Goal: Task Accomplishment & Management: Use online tool/utility

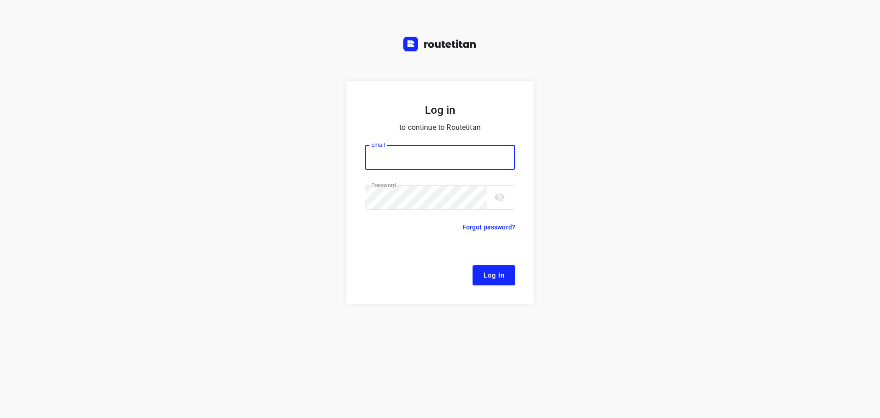
type input "remco@fruitopjewerk.nl"
click at [496, 271] on span "Log In" at bounding box center [494, 275] width 21 height 12
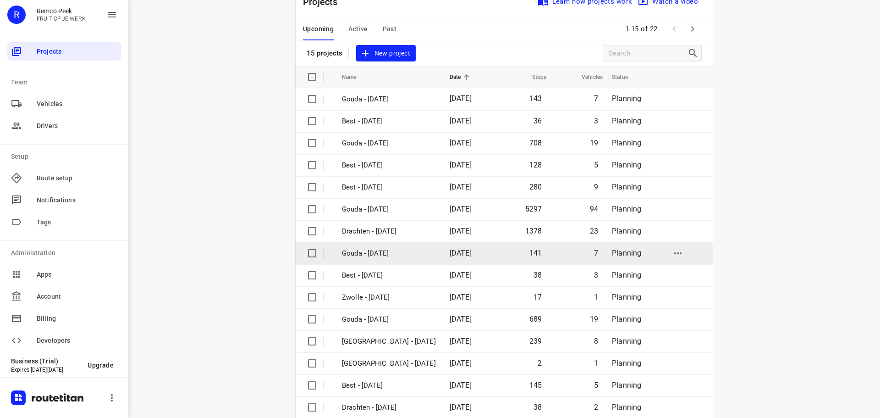
scroll to position [46, 0]
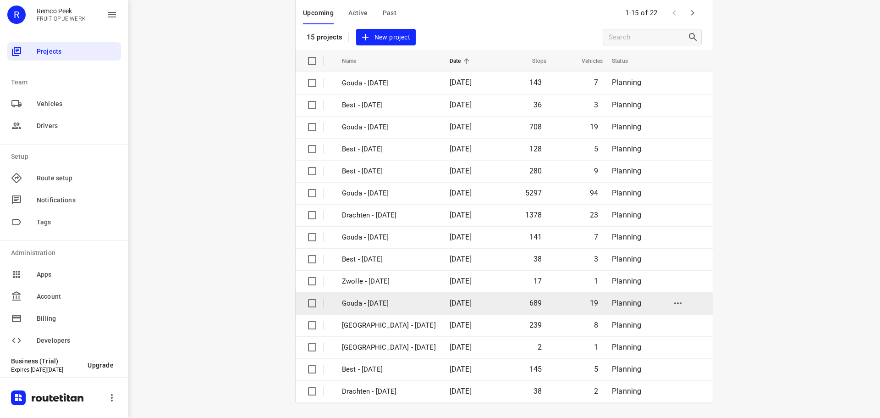
click at [382, 302] on p "Gouda - [DATE]" at bounding box center [389, 303] width 94 height 11
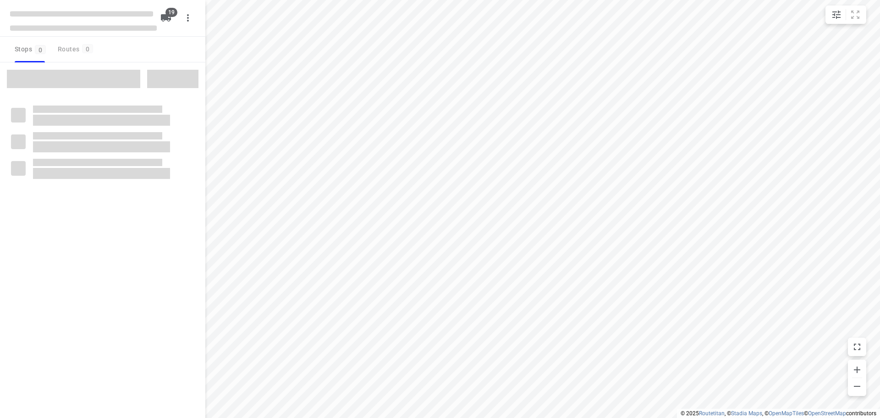
checkbox input "true"
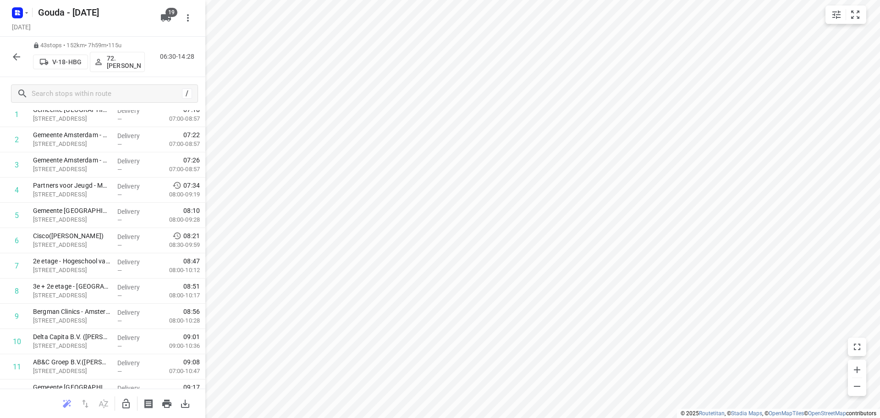
scroll to position [6, 0]
click at [28, 14] on icon "button" at bounding box center [26, 12] width 7 height 7
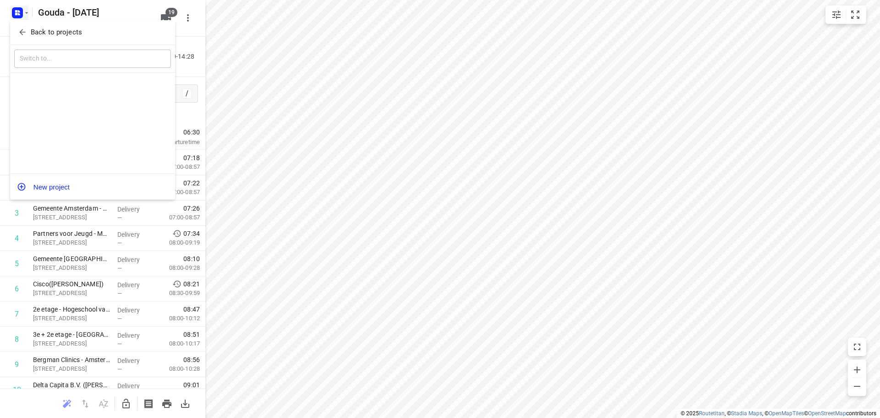
click at [27, 28] on span "Back to projects" at bounding box center [92, 32] width 149 height 11
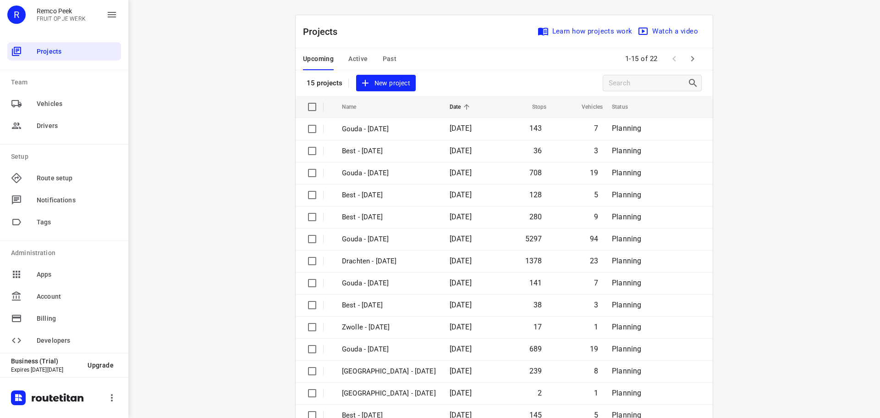
click at [357, 61] on span "Active" at bounding box center [357, 58] width 19 height 11
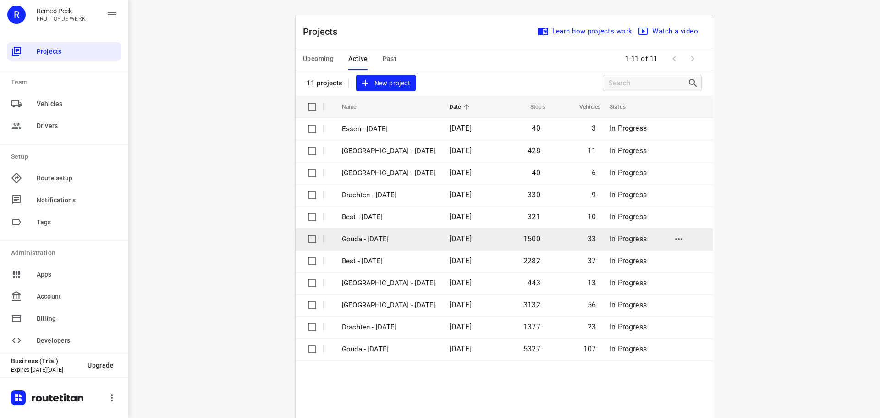
click at [375, 243] on p "Gouda - Tuesday" at bounding box center [389, 239] width 94 height 11
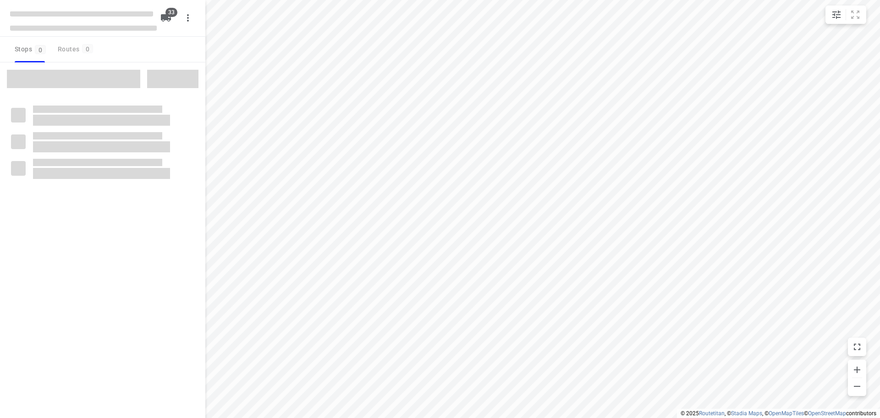
checkbox input "true"
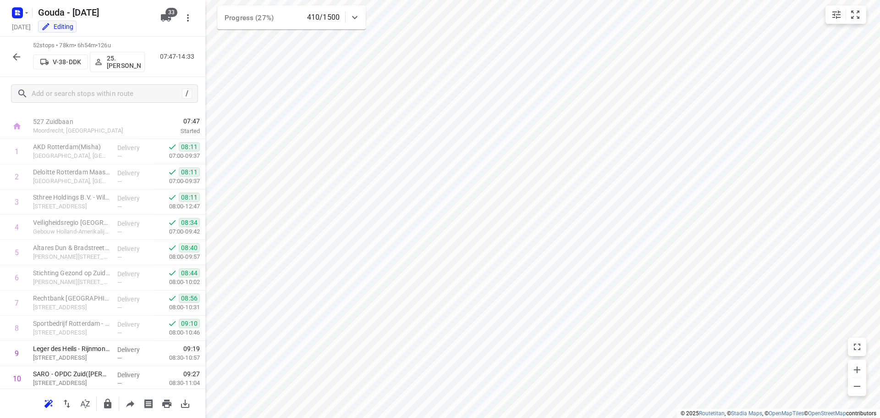
scroll to position [15, 0]
click at [23, 10] on icon "button" at bounding box center [26, 12] width 7 height 7
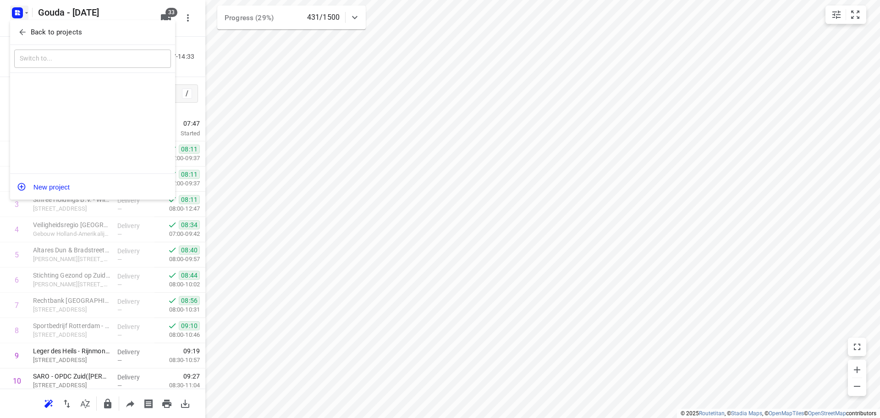
click at [25, 28] on icon "button" at bounding box center [22, 32] width 9 height 9
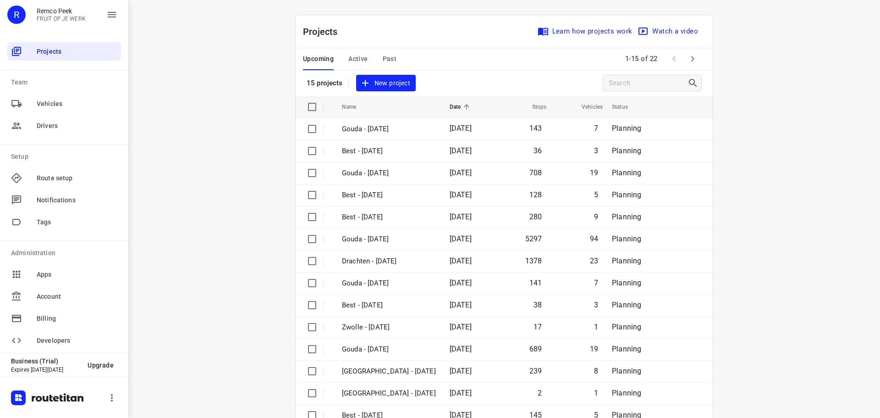
click at [694, 60] on icon "button" at bounding box center [692, 58] width 11 height 11
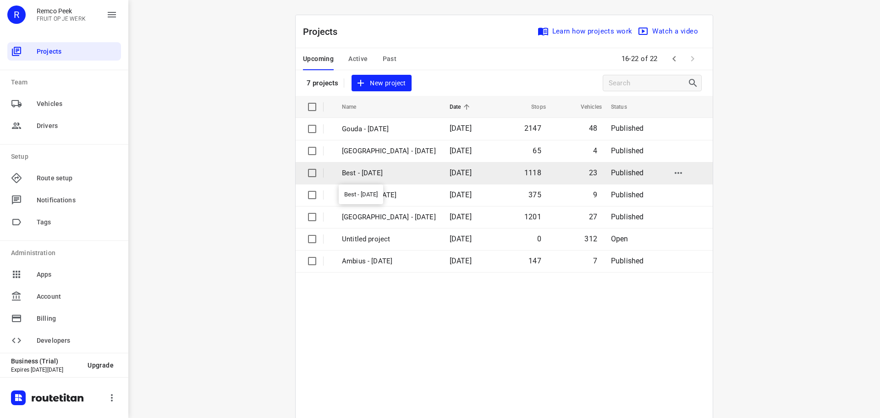
click at [384, 175] on p "Best - Wednesday" at bounding box center [389, 173] width 94 height 11
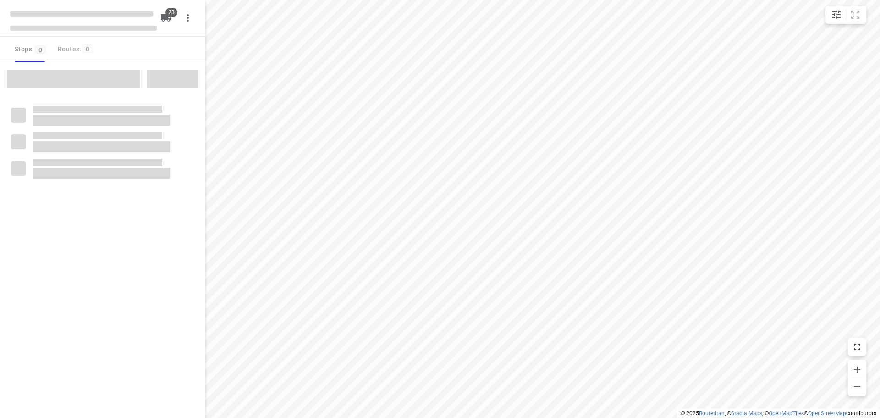
checkbox input "true"
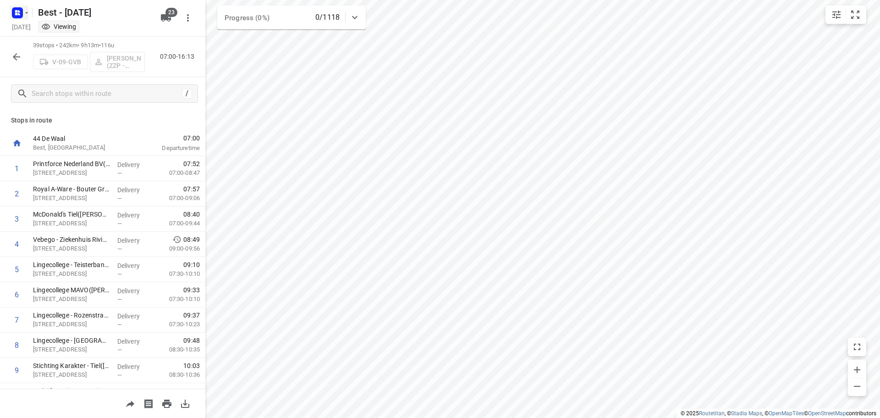
click at [19, 11] on icon "button" at bounding box center [19, 11] width 2 height 2
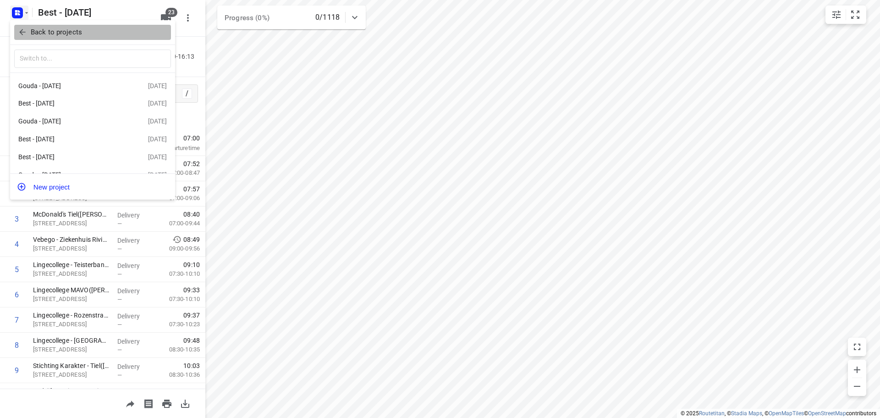
click at [21, 32] on icon "button" at bounding box center [22, 32] width 9 height 9
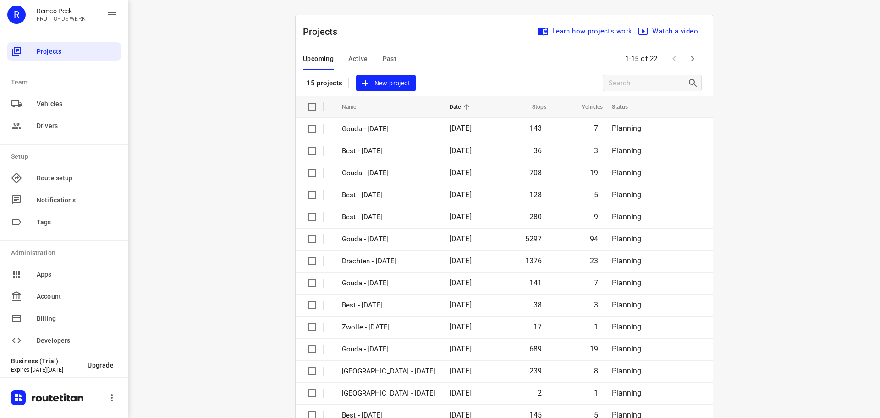
click at [350, 61] on span "Active" at bounding box center [357, 58] width 19 height 11
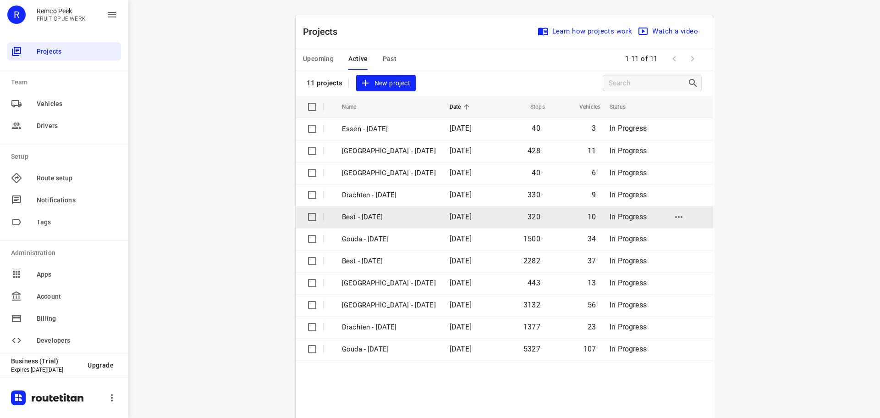
click at [363, 212] on p "Best - [DATE]" at bounding box center [389, 217] width 94 height 11
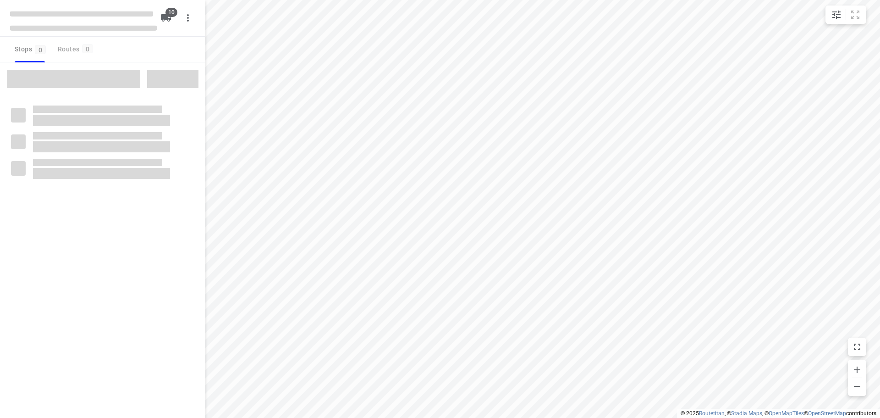
checkbox input "true"
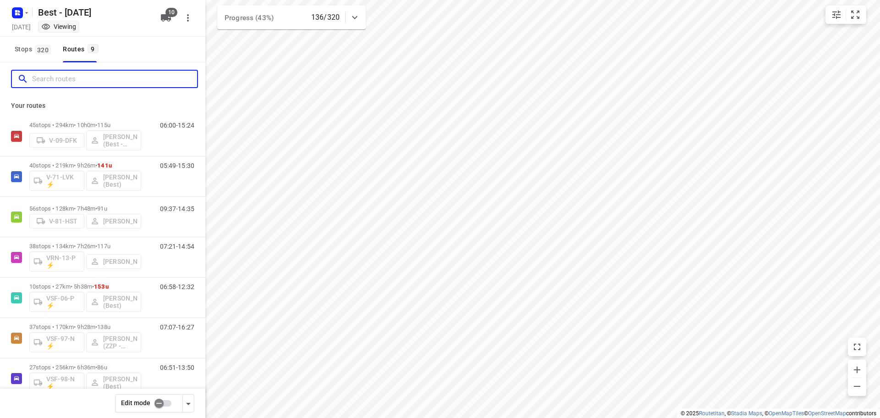
click at [109, 81] on input "Search routes" at bounding box center [114, 79] width 165 height 14
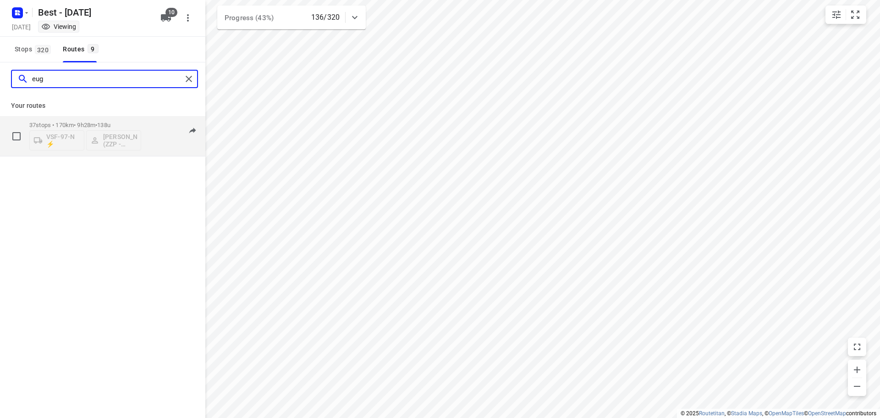
type input "eug"
click at [72, 129] on div "VSF-97-N ⚡ Eugenio van den Heuvel (ZZP - Best)" at bounding box center [85, 139] width 112 height 22
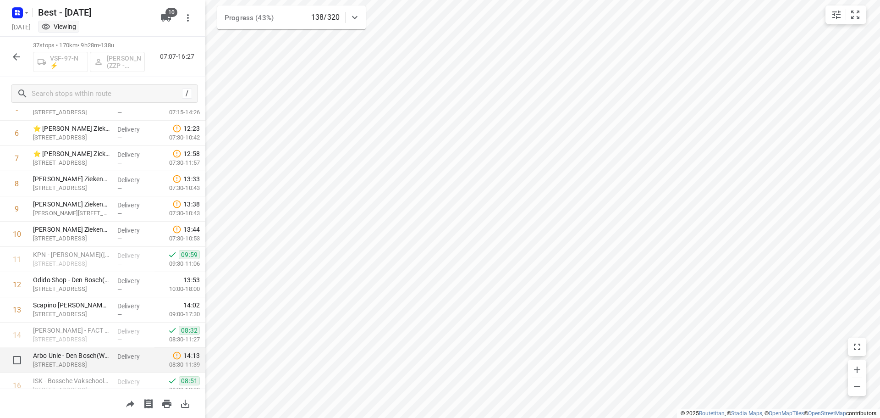
scroll to position [83, 0]
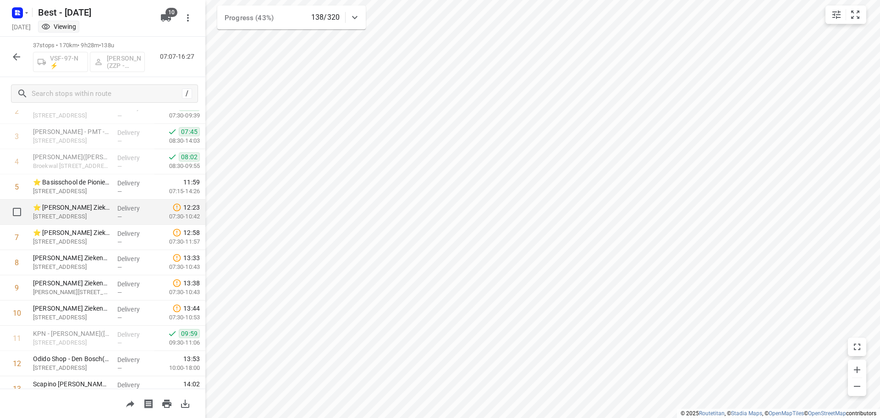
click at [107, 211] on p "⭐ Jeroen Bosch Ziekenhuis – Den Bosch hoofdlocatie(Frank Bekkers)" at bounding box center [71, 207] width 77 height 9
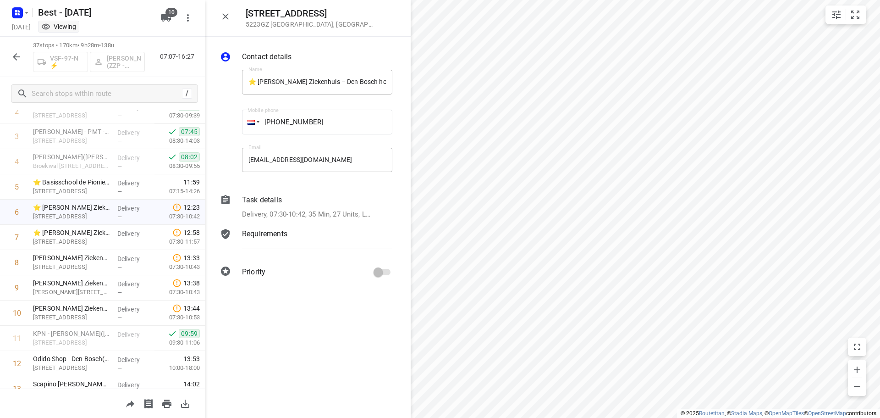
click at [356, 213] on p "Delivery, 07:30-10:42, 35 Min, 27 Units, Let op! Altijd tussen 10:30 en 11:30 l…" at bounding box center [307, 214] width 131 height 11
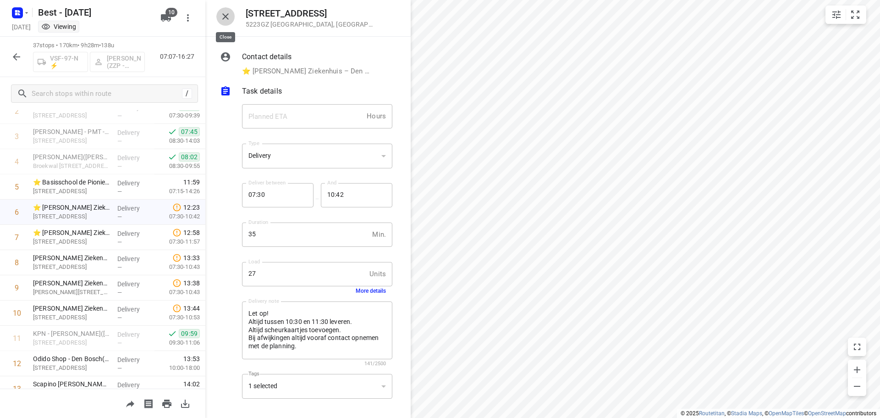
click at [230, 21] on icon "button" at bounding box center [225, 16] width 11 height 11
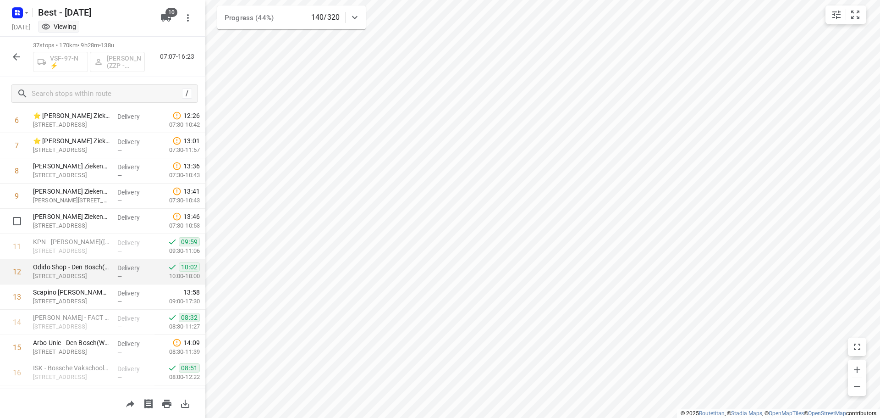
scroll to position [128, 0]
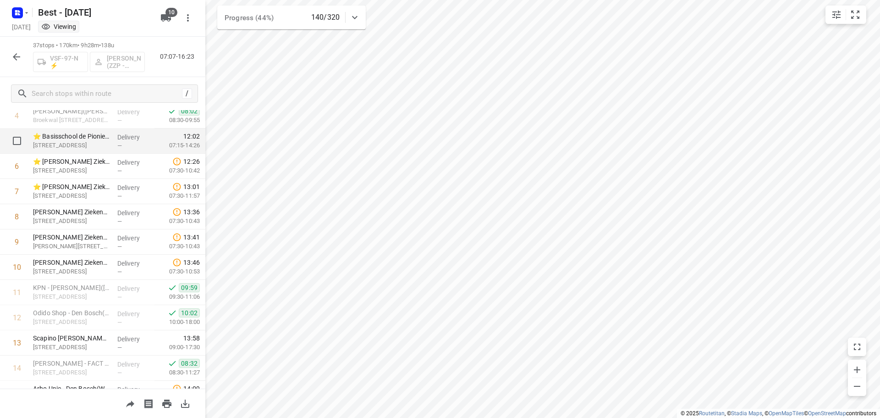
click at [95, 139] on p "⭐ Basisschool de Pionier(Luc Smit)" at bounding box center [71, 136] width 77 height 9
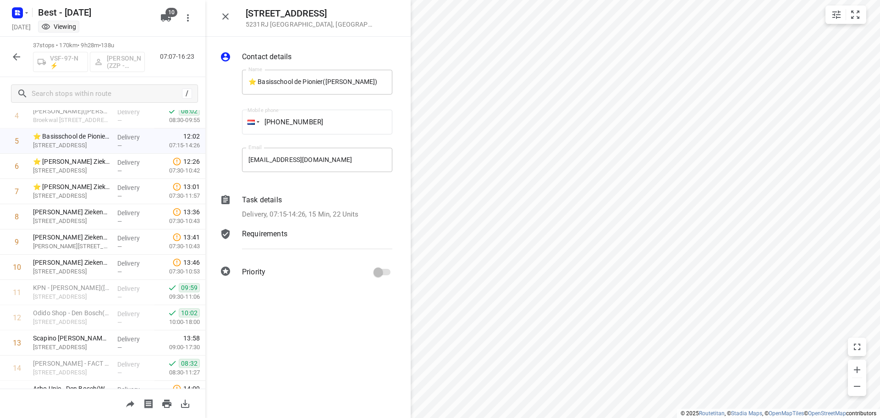
click at [325, 211] on p "Delivery, 07:15-14:26, 15 Min, 22 Units" at bounding box center [300, 214] width 117 height 11
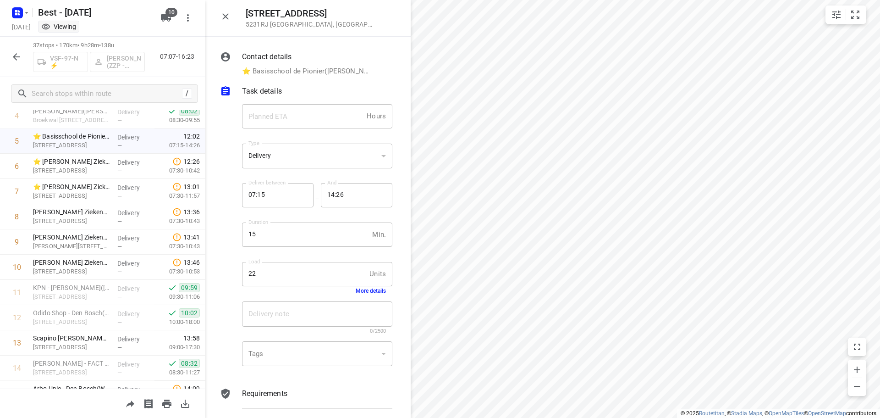
click at [370, 287] on div "Load 22 Units Load More details" at bounding box center [317, 278] width 150 height 32
click at [369, 288] on button "More details" at bounding box center [371, 290] width 30 height 6
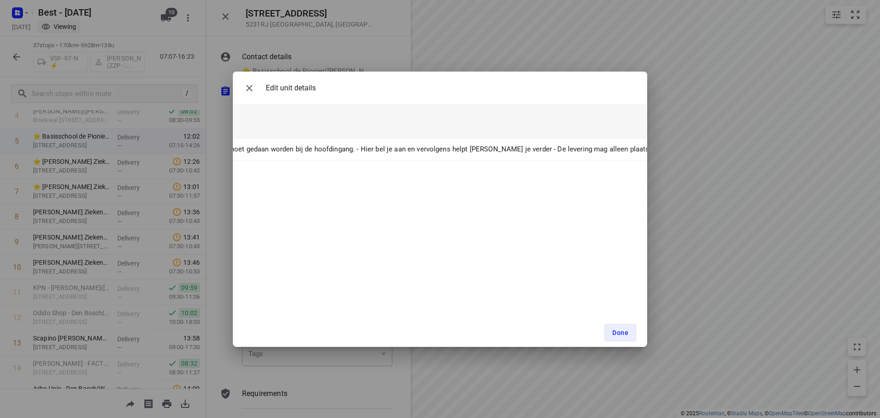
scroll to position [0, 352]
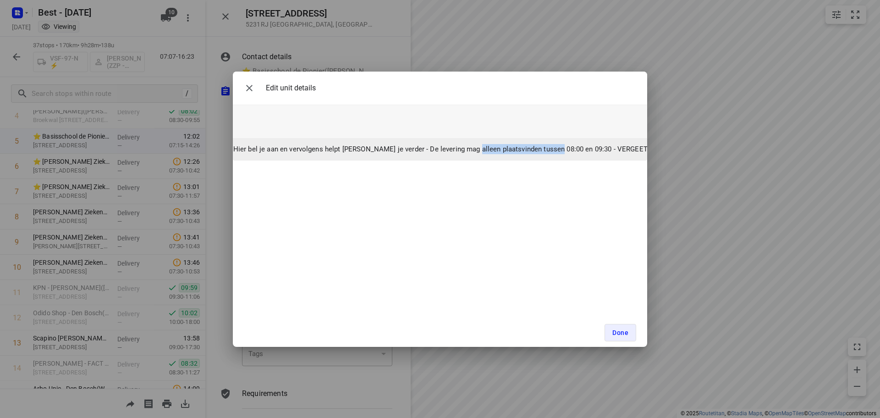
drag, startPoint x: 467, startPoint y: 150, endPoint x: 551, endPoint y: 149, distance: 83.4
click at [551, 149] on p "De levering moet gedaan worden bij de hoofdingang. - Hier bel je aan en vervolg…" at bounding box center [517, 149] width 907 height 11
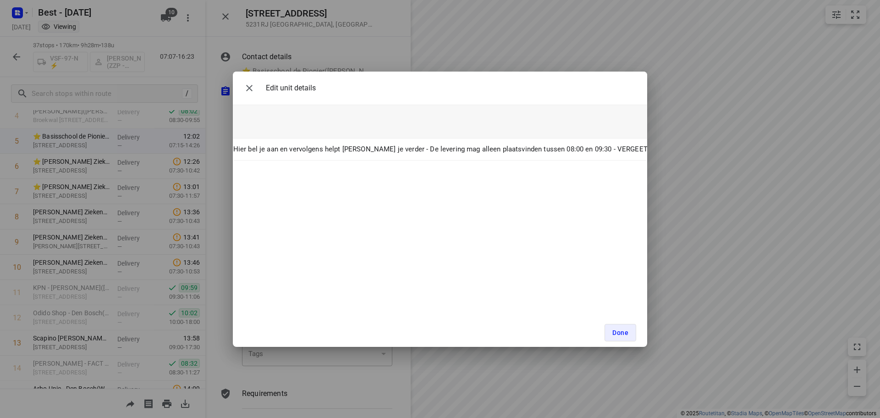
click at [539, 186] on div "Edit unit details Unit Count (22) Unit Weight Unit Volume Unit ID Unit Note 22 …" at bounding box center [440, 209] width 414 height 275
click at [244, 90] on icon "button" at bounding box center [249, 88] width 11 height 11
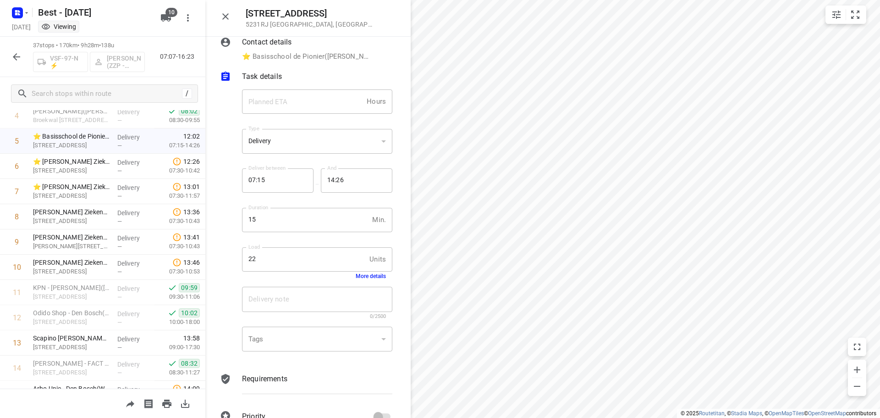
scroll to position [37, 0]
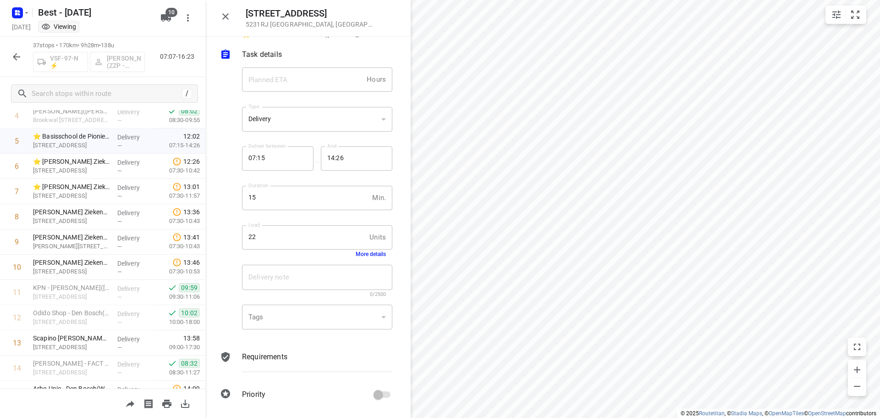
click at [227, 18] on icon "button" at bounding box center [225, 16] width 11 height 11
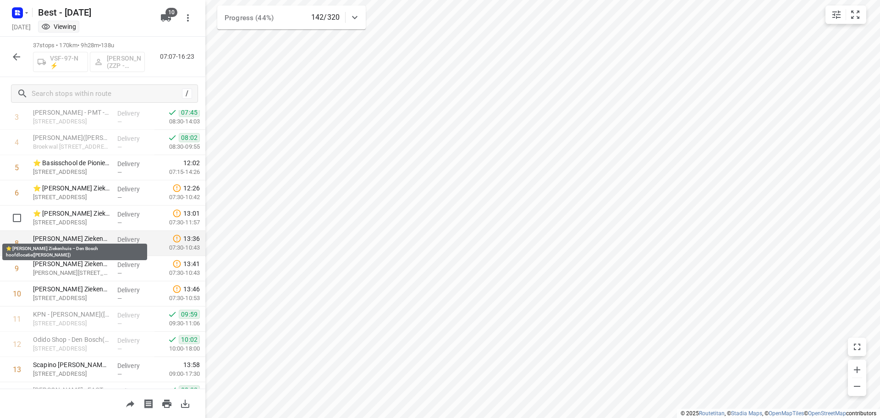
scroll to position [121, 0]
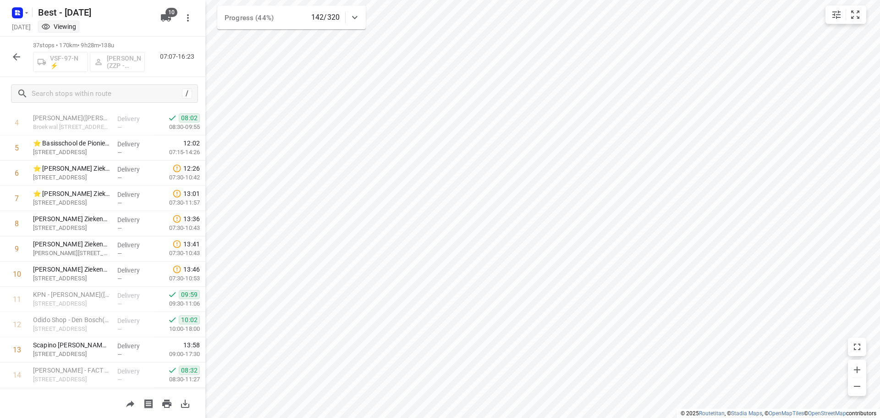
click at [17, 55] on icon "button" at bounding box center [16, 56] width 11 height 11
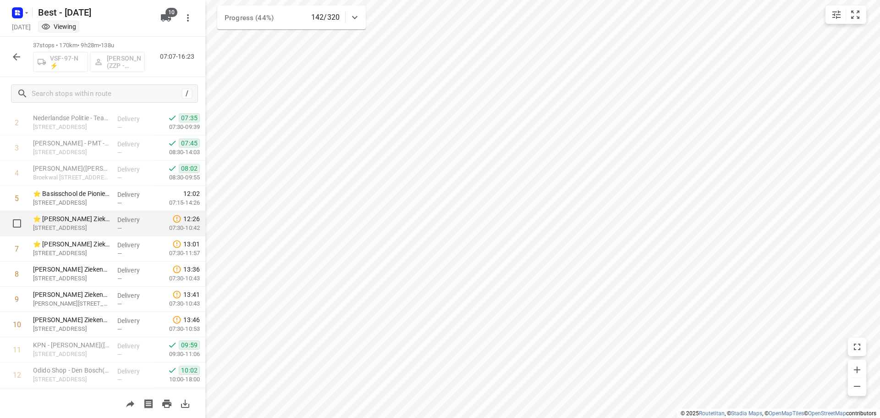
scroll to position [117, 0]
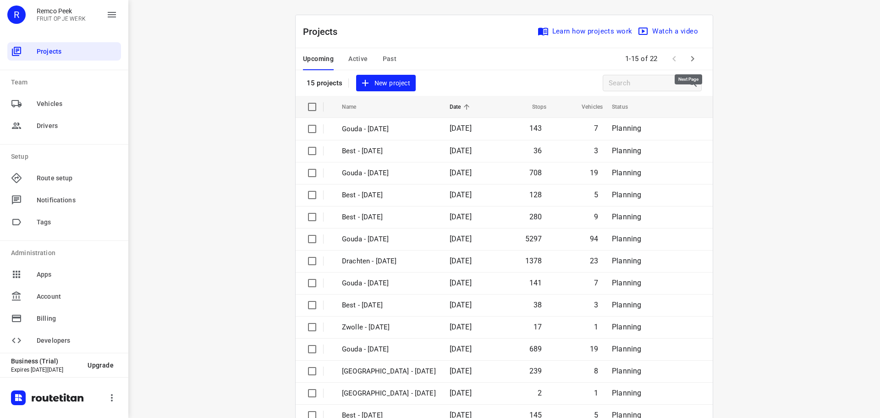
click at [694, 61] on icon "button" at bounding box center [692, 58] width 11 height 11
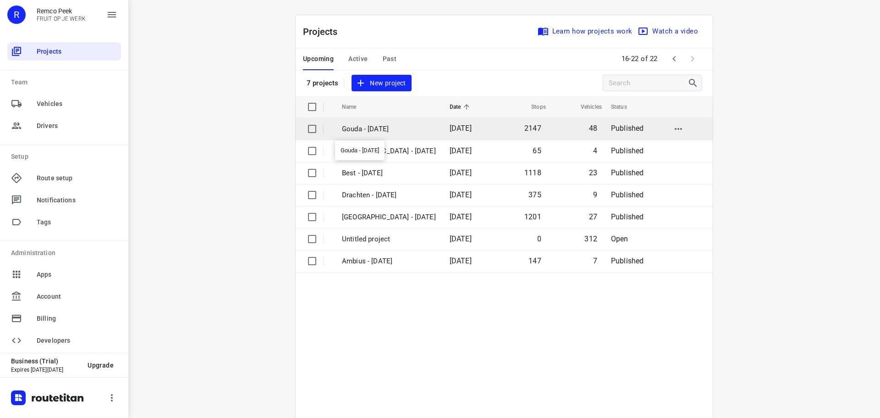
click at [342, 132] on p "Gouda - Wednesday" at bounding box center [389, 129] width 94 height 11
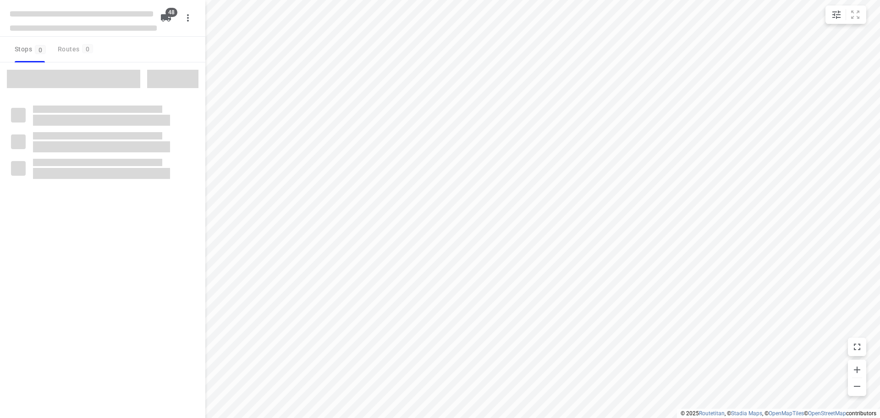
checkbox input "true"
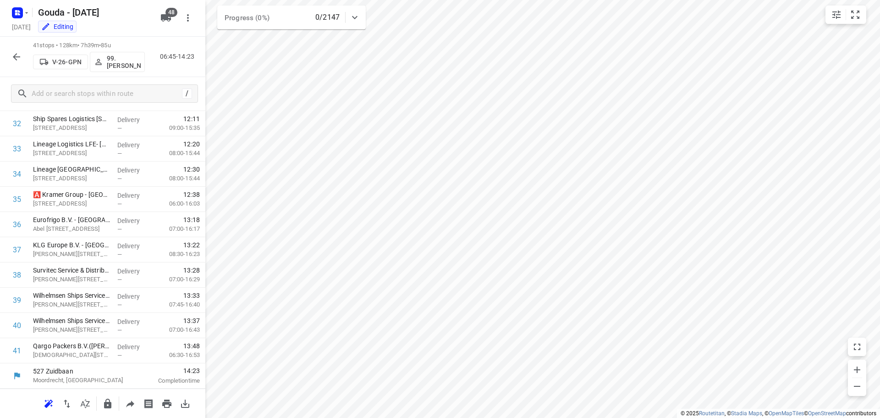
scroll to position [827, 0]
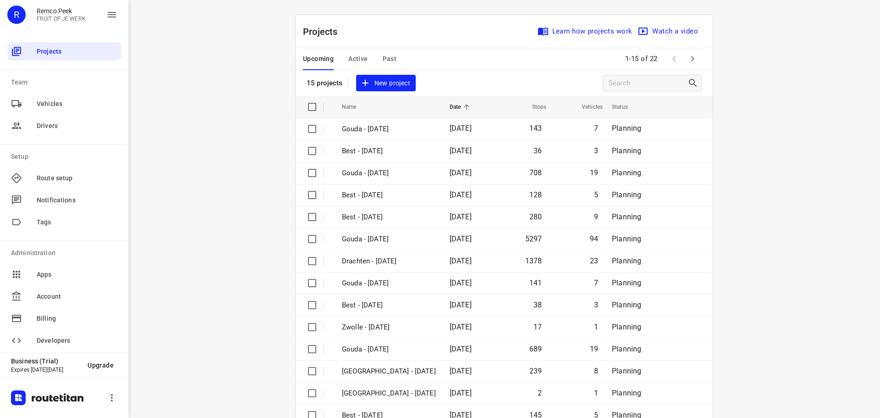
click at [348, 56] on span "Active" at bounding box center [357, 58] width 19 height 11
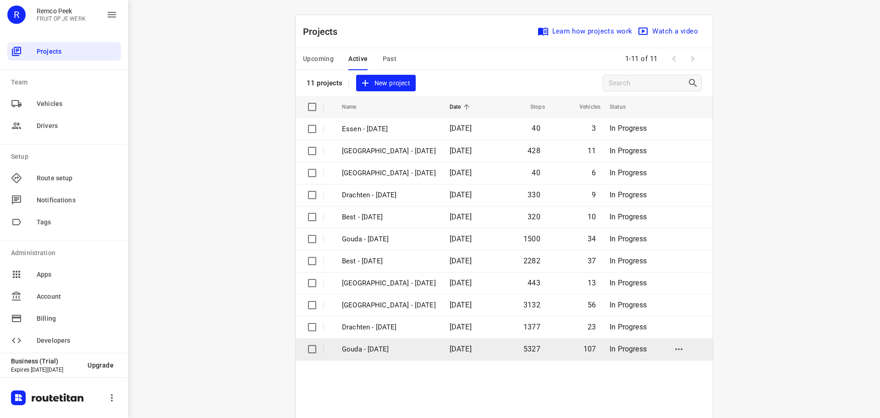
click at [391, 342] on td "Gouda - [DATE]" at bounding box center [388, 349] width 110 height 22
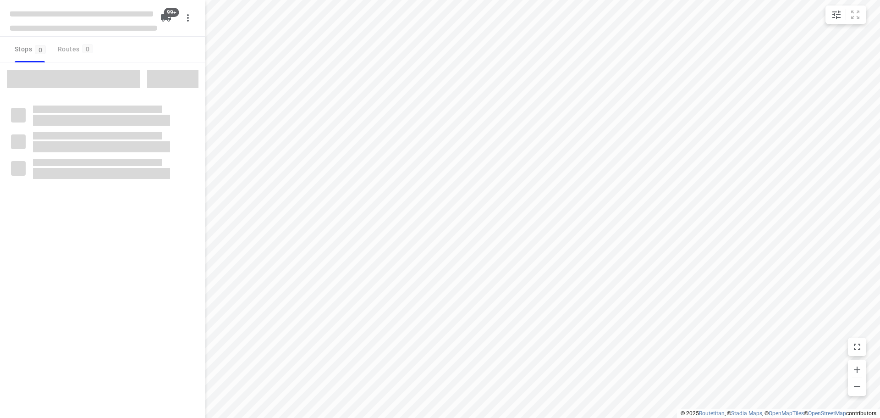
checkbox input "true"
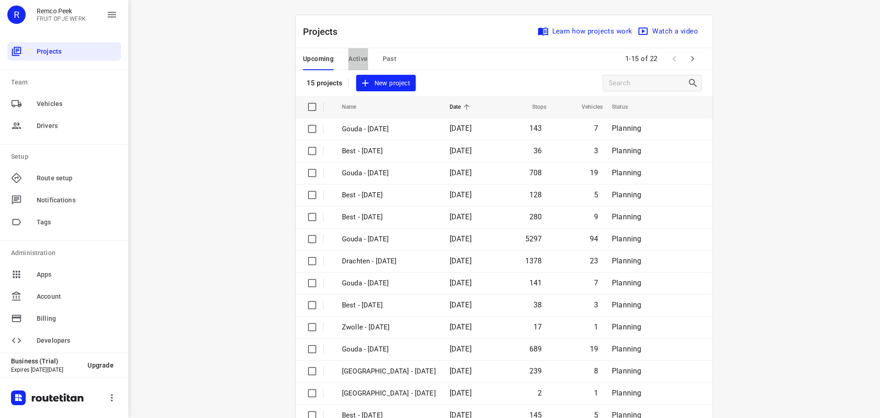
click at [348, 61] on span "Active" at bounding box center [357, 58] width 19 height 11
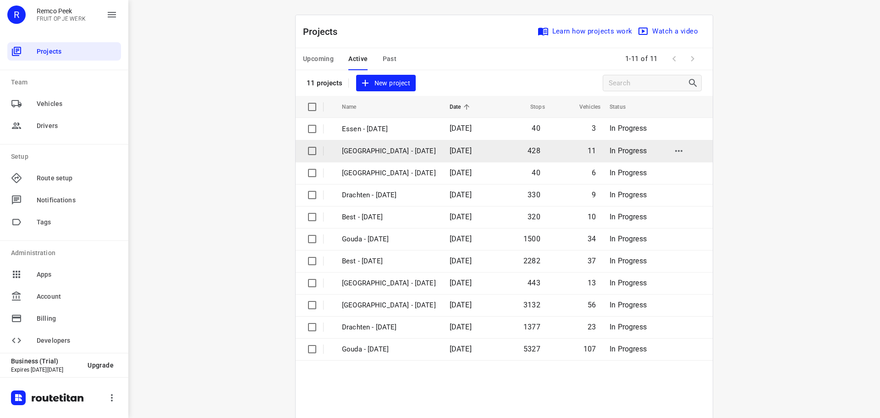
click at [375, 152] on p "[GEOGRAPHIC_DATA] - [DATE]" at bounding box center [389, 151] width 94 height 11
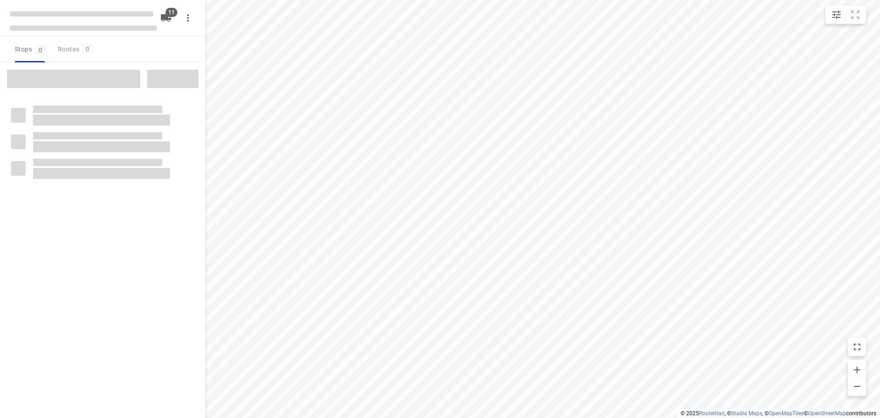
checkbox input "true"
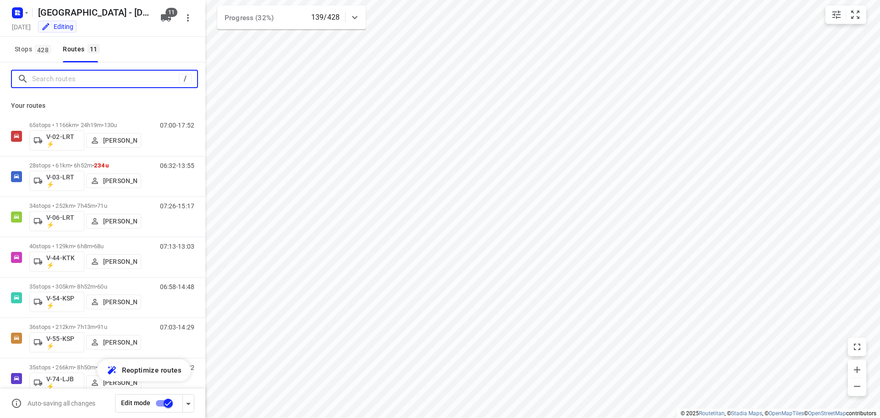
click at [85, 83] on input "Search routes" at bounding box center [105, 79] width 147 height 14
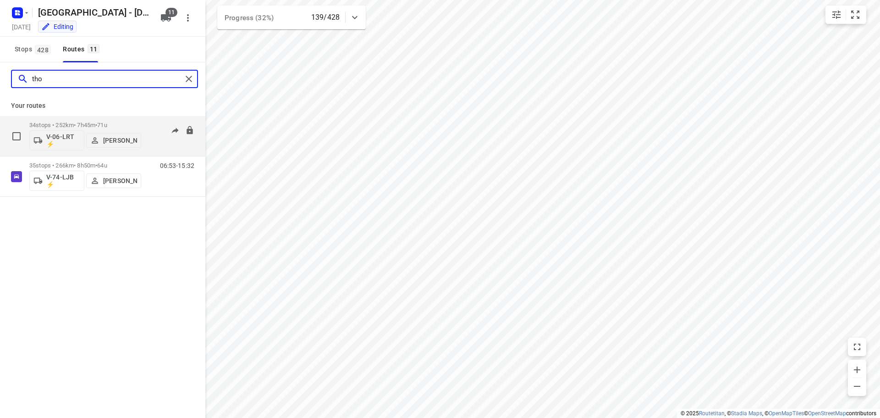
type input "tho"
click at [94, 123] on p "34 stops • 252km • 7h45m • 71u" at bounding box center [85, 124] width 112 height 7
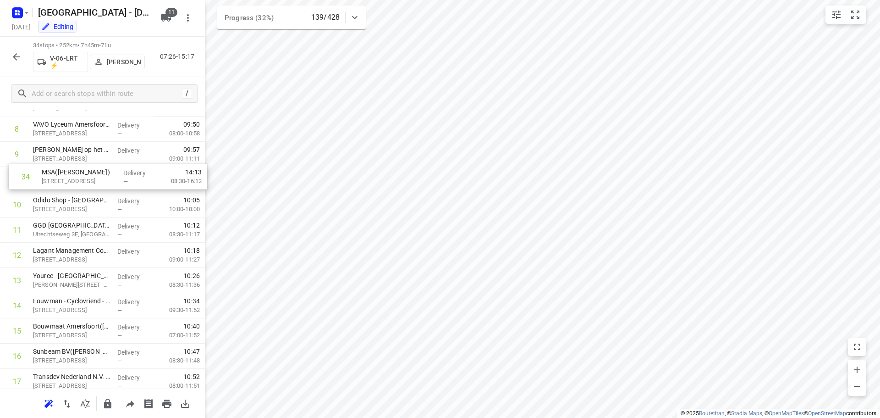
scroll to position [215, 0]
drag, startPoint x: 77, startPoint y: 353, endPoint x: 84, endPoint y: 180, distance: 172.5
click at [84, 180] on div "1 EBS Public Transportation - Locatie Harderwijk(Ron van Haasteren) Van Leeuwen…" at bounding box center [102, 369] width 205 height 857
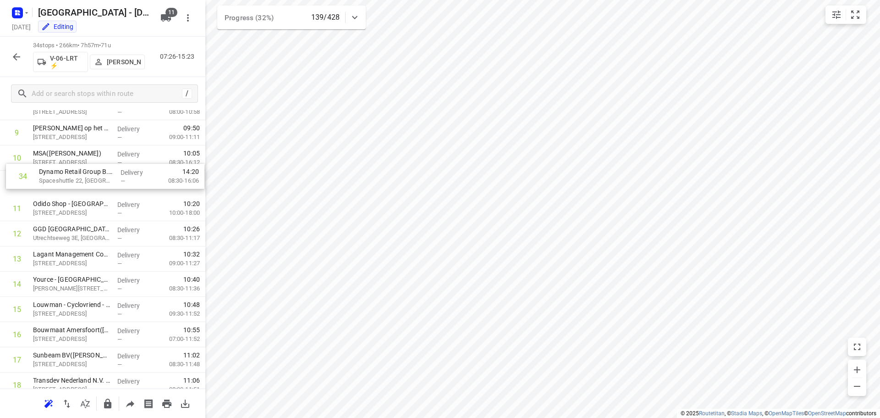
scroll to position [235, 0]
drag, startPoint x: 62, startPoint y: 349, endPoint x: 70, endPoint y: 175, distance: 173.9
click at [70, 175] on div "1 EBS Public Transportation - Locatie Harderwijk(Ron van Haasteren) Van Leeuwen…" at bounding box center [102, 349] width 205 height 857
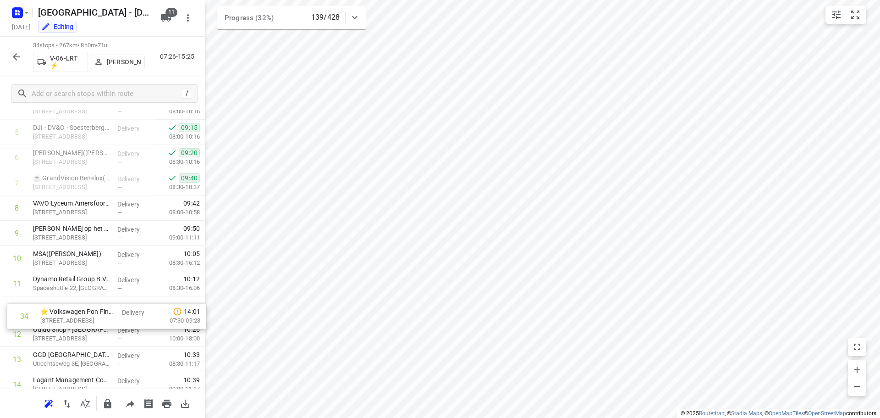
scroll to position [139, 0]
drag, startPoint x: 58, startPoint y: 347, endPoint x: 67, endPoint y: 304, distance: 43.2
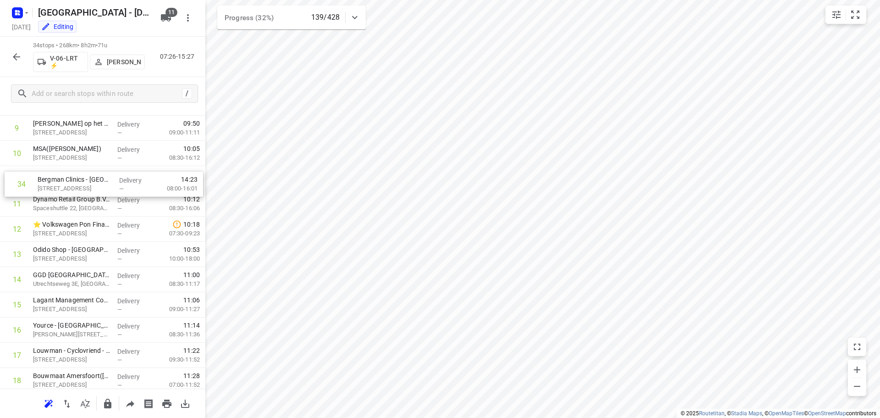
scroll to position [242, 0]
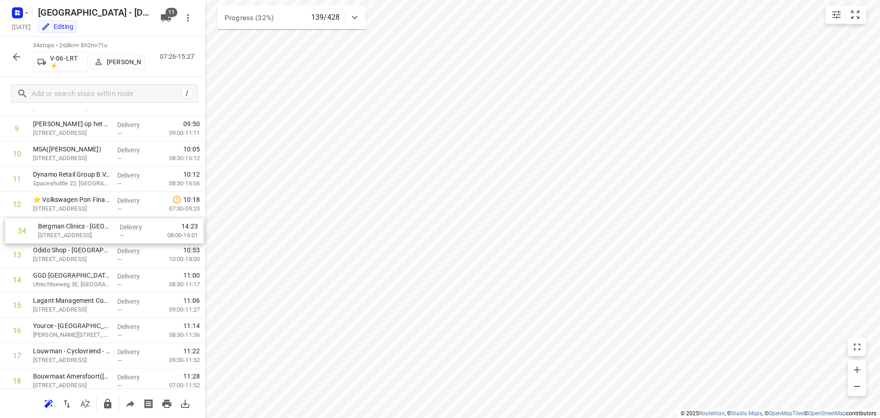
drag, startPoint x: 74, startPoint y: 358, endPoint x: 79, endPoint y: 235, distance: 123.0
click at [79, 235] on div "1 EBS Public Transportation - Locatie Harderwijk(Ron van Haasteren) Van Leeuwen…" at bounding box center [102, 342] width 205 height 857
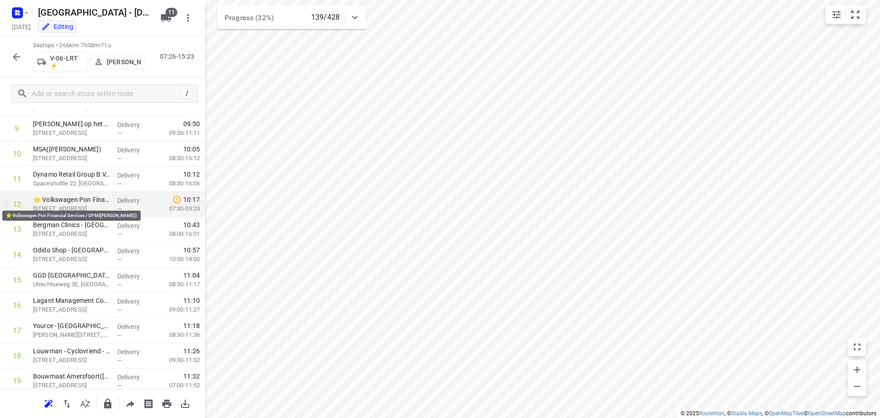
click at [65, 200] on p "⭐ Volkswagen Pon Financial Services / DFM(Dave Heemsbergen)" at bounding box center [71, 199] width 77 height 9
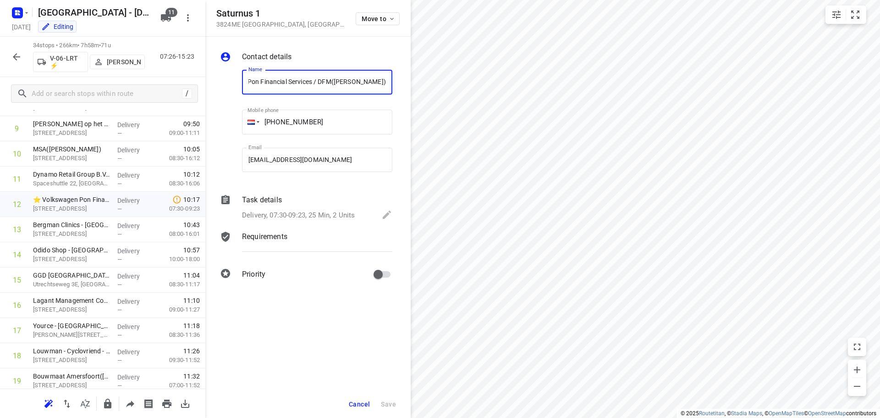
scroll to position [0, 0]
click at [358, 403] on span "Cancel" at bounding box center [359, 403] width 21 height 7
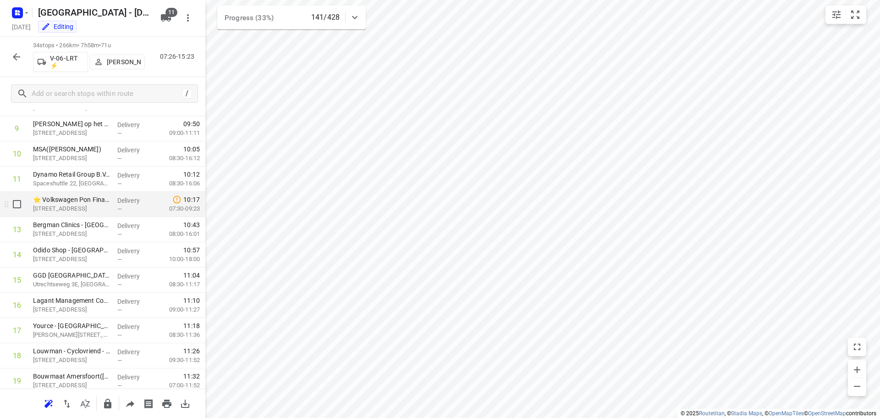
scroll to position [196, 0]
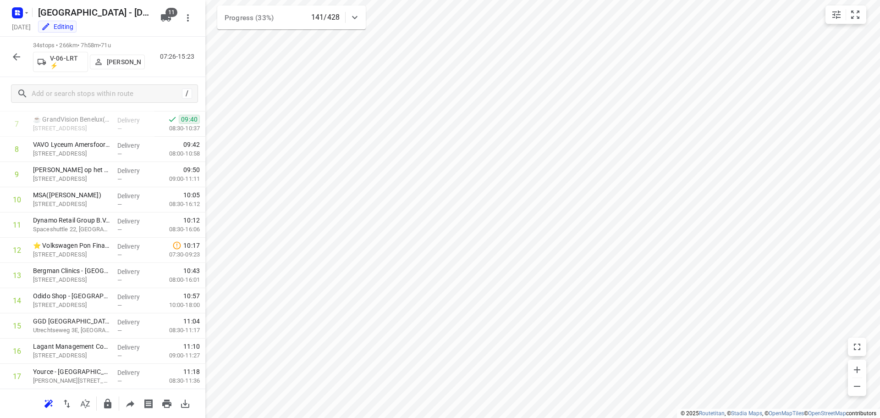
click at [16, 59] on icon "button" at bounding box center [16, 56] width 7 height 7
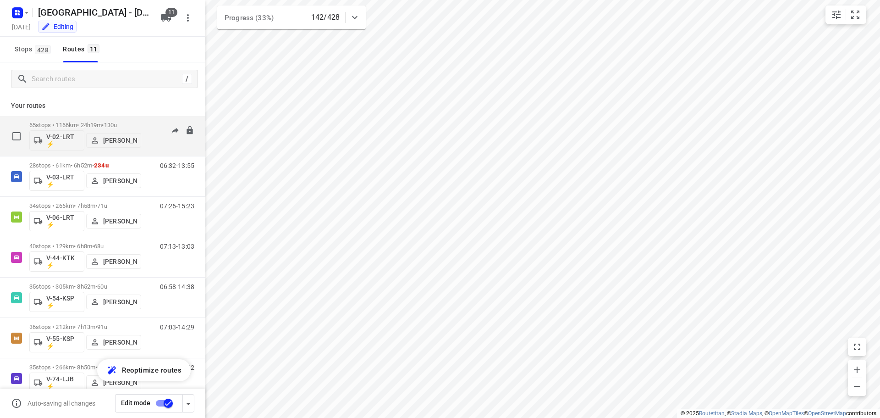
click at [77, 122] on p "65 stops • 1166km • 24h19m • 130u" at bounding box center [85, 124] width 112 height 7
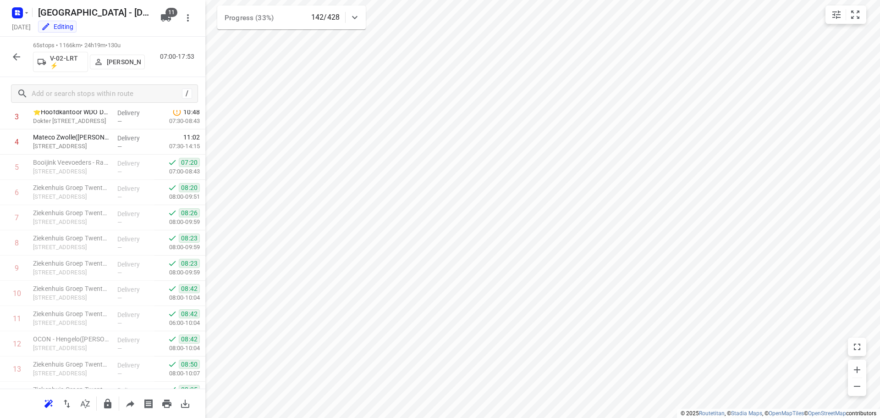
scroll to position [11, 0]
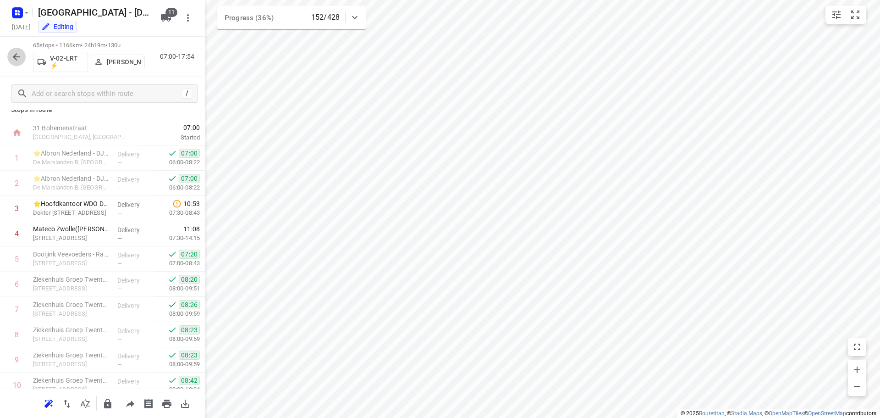
click at [22, 61] on icon "button" at bounding box center [16, 56] width 11 height 11
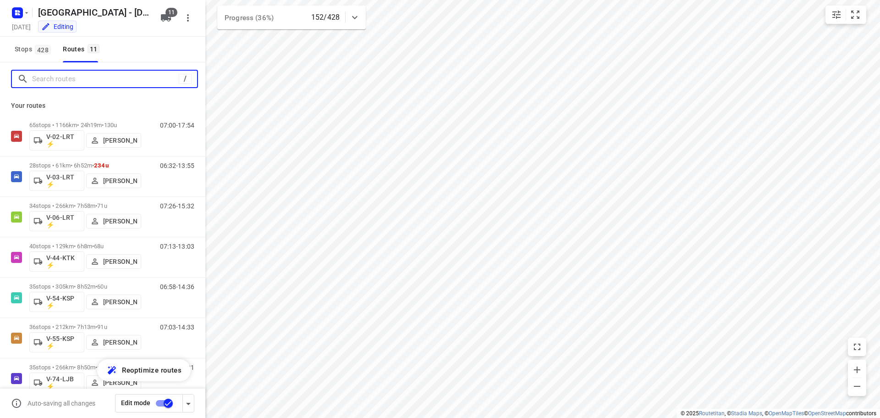
click at [71, 84] on input "Search routes" at bounding box center [105, 79] width 147 height 14
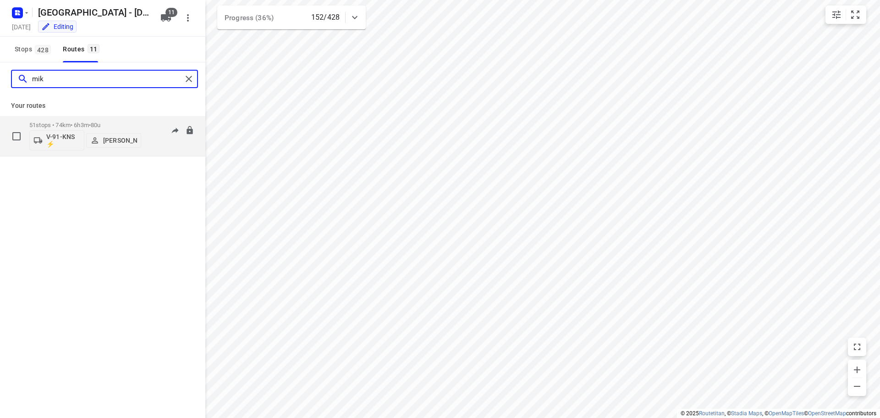
type input "mik"
click at [67, 121] on div "51 stops • 74km • 6h3m • 80u V-91-KNS ⚡ Mikai Warmelink" at bounding box center [85, 136] width 112 height 38
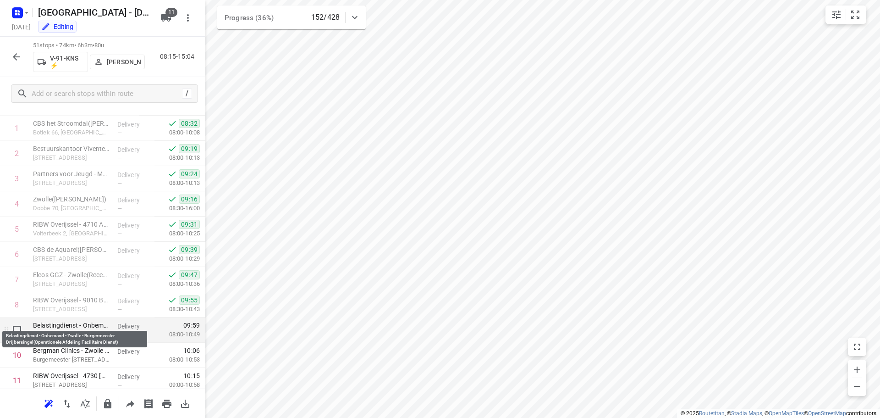
scroll to position [46, 0]
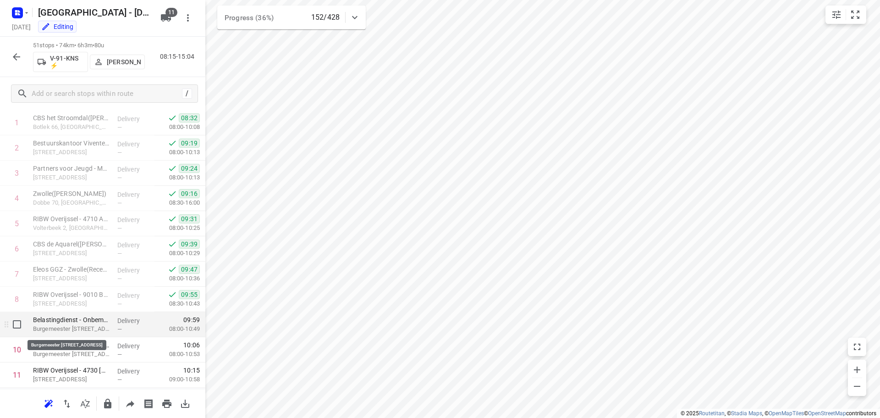
click at [65, 331] on p "Burgemeester Drijbersingel 27, Zwolle" at bounding box center [71, 328] width 77 height 9
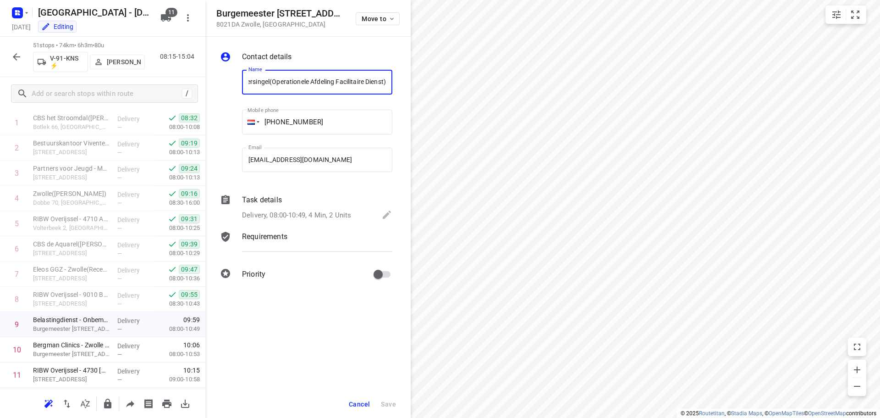
scroll to position [0, 0]
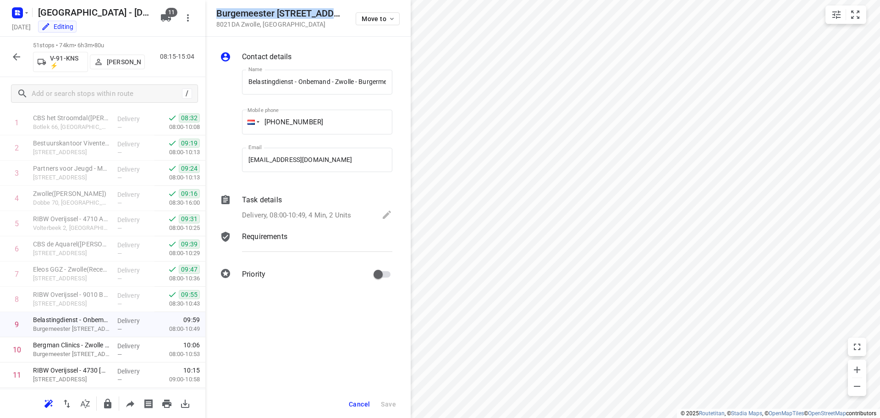
drag, startPoint x: 343, startPoint y: 10, endPoint x: 219, endPoint y: 13, distance: 124.3
click at [219, 13] on div "Burgemeester Drijbersingel 27 8021DA Zwolle , Netherlands Move to" at bounding box center [307, 18] width 183 height 20
copy h5 "Burgemeester Drijbersingel 27"
click at [353, 401] on span "Cancel" at bounding box center [359, 403] width 21 height 7
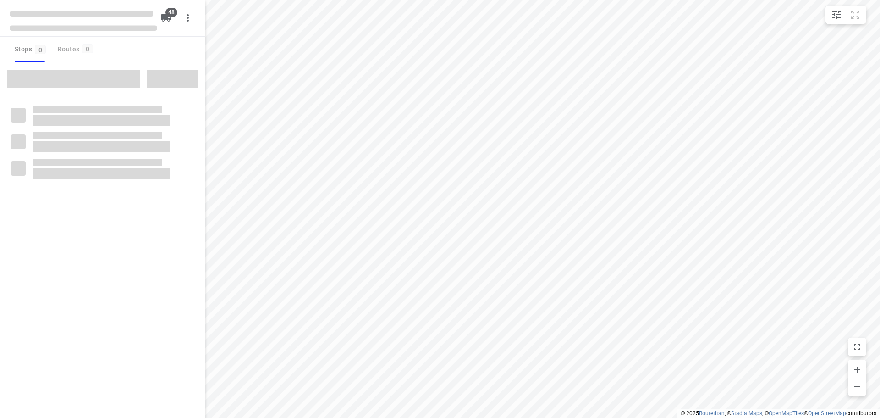
checkbox input "true"
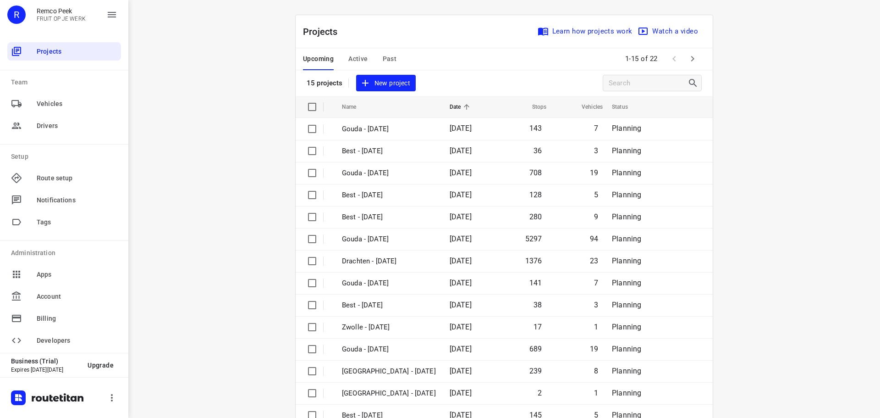
click at [348, 55] on span "Active" at bounding box center [357, 58] width 19 height 11
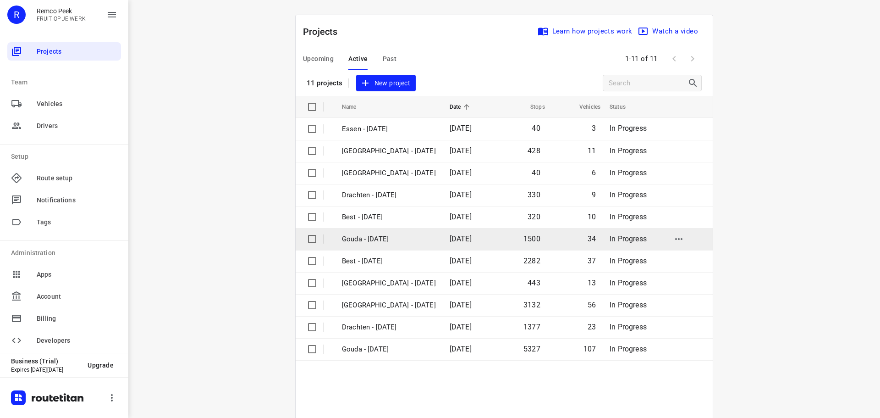
click at [368, 240] on p "Gouda - [DATE]" at bounding box center [389, 239] width 94 height 11
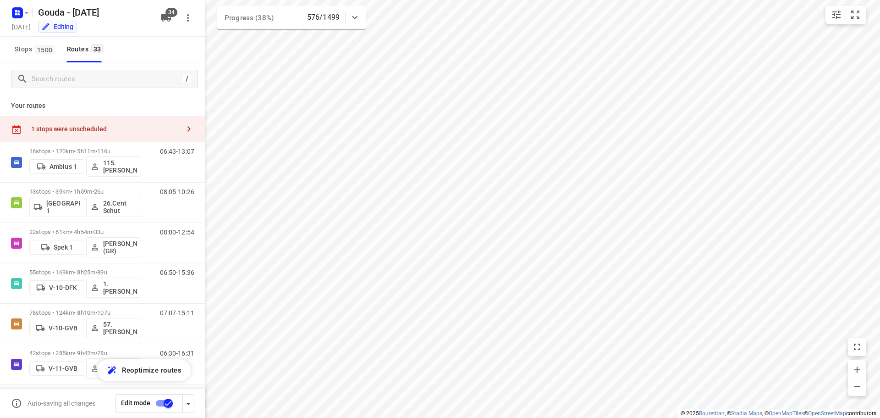
checkbox input "true"
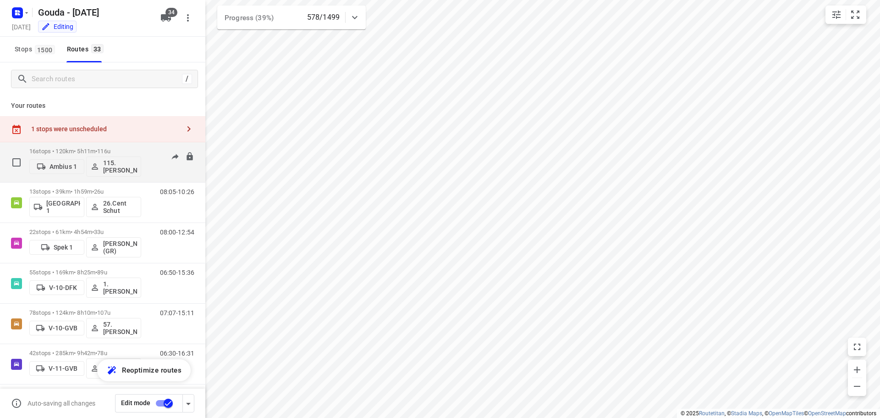
click at [84, 149] on p "16 stops • 120km • 5h11m • 116u" at bounding box center [85, 151] width 112 height 7
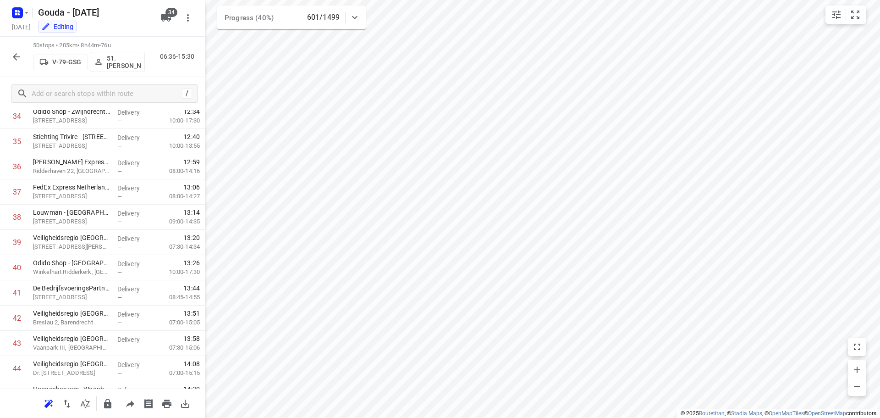
scroll to position [1080, 0]
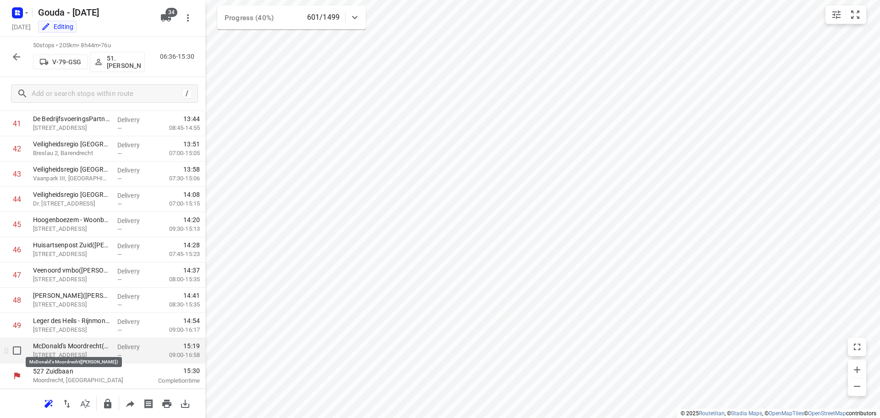
click at [101, 346] on p "McDonald's Moordrecht([PERSON_NAME])" at bounding box center [71, 345] width 77 height 9
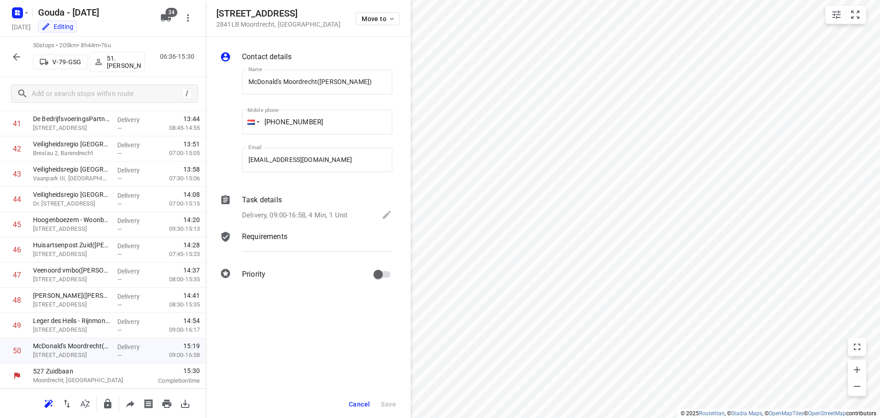
click at [331, 210] on div "Delivery, 09:00-16:58, 4 Min, 1 Unit" at bounding box center [317, 215] width 150 height 13
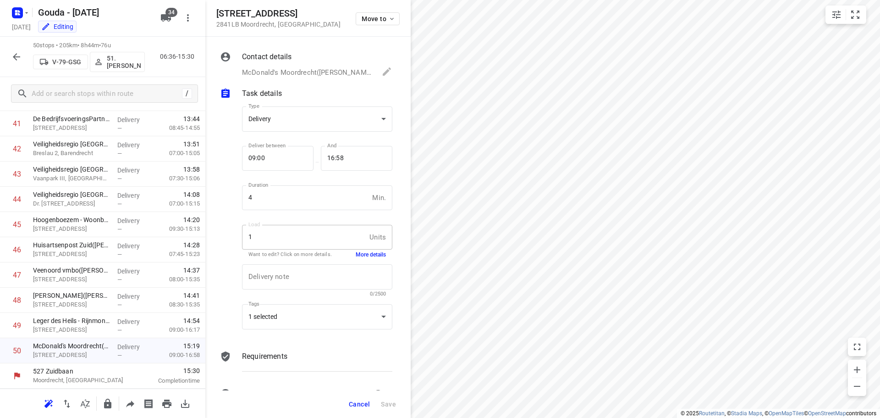
click at [358, 252] on button "More details" at bounding box center [371, 255] width 30 height 8
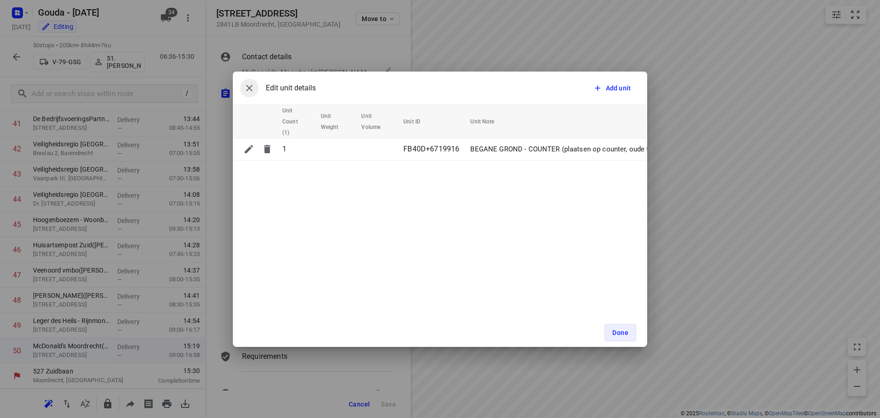
click at [251, 84] on icon "button" at bounding box center [249, 88] width 11 height 11
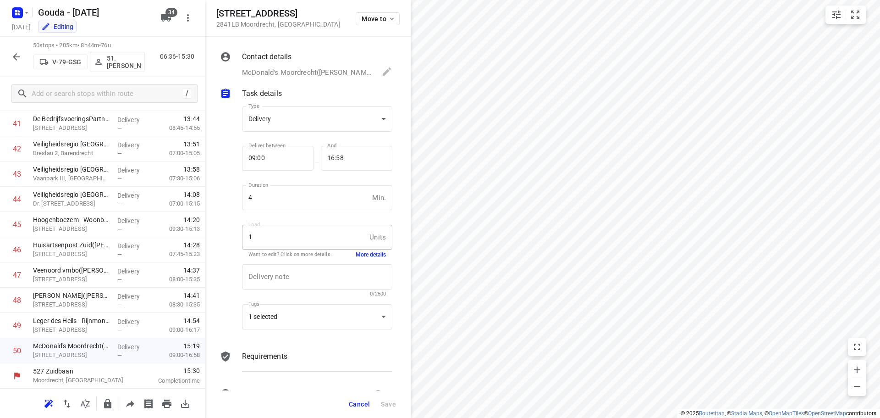
click at [363, 395] on div "Cancel Save" at bounding box center [307, 404] width 205 height 28
click at [362, 399] on button "Cancel" at bounding box center [359, 404] width 28 height 17
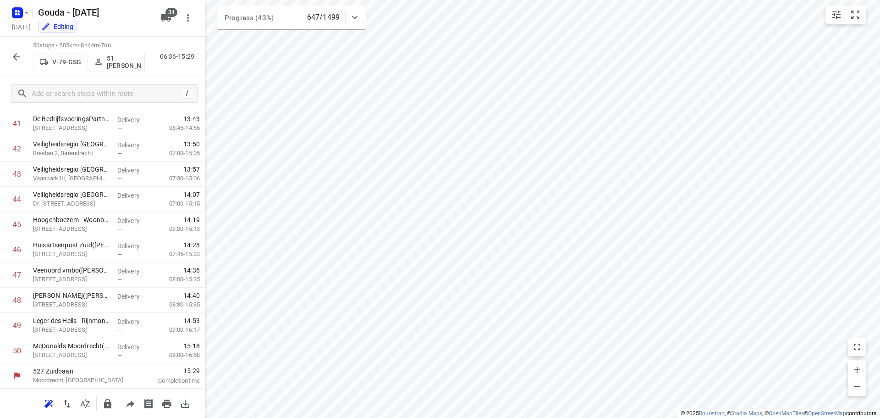
click at [15, 55] on icon "button" at bounding box center [16, 56] width 7 height 7
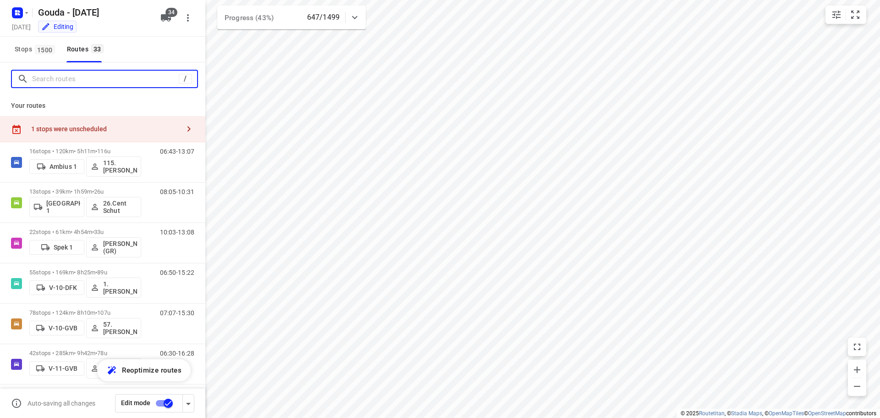
click at [45, 83] on input "Search routes" at bounding box center [105, 79] width 147 height 14
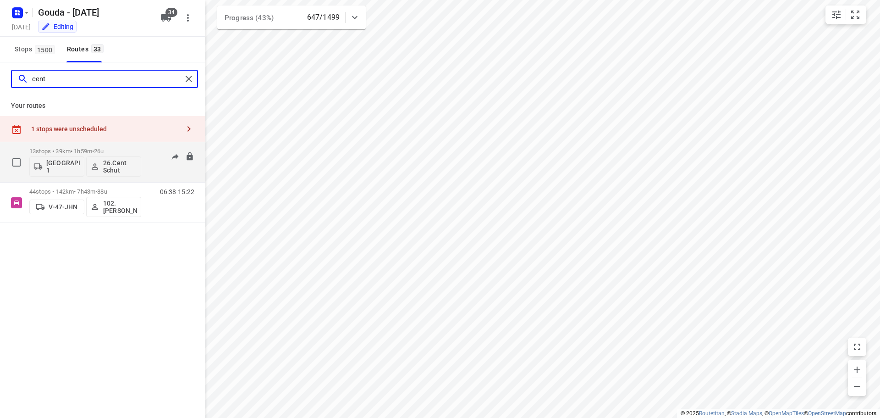
type input "cent"
click at [68, 149] on p "13 stops • 39km • 1h59m • 26u" at bounding box center [85, 151] width 112 height 7
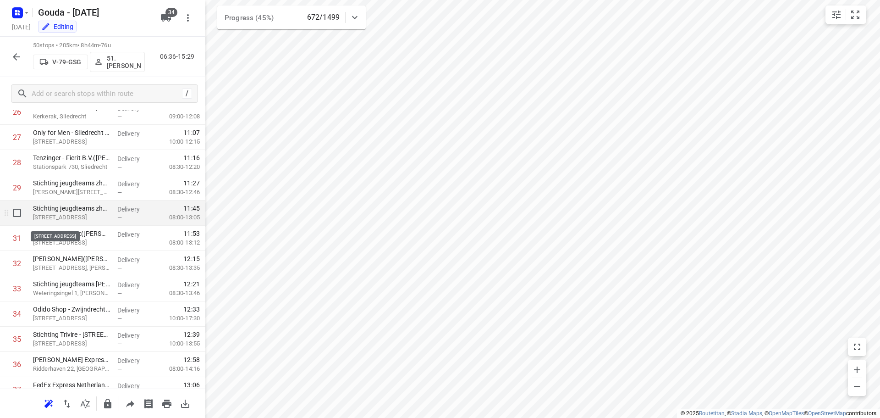
scroll to position [575, 0]
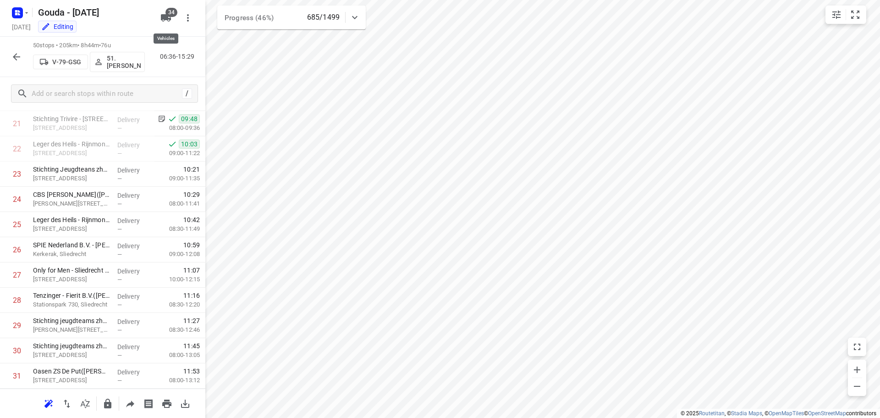
click at [168, 12] on span "34" at bounding box center [171, 12] width 12 height 9
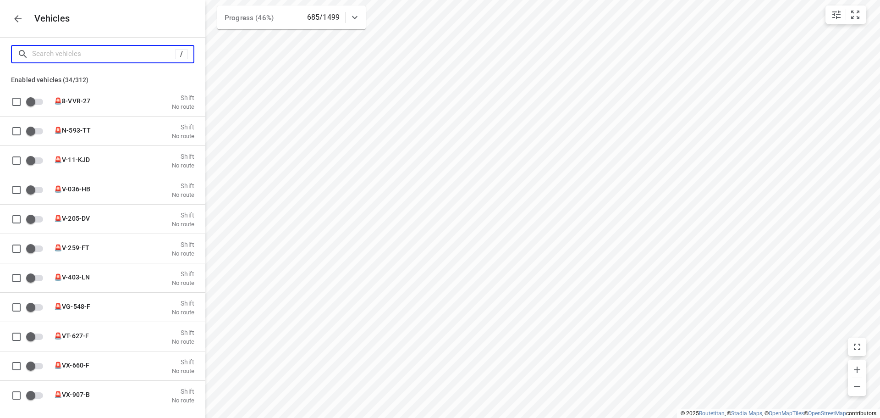
click at [94, 59] on input "Search vehicles" at bounding box center [103, 54] width 143 height 14
type input "a"
checkbox input "true"
checkbox input "false"
type input "am"
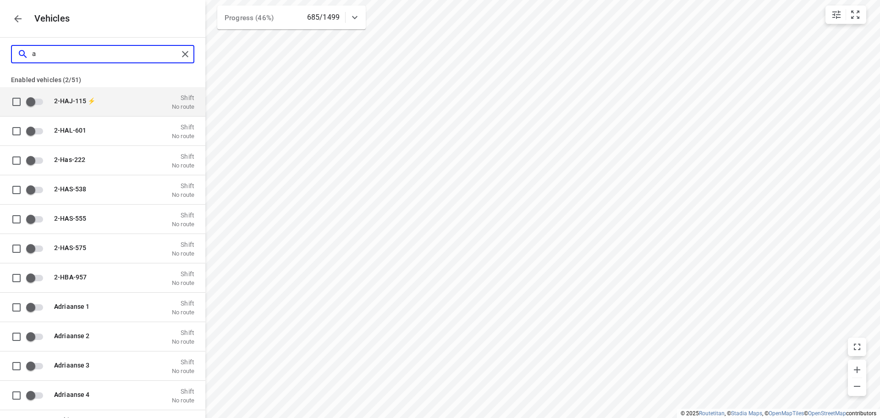
checkbox input "true"
checkbox input "false"
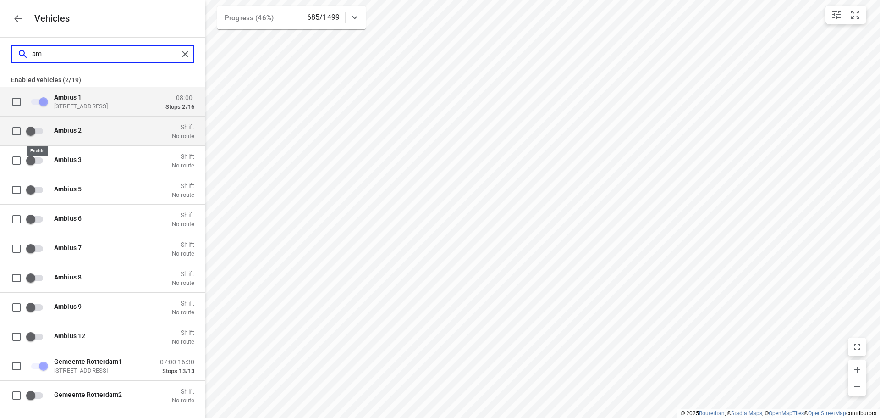
type input "am"
click at [39, 131] on input "grid" at bounding box center [31, 130] width 52 height 17
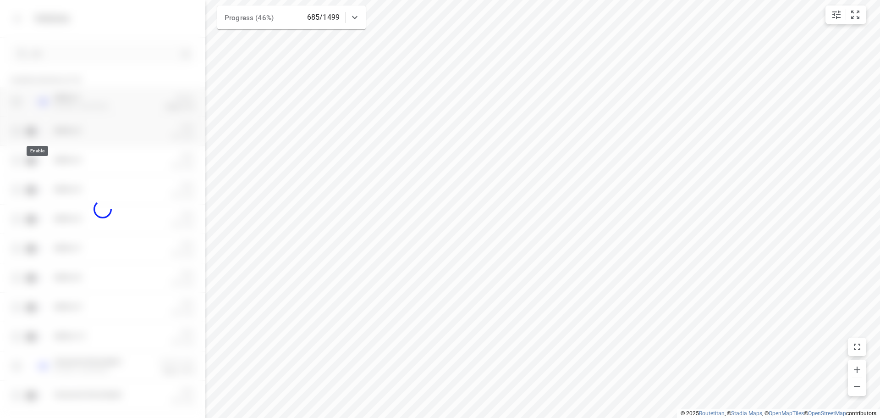
checkbox input "true"
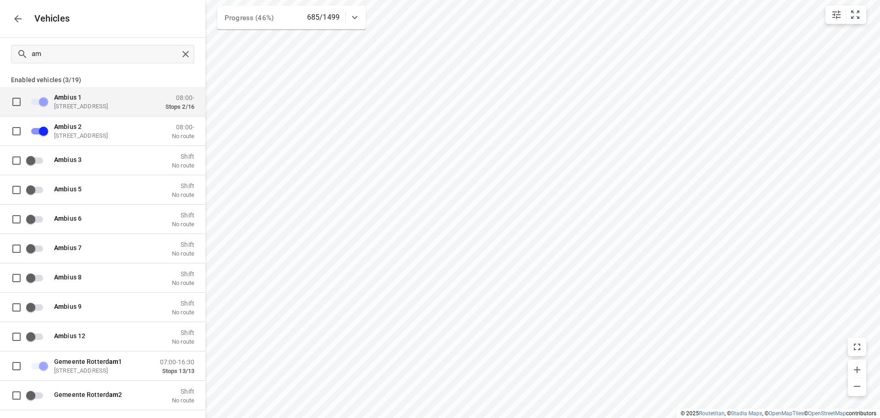
click at [20, 22] on icon "button" at bounding box center [17, 18] width 11 height 11
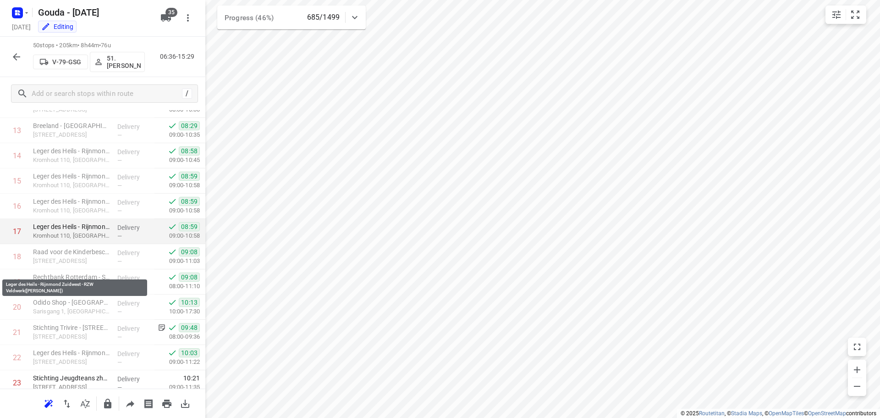
scroll to position [596, 0]
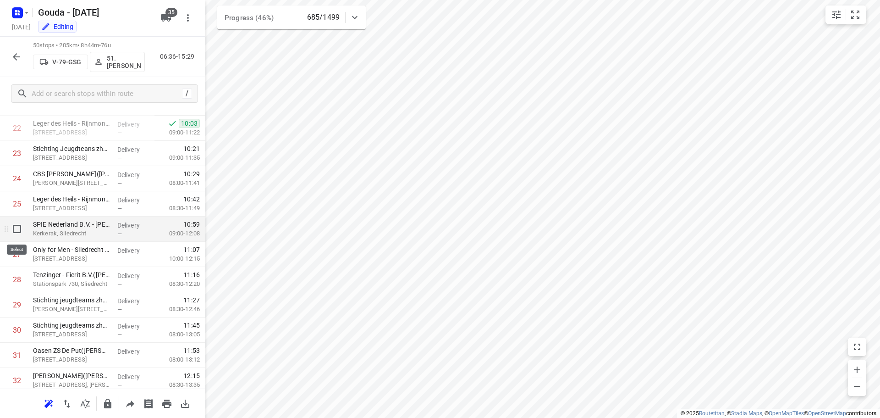
click at [17, 228] on input "checkbox" at bounding box center [17, 229] width 18 height 18
checkbox input "true"
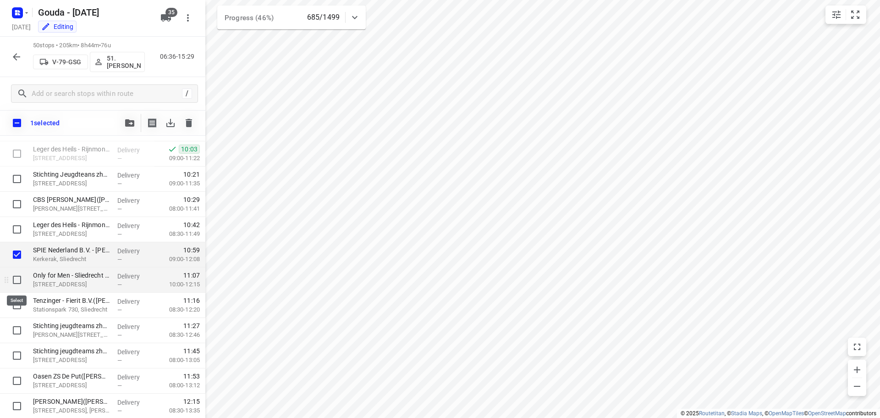
click at [23, 280] on input "checkbox" at bounding box center [17, 279] width 18 height 18
checkbox input "true"
click at [18, 306] on input "checkbox" at bounding box center [17, 305] width 18 height 18
checkbox input "true"
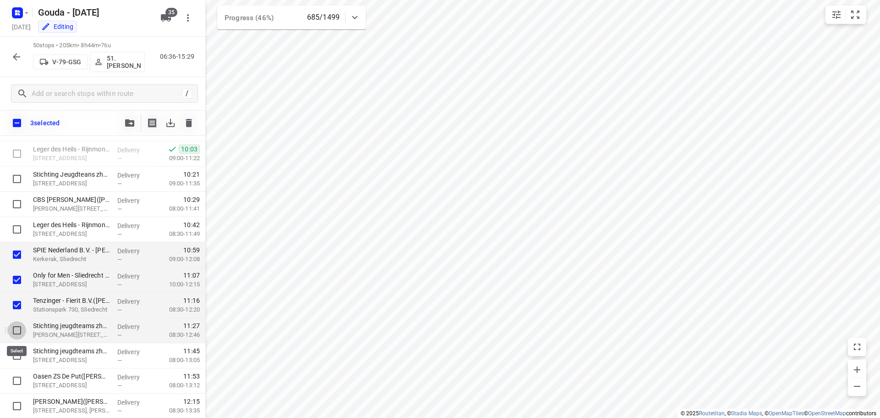
click at [15, 328] on input "checkbox" at bounding box center [17, 330] width 18 height 18
checkbox input "true"
click at [15, 352] on input "checkbox" at bounding box center [17, 355] width 18 height 18
checkbox input "true"
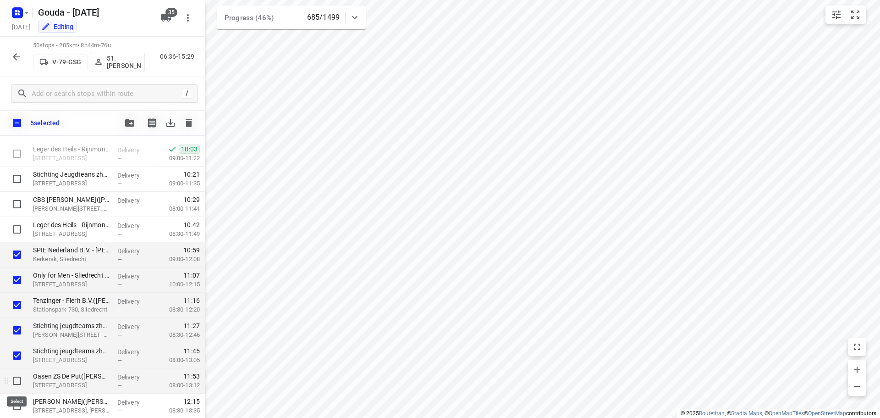
click at [12, 377] on input "checkbox" at bounding box center [17, 380] width 18 height 18
checkbox input "true"
click at [128, 116] on button "button" at bounding box center [130, 123] width 18 height 18
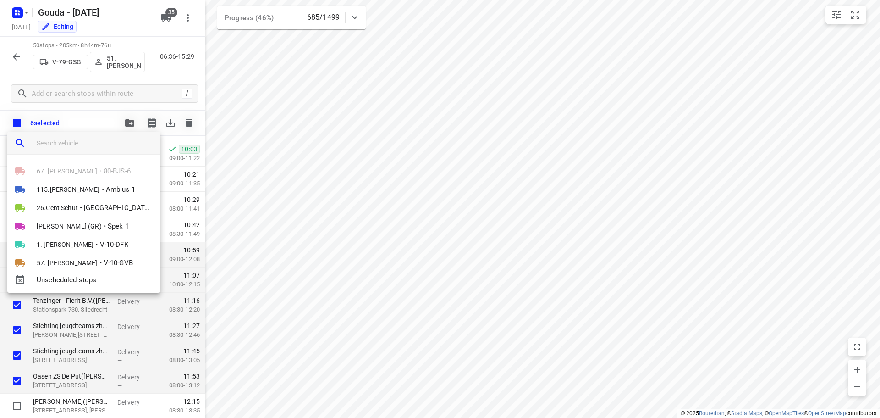
click at [82, 145] on input "search vehicle" at bounding box center [95, 143] width 116 height 14
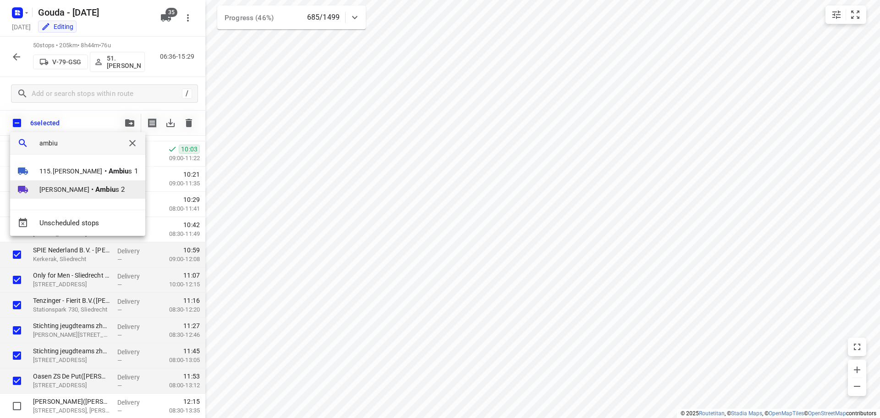
type input "ambiu"
click at [74, 189] on span "Warren Blust" at bounding box center [64, 189] width 50 height 9
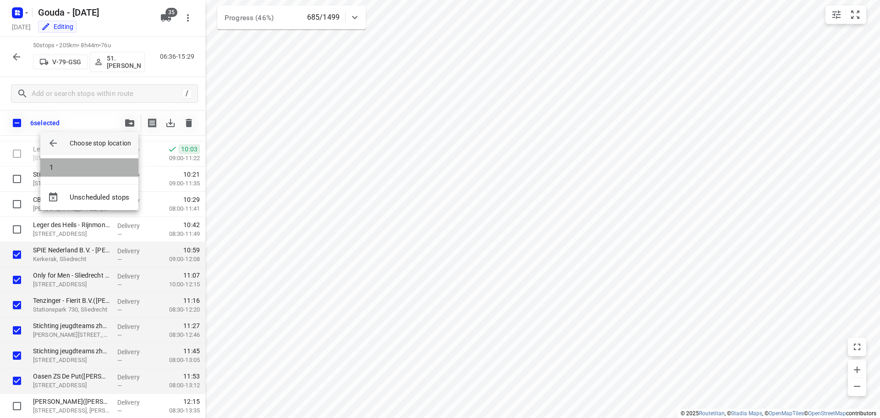
click at [65, 173] on li "1" at bounding box center [89, 167] width 98 height 18
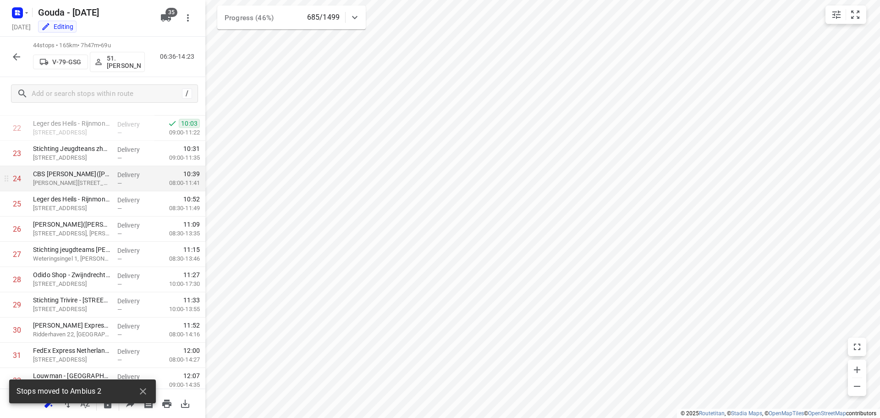
scroll to position [0, 0]
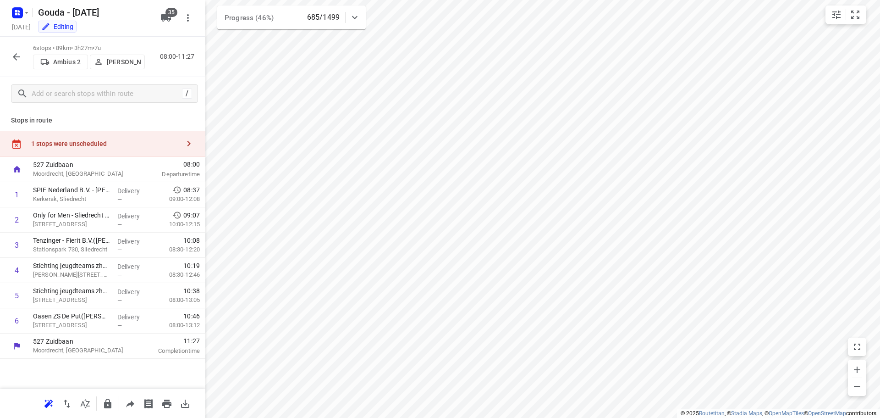
click at [123, 58] on p "Warren Blust" at bounding box center [124, 61] width 34 height 7
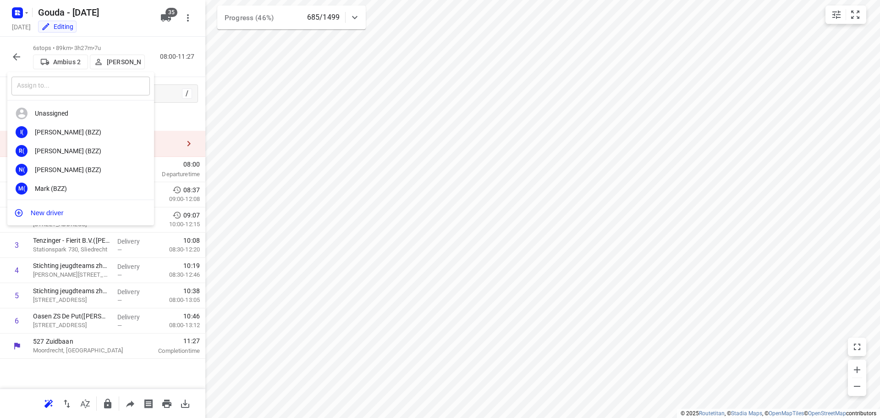
click at [97, 89] on input "text" at bounding box center [80, 86] width 138 height 19
type input "cent"
click at [77, 185] on div "26. Cent Schut" at bounding box center [83, 188] width 96 height 7
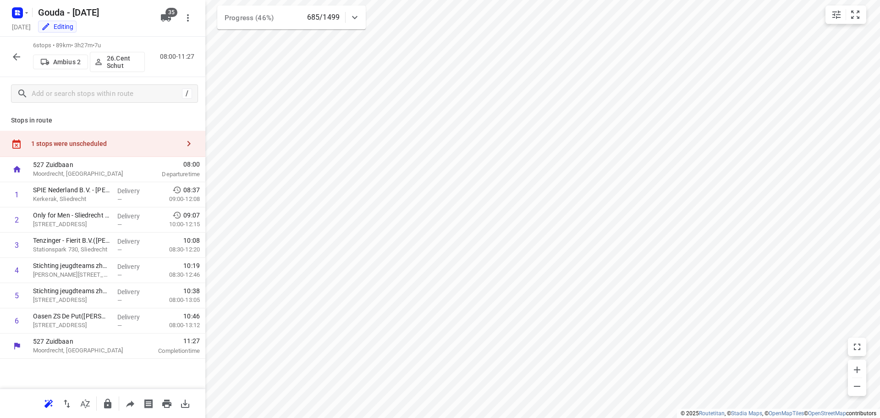
click at [17, 57] on icon "button" at bounding box center [16, 56] width 11 height 11
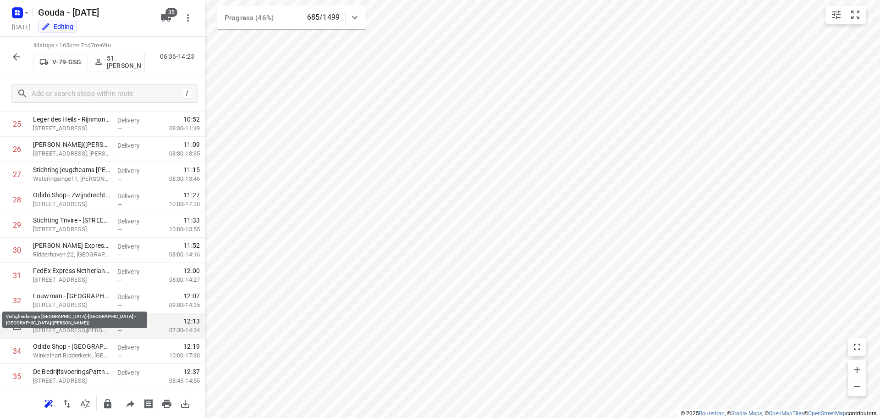
scroll to position [562, 0]
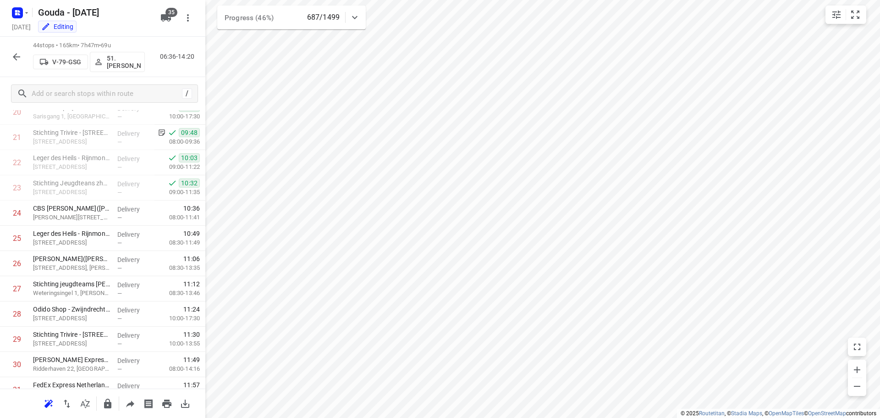
click at [13, 59] on icon "button" at bounding box center [16, 56] width 11 height 11
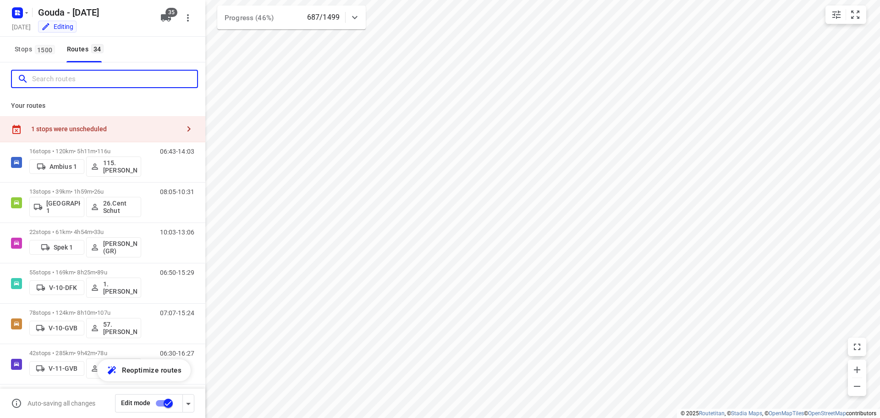
click at [55, 82] on input "Search routes" at bounding box center [114, 79] width 165 height 14
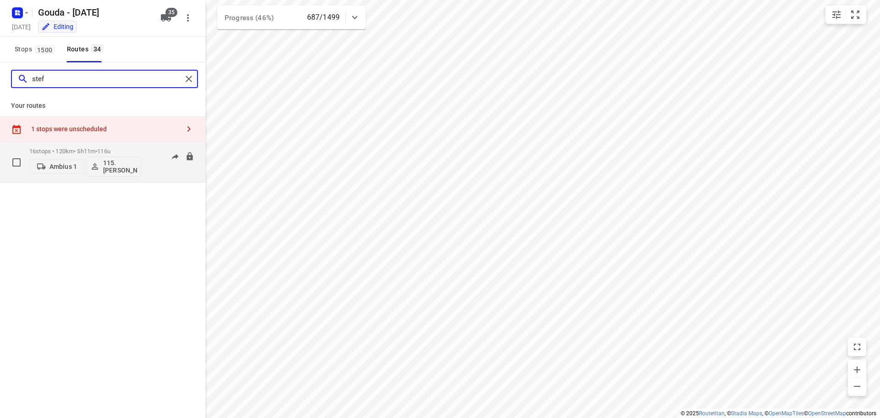
type input "stef"
click at [68, 150] on p "16 stops • 120km • 5h11m • 116u" at bounding box center [85, 151] width 112 height 7
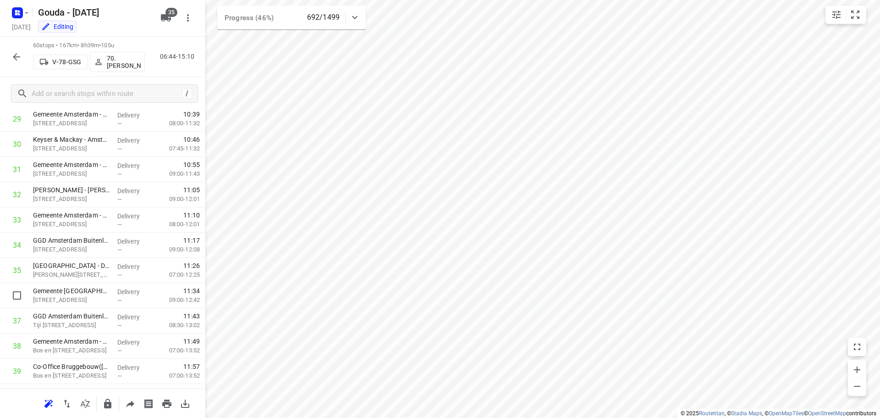
scroll to position [598, 0]
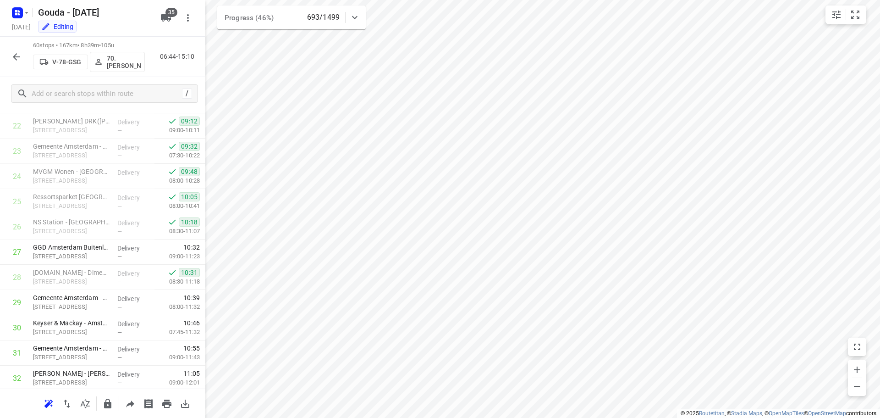
click at [13, 56] on icon "button" at bounding box center [16, 56] width 7 height 7
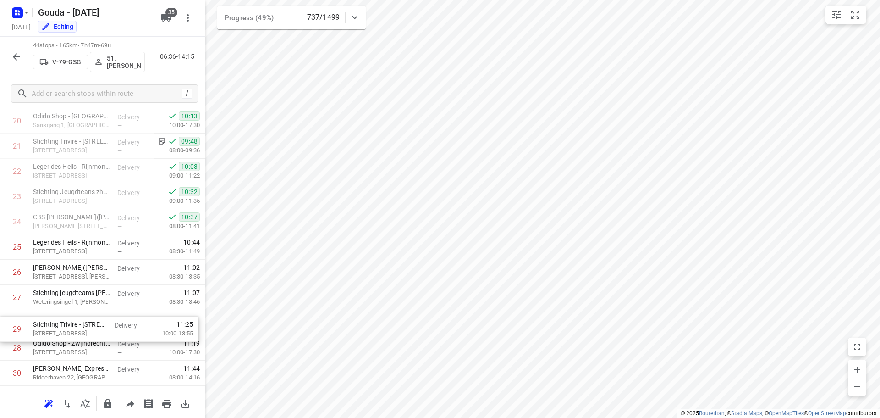
scroll to position [553, 0]
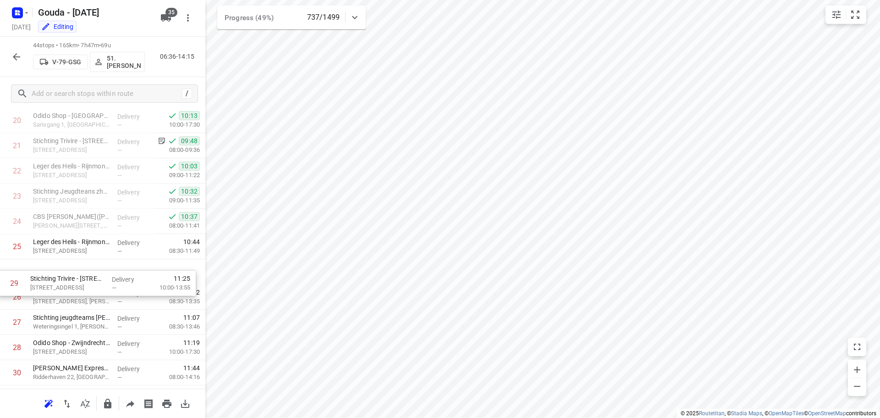
drag, startPoint x: 71, startPoint y: 347, endPoint x: 68, endPoint y: 275, distance: 72.0
click at [68, 275] on div "1 Jongeneel - Dordrecht(Carol de Jong) Wieldrechtseweg 36, Dordrecht Delivery —…" at bounding box center [102, 183] width 205 height 1109
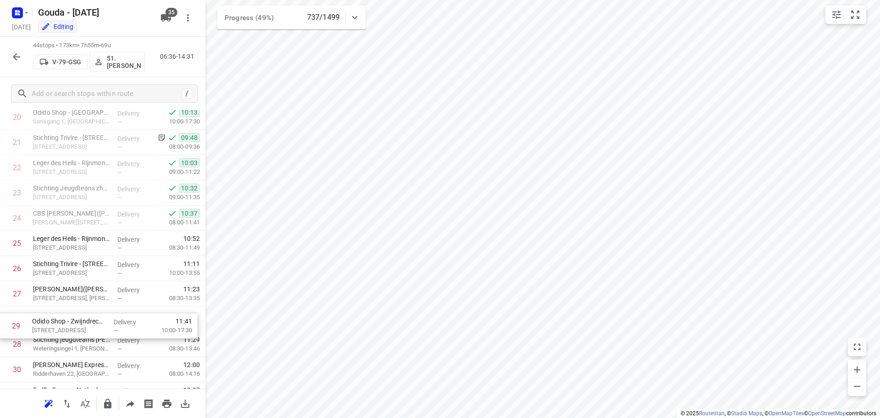
scroll to position [558, 0]
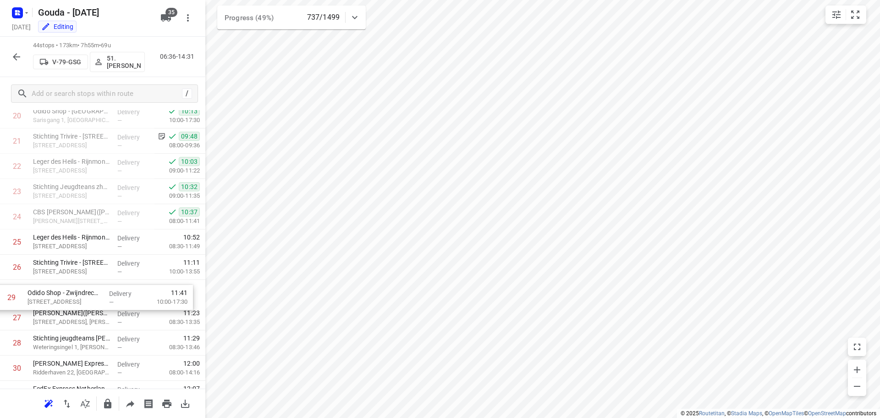
drag, startPoint x: 75, startPoint y: 348, endPoint x: 69, endPoint y: 295, distance: 53.5
click at [69, 295] on div "1 Jongeneel - Dordrecht(Carol de Jong) Wieldrechtseweg 36, Dordrecht Delivery —…" at bounding box center [102, 178] width 205 height 1109
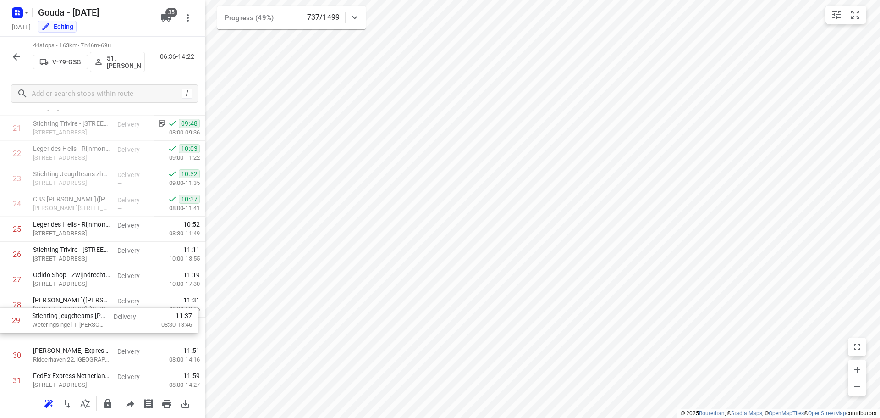
scroll to position [573, 0]
drag, startPoint x: 92, startPoint y: 344, endPoint x: 90, endPoint y: 298, distance: 45.9
click at [90, 298] on div "1 Jongeneel - Dordrecht(Carol de Jong) Wieldrechtseweg 36, Dordrecht Delivery —…" at bounding box center [102, 162] width 205 height 1109
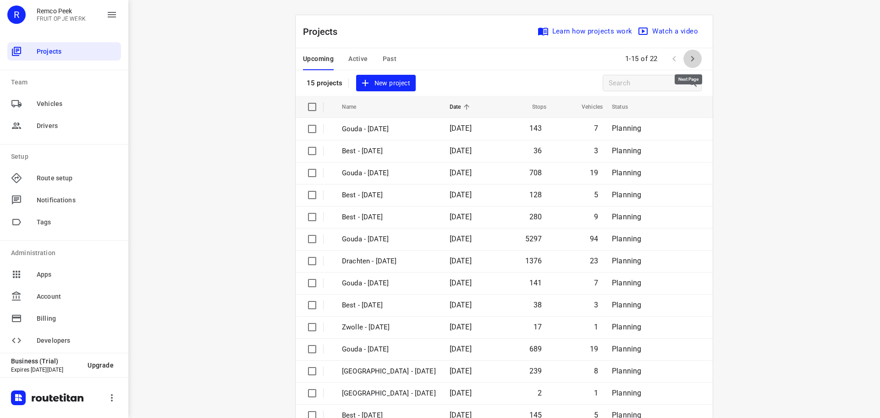
click at [690, 54] on icon "button" at bounding box center [692, 58] width 11 height 11
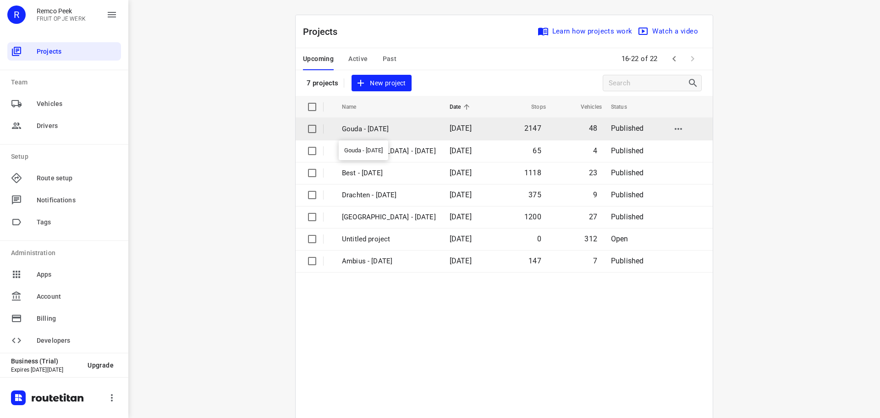
click at [364, 129] on p "Gouda - Wednesday" at bounding box center [389, 129] width 94 height 11
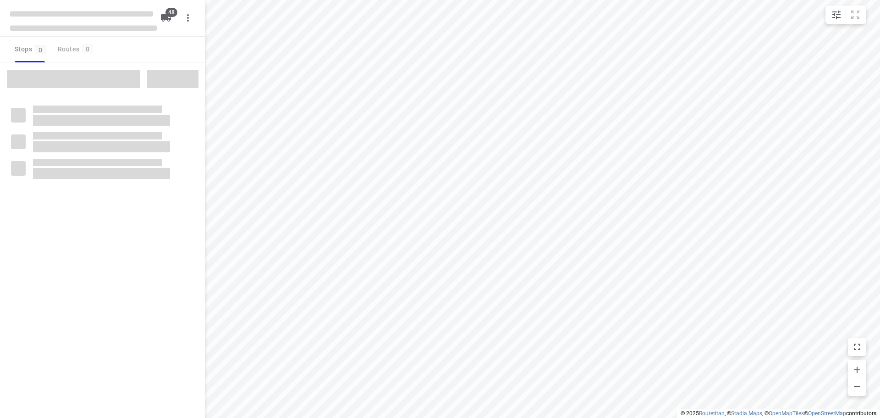
checkbox input "true"
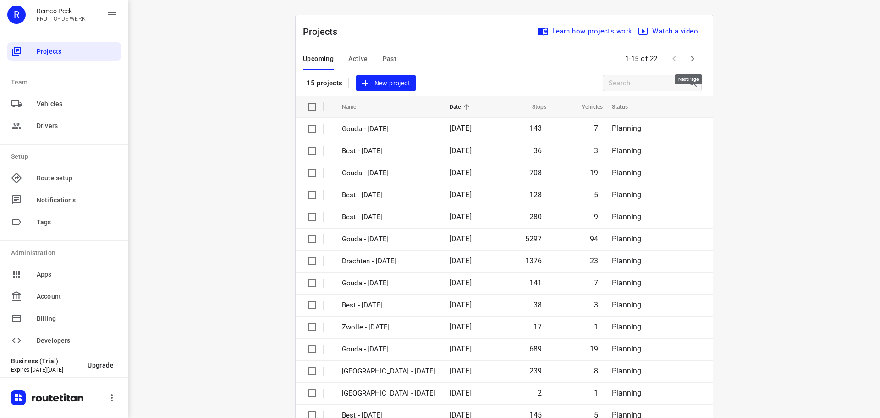
click at [691, 56] on icon "button" at bounding box center [692, 58] width 11 height 11
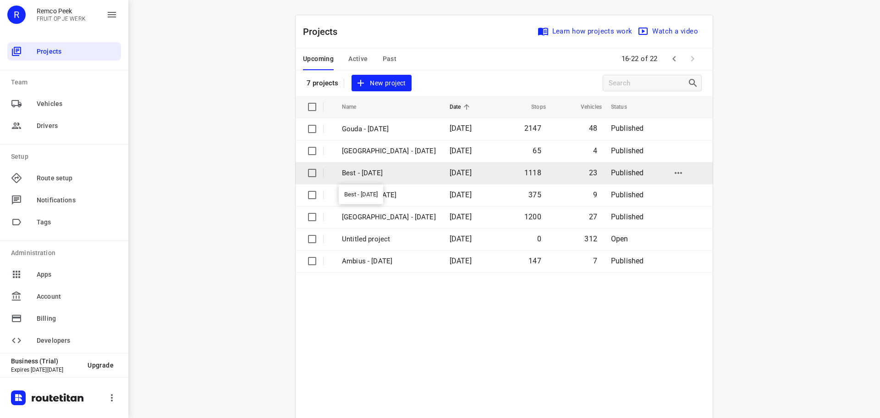
click at [366, 174] on p "Best - [DATE]" at bounding box center [389, 173] width 94 height 11
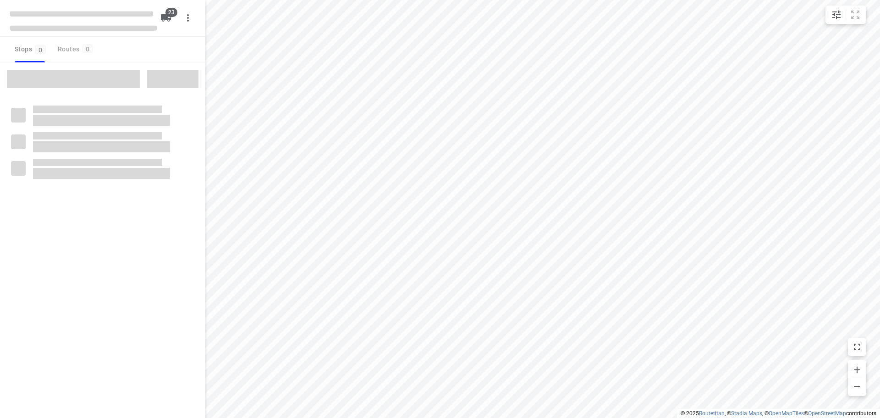
checkbox input "true"
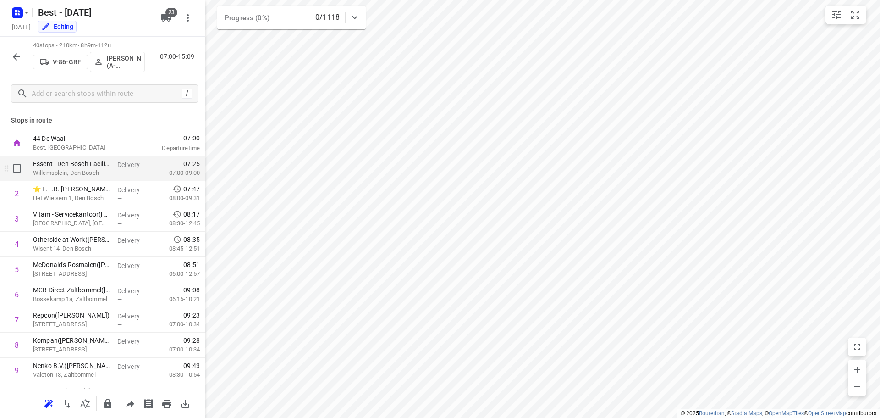
click at [81, 173] on p "Willemsplein, Den Bosch" at bounding box center [71, 172] width 77 height 9
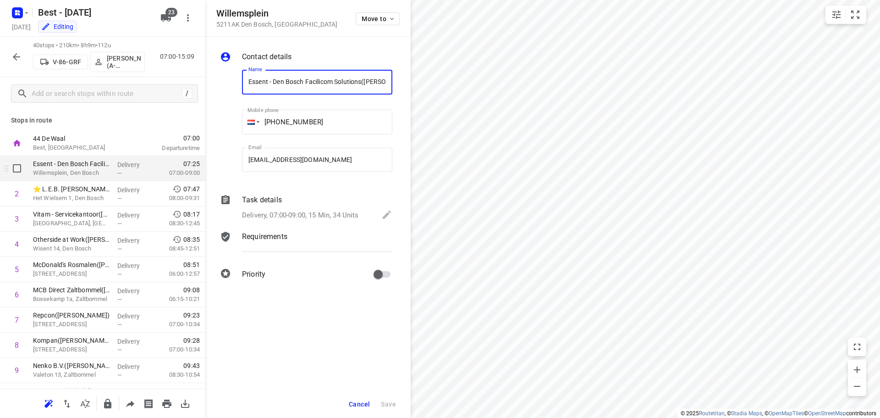
scroll to position [0, 50]
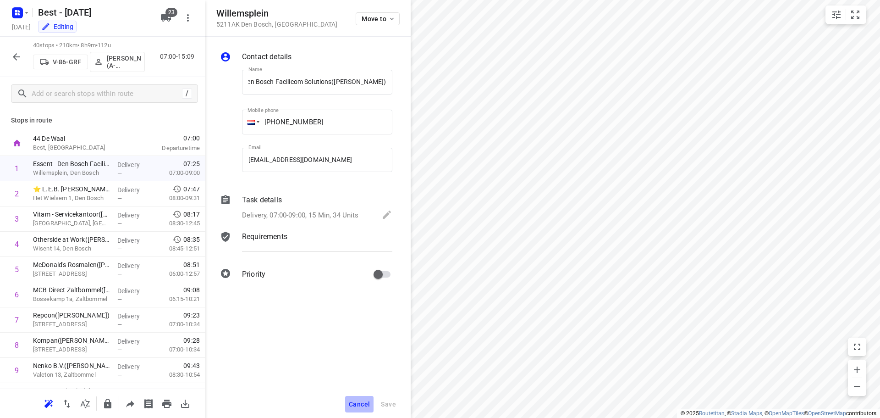
click at [351, 398] on button "Cancel" at bounding box center [359, 404] width 28 height 17
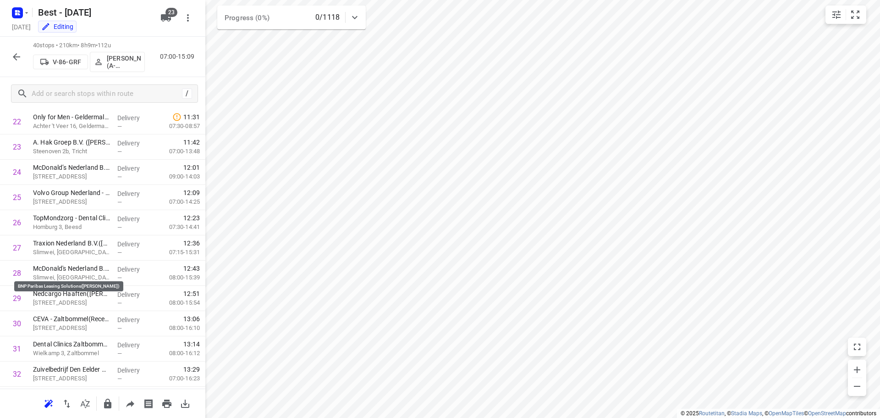
scroll to position [801, 0]
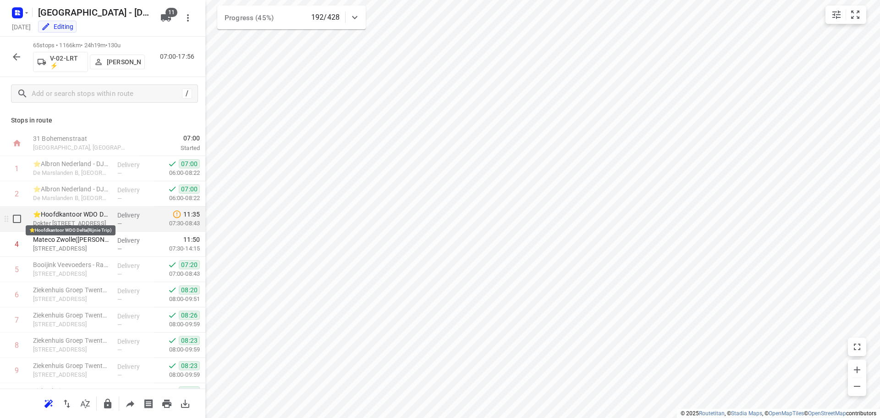
click at [74, 210] on p "⭐Hoofdkantoor WDO Delta(Rijnie Trip)" at bounding box center [71, 214] width 77 height 9
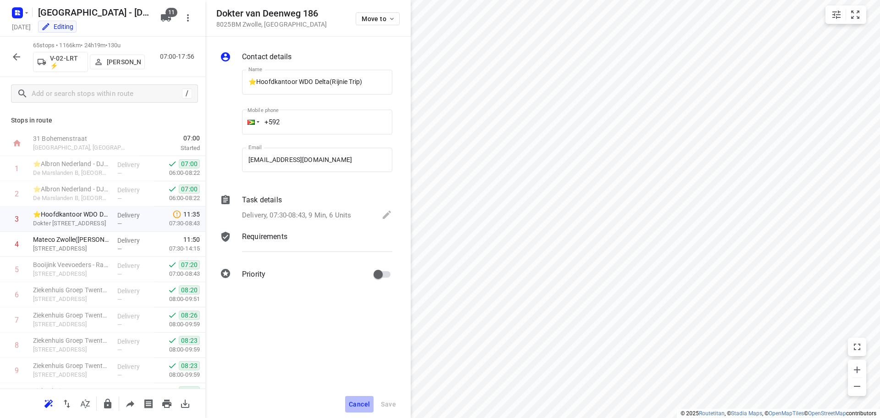
click at [361, 403] on span "Cancel" at bounding box center [359, 403] width 21 height 7
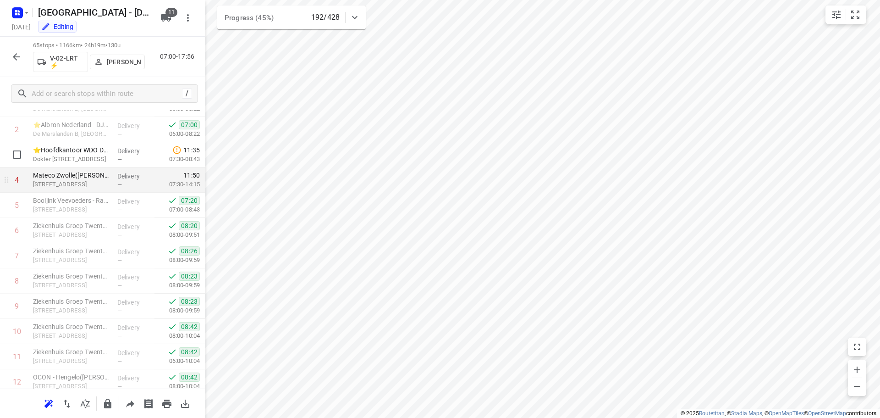
scroll to position [11, 0]
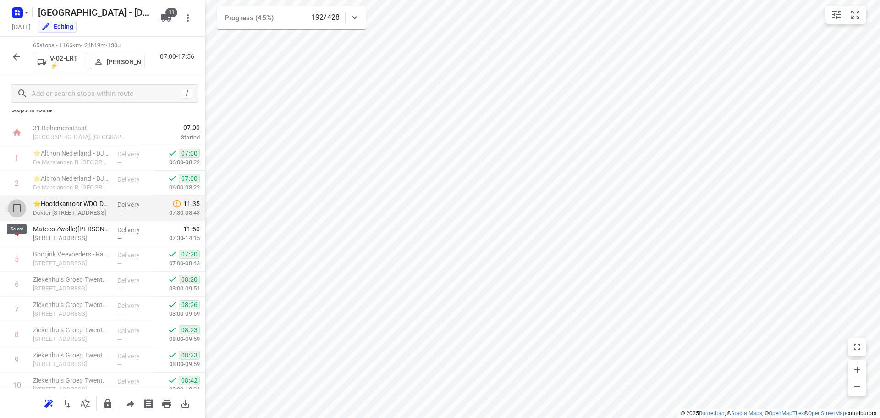
click at [18, 209] on input "checkbox" at bounding box center [17, 208] width 18 height 18
checkbox input "true"
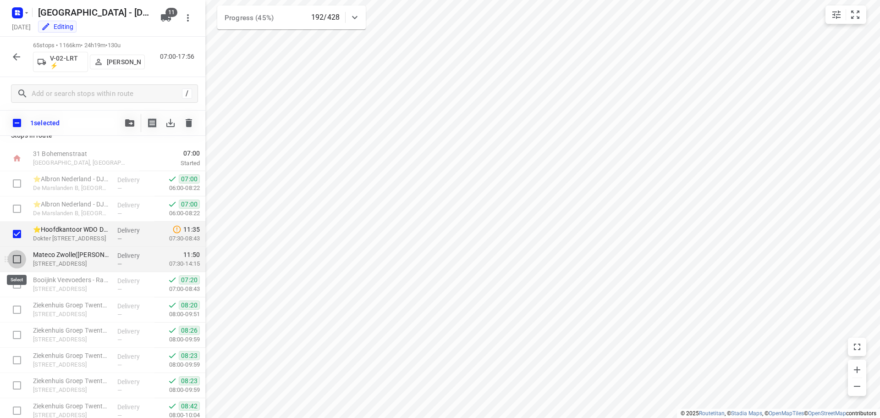
click at [19, 260] on input "checkbox" at bounding box center [17, 259] width 18 height 18
checkbox input "true"
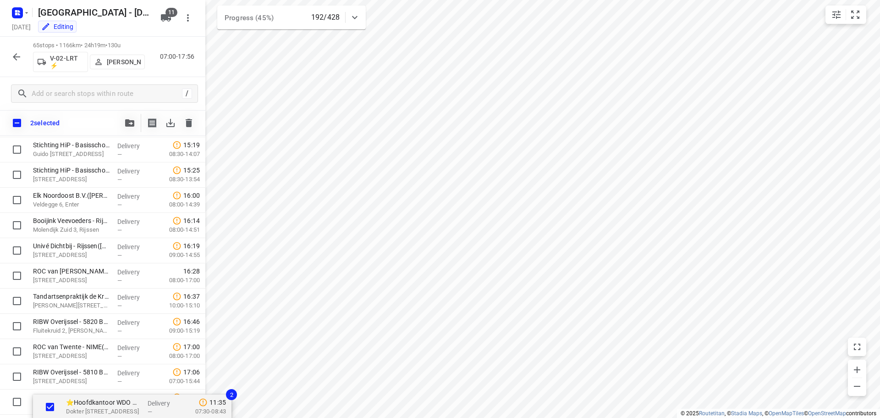
scroll to position [1428, 0]
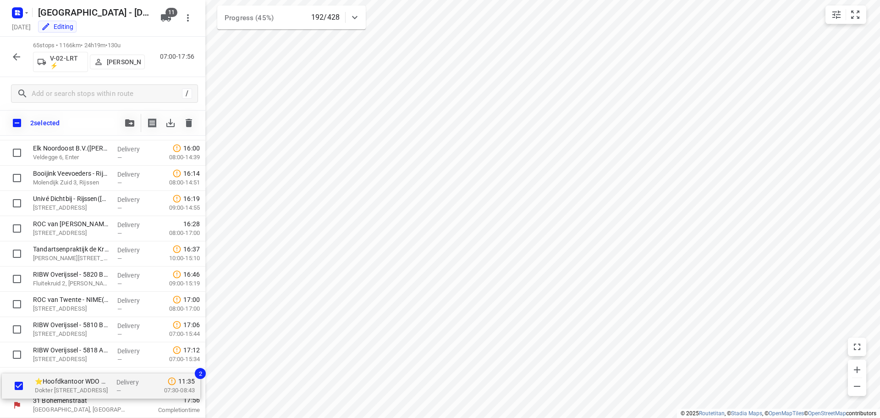
drag, startPoint x: 75, startPoint y: 233, endPoint x: 75, endPoint y: 387, distance: 154.0
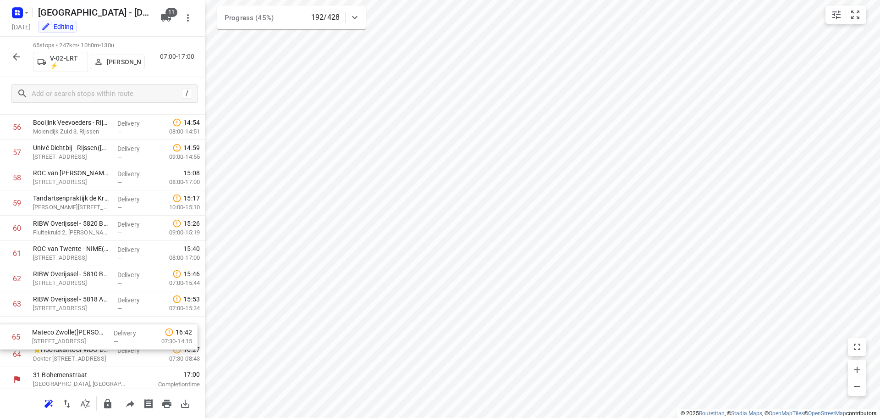
scroll to position [1432, 0]
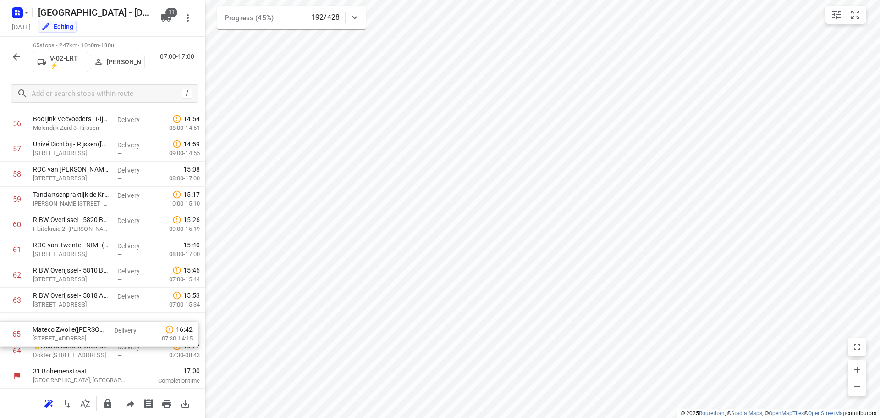
drag, startPoint x: 59, startPoint y: 360, endPoint x: 58, endPoint y: 337, distance: 23.4
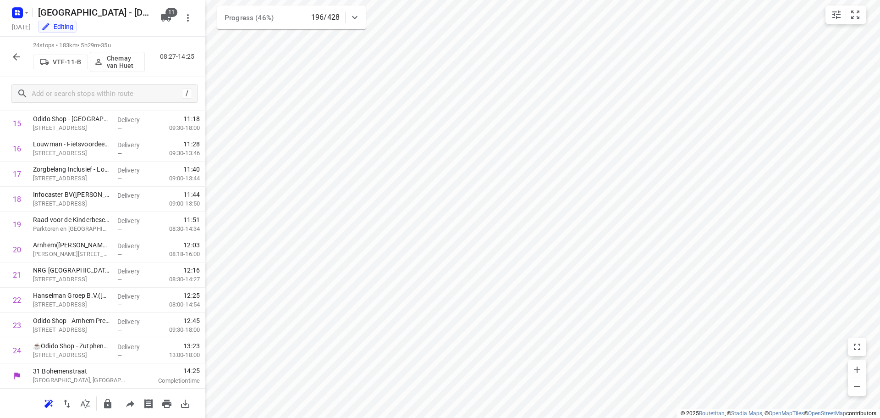
scroll to position [398, 0]
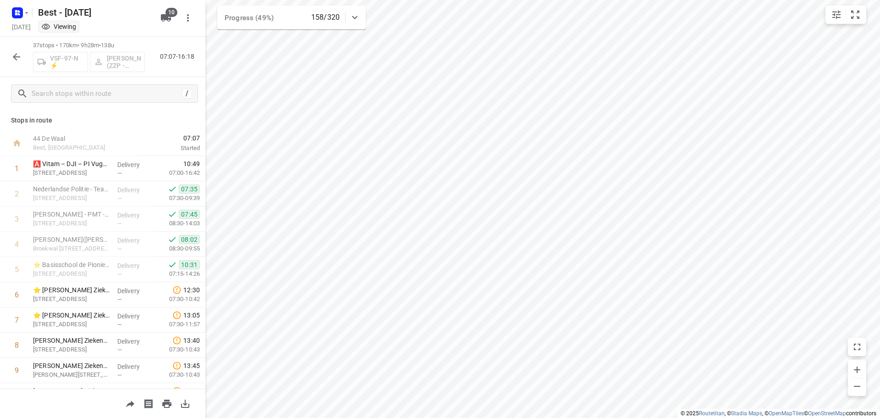
scroll to position [117, 0]
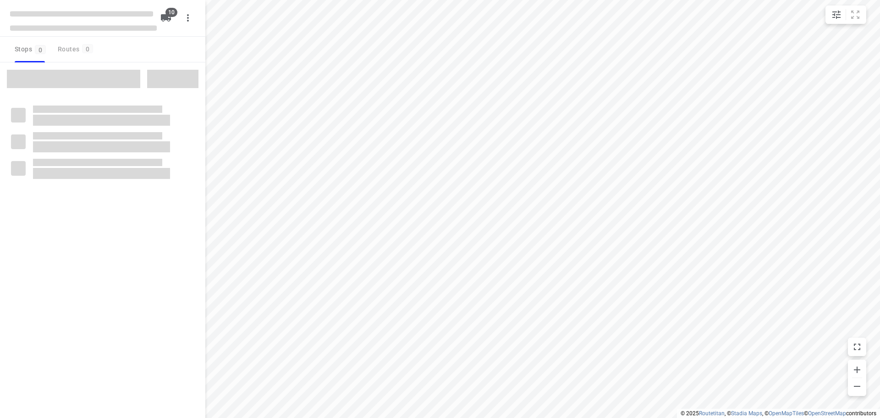
checkbox input "true"
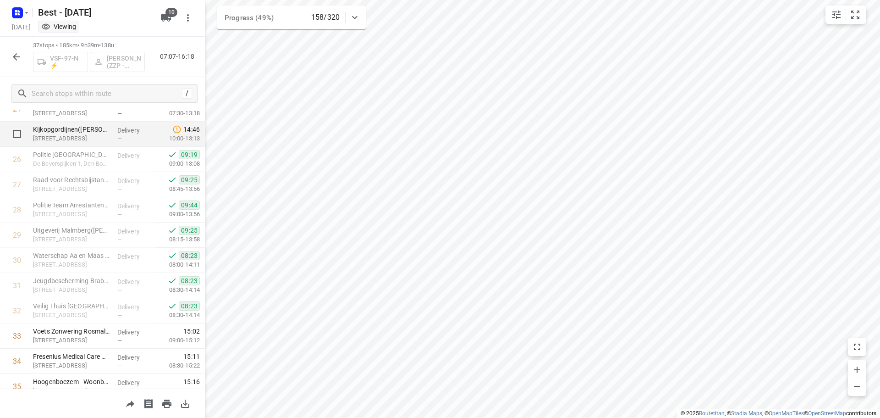
scroll to position [726, 0]
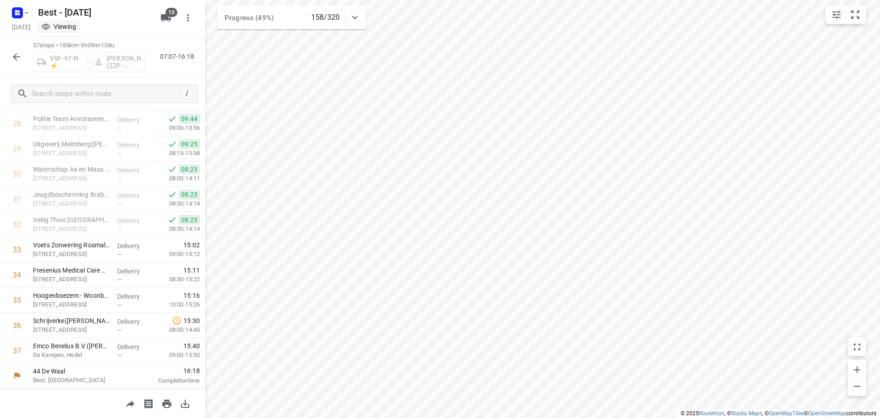
click at [17, 56] on icon "button" at bounding box center [16, 56] width 7 height 7
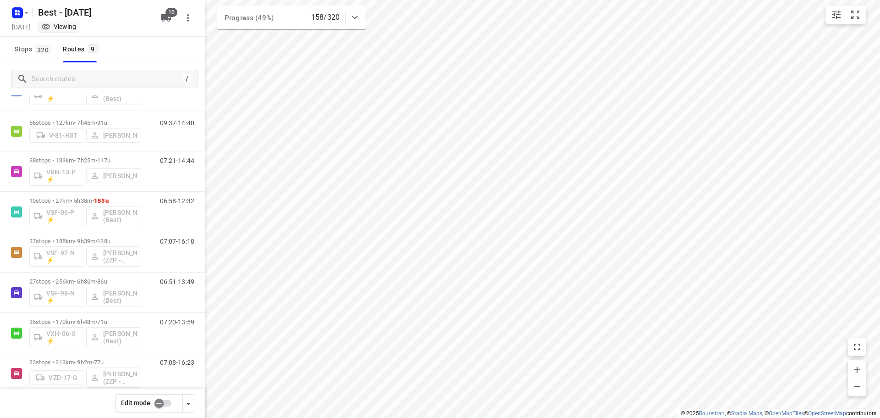
scroll to position [87, 0]
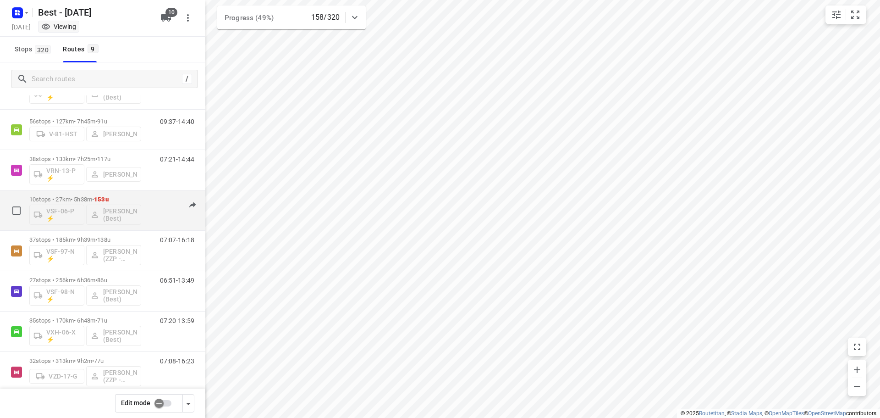
click at [59, 198] on p "10 stops • 27km • 5h38m • 153u" at bounding box center [85, 199] width 112 height 7
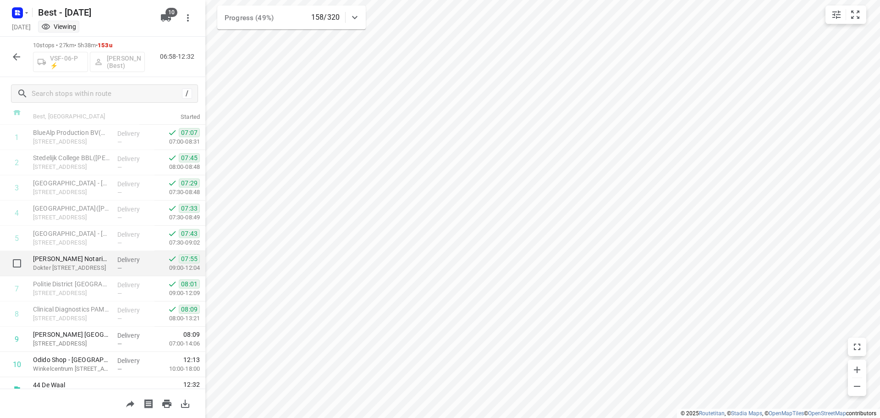
scroll to position [45, 0]
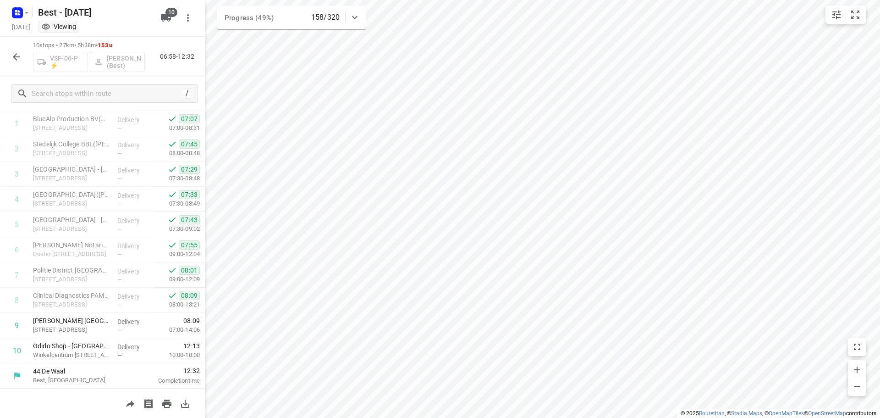
click at [14, 52] on icon "button" at bounding box center [16, 56] width 11 height 11
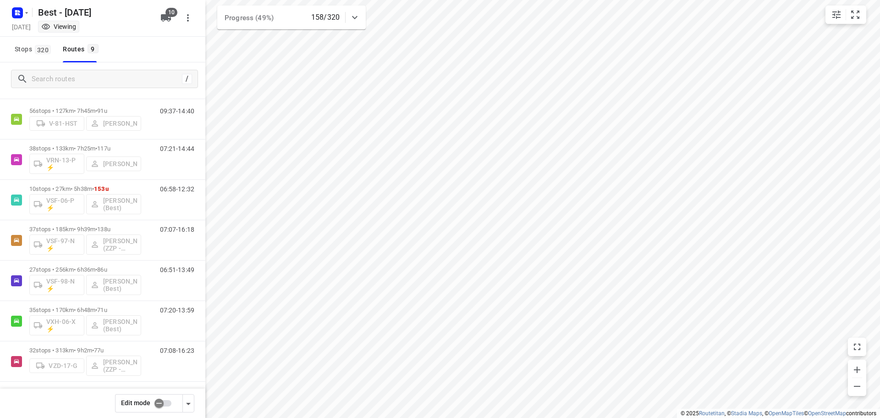
scroll to position [100, 0]
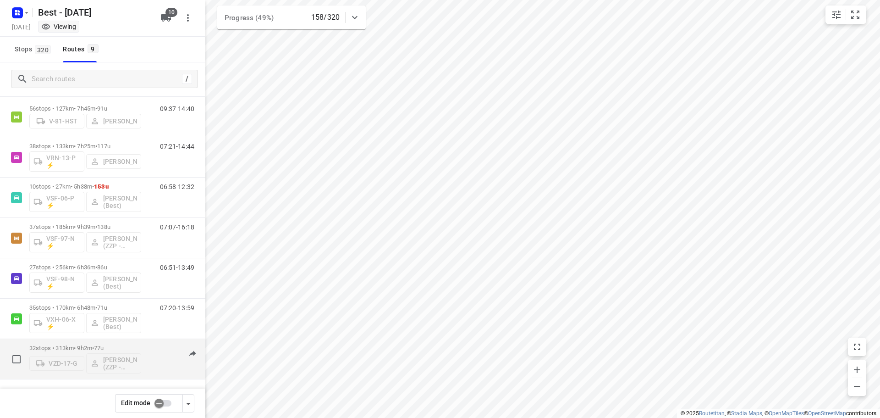
click at [75, 349] on p "32 stops • 313km • 9h2m • 77u" at bounding box center [85, 347] width 112 height 7
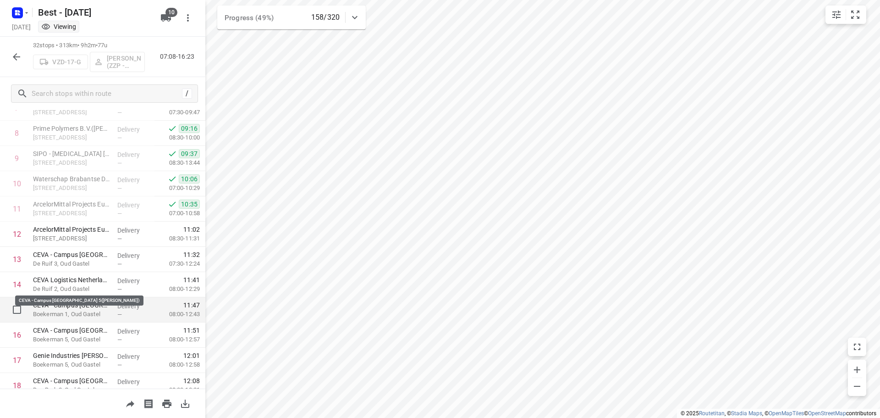
scroll to position [0, 0]
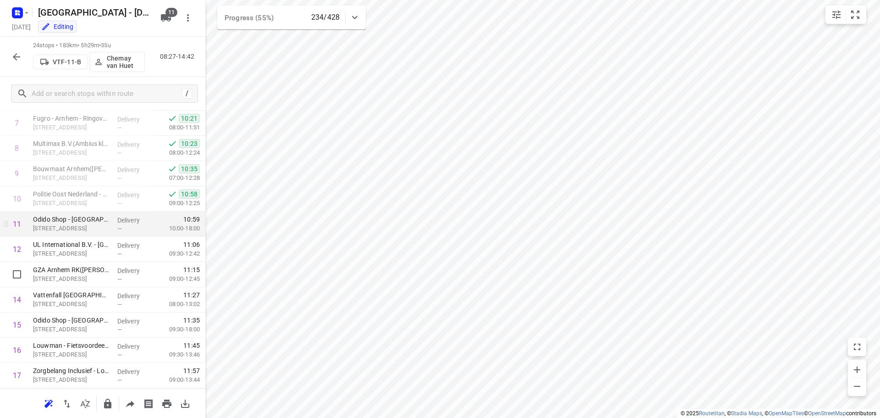
scroll to position [123, 0]
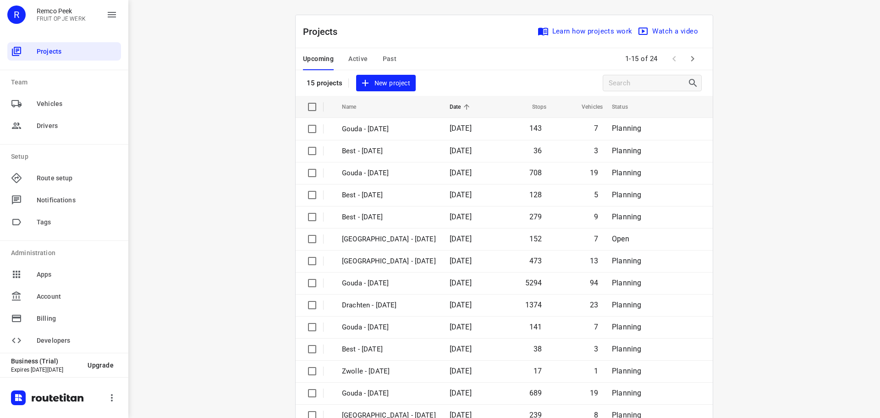
click at [356, 57] on span "Active" at bounding box center [357, 58] width 19 height 11
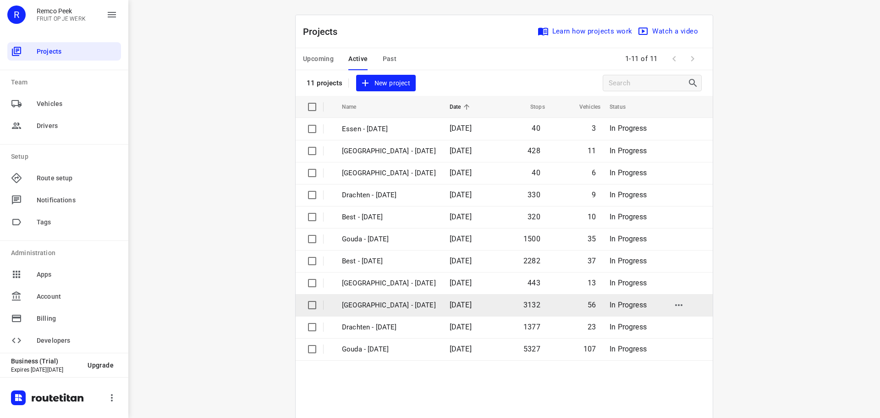
click at [368, 301] on p "Zwolle - Monday" at bounding box center [389, 305] width 94 height 11
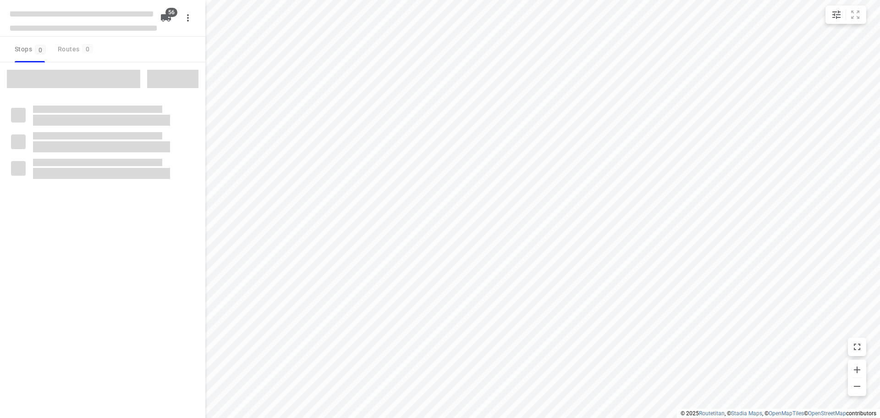
checkbox input "true"
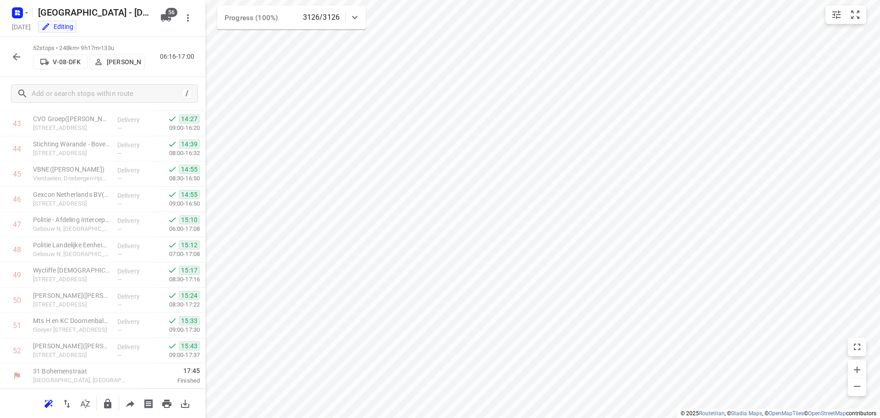
scroll to position [1130, 0]
click at [18, 53] on icon "button" at bounding box center [16, 56] width 11 height 11
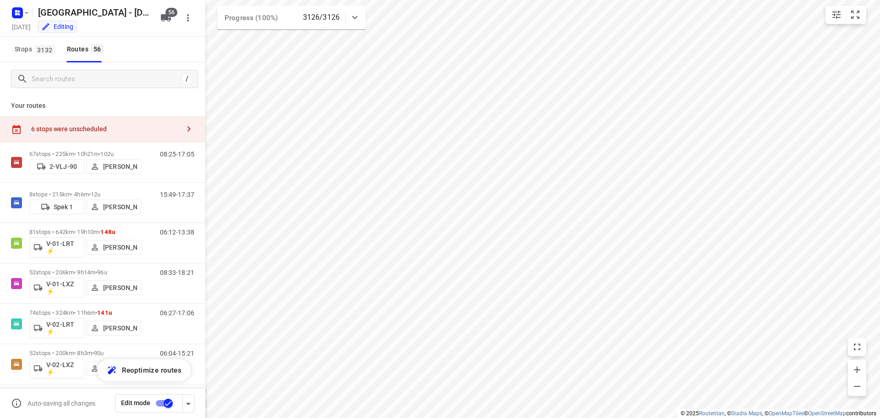
click at [51, 88] on div "/" at bounding box center [102, 78] width 205 height 33
click at [55, 82] on input "Search routes" at bounding box center [105, 79] width 147 height 14
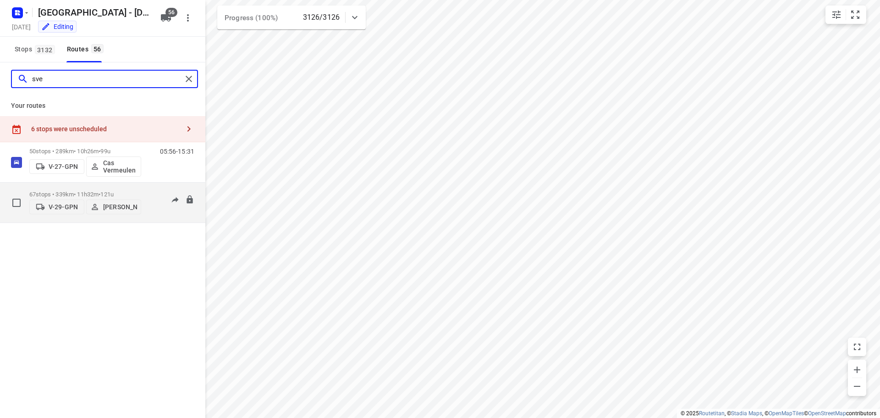
type input "sve"
click at [40, 191] on p "67 stops • 339km • 11h32m • 121u" at bounding box center [85, 194] width 112 height 7
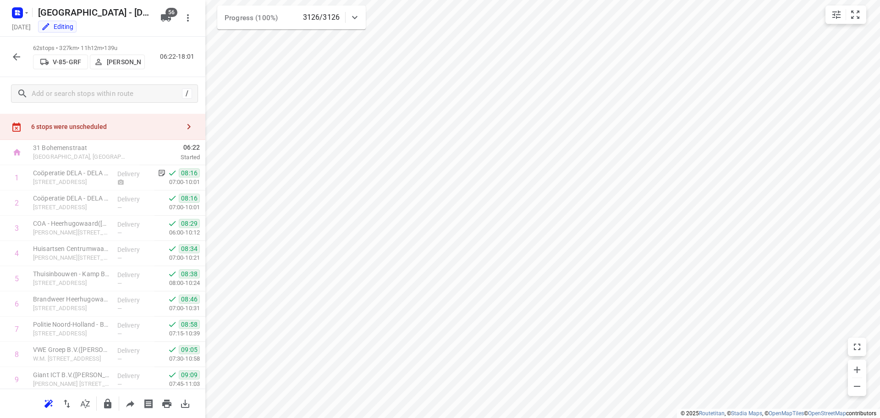
scroll to position [0, 0]
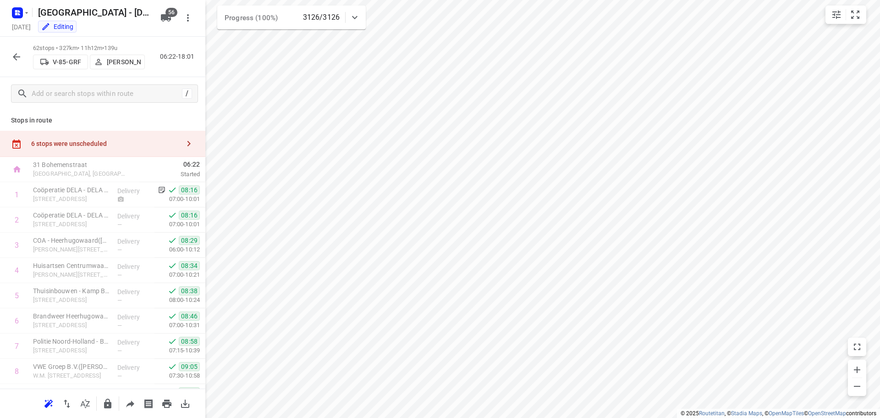
click at [14, 56] on icon "button" at bounding box center [16, 56] width 7 height 7
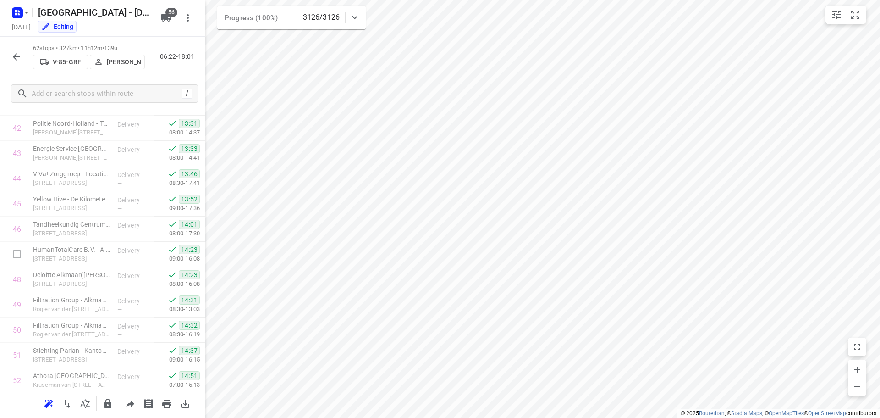
scroll to position [1382, 0]
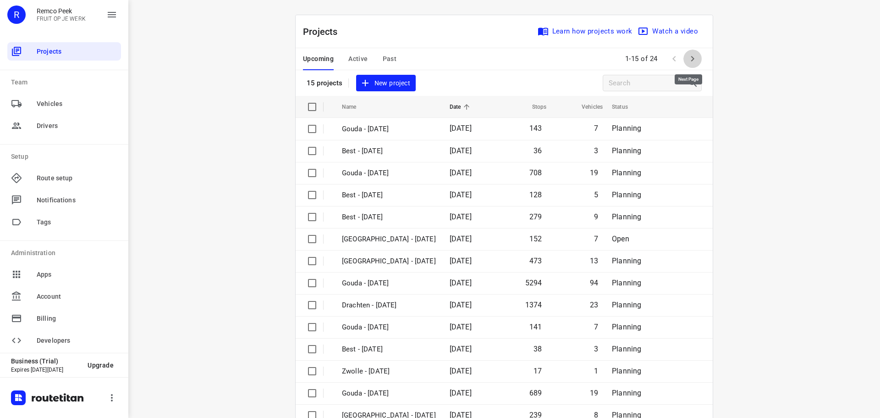
click at [690, 60] on icon "button" at bounding box center [692, 58] width 11 height 11
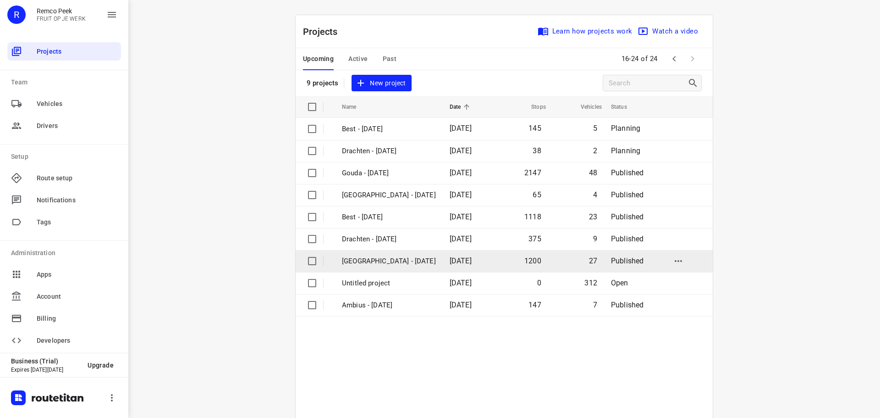
click at [377, 259] on p "[GEOGRAPHIC_DATA] - [DATE]" at bounding box center [389, 261] width 94 height 11
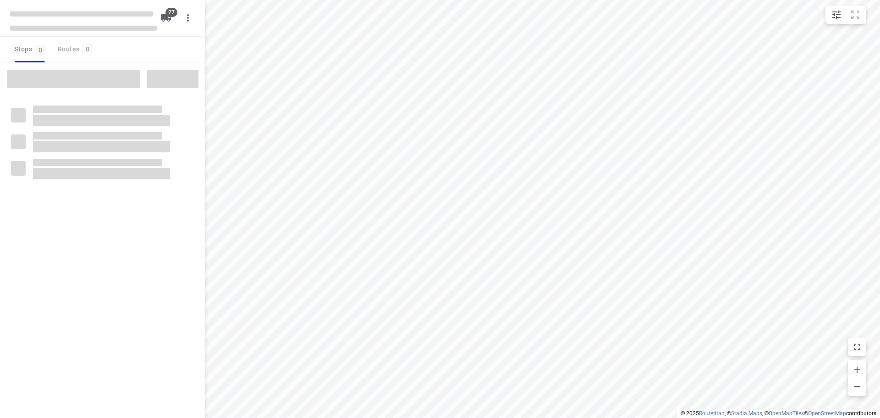
checkbox input "true"
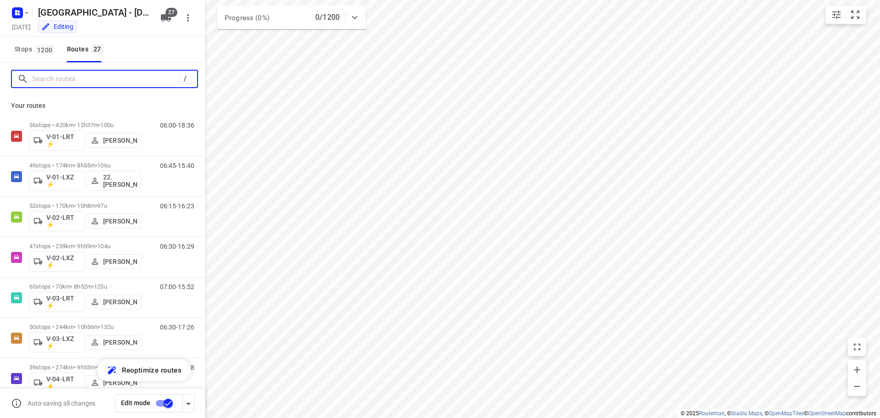
click at [45, 76] on input "Search routes" at bounding box center [105, 79] width 147 height 14
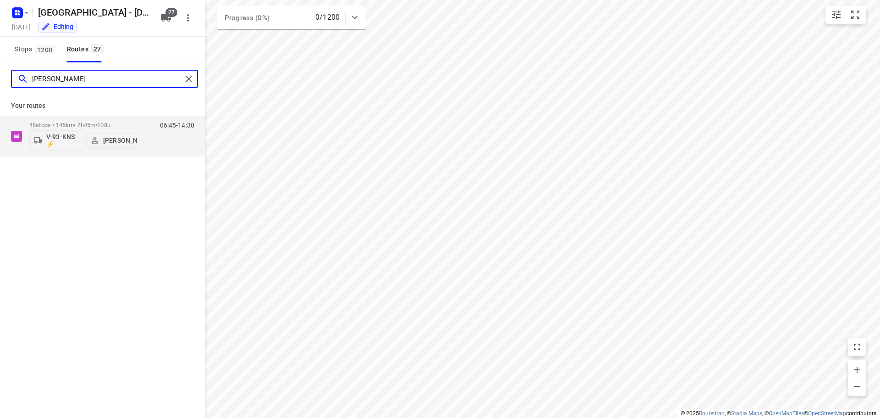
type input "[PERSON_NAME]"
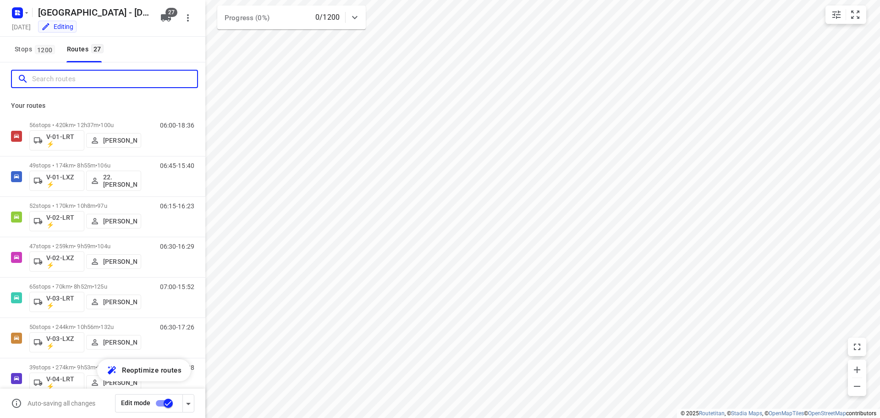
click at [107, 75] on input "Search routes" at bounding box center [114, 79] width 165 height 14
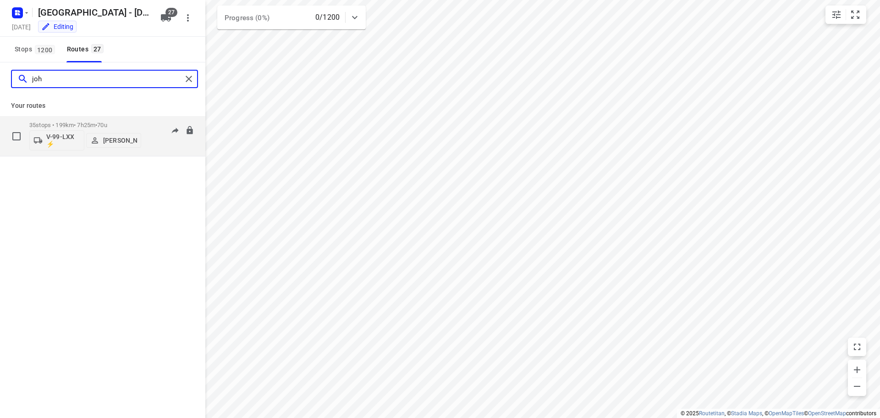
type input "joh"
click at [100, 125] on p "35 stops • 199km • 7h25m • 70u" at bounding box center [85, 124] width 112 height 7
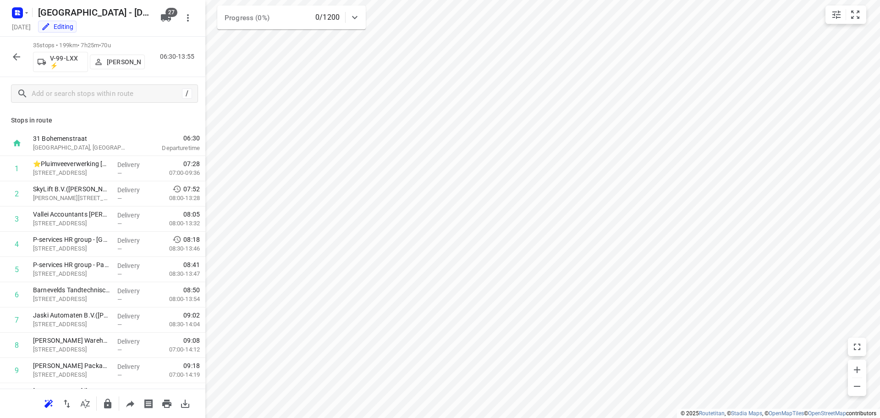
click at [17, 60] on icon "button" at bounding box center [16, 56] width 7 height 7
click at [23, 11] on icon "button" at bounding box center [26, 12] width 7 height 7
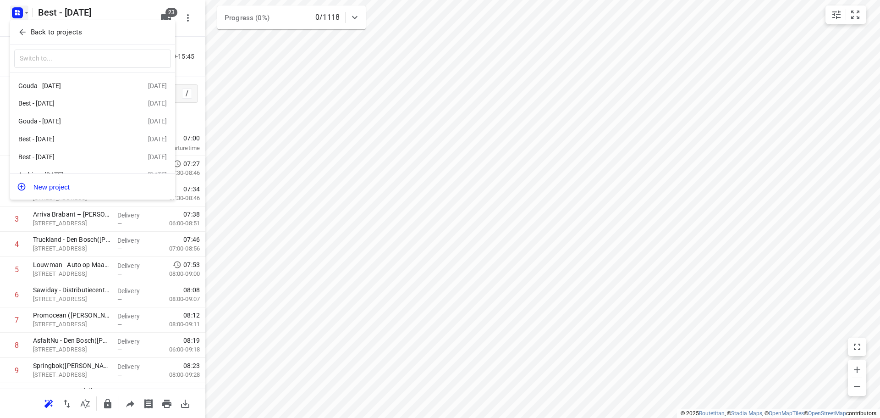
click at [25, 31] on icon "button" at bounding box center [22, 32] width 9 height 9
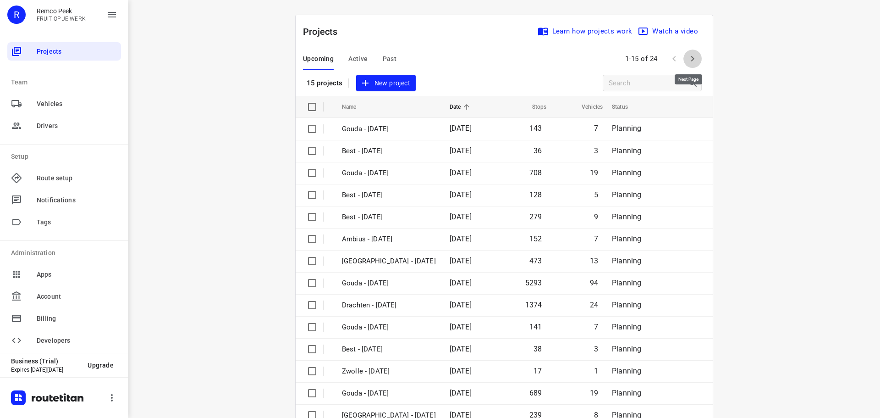
click at [690, 60] on icon "button" at bounding box center [692, 58] width 11 height 11
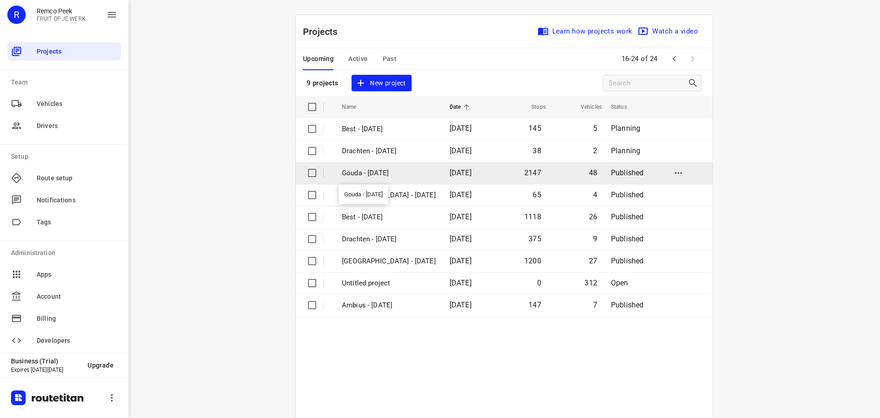
click at [370, 173] on p "Gouda - Wednesday" at bounding box center [389, 173] width 94 height 11
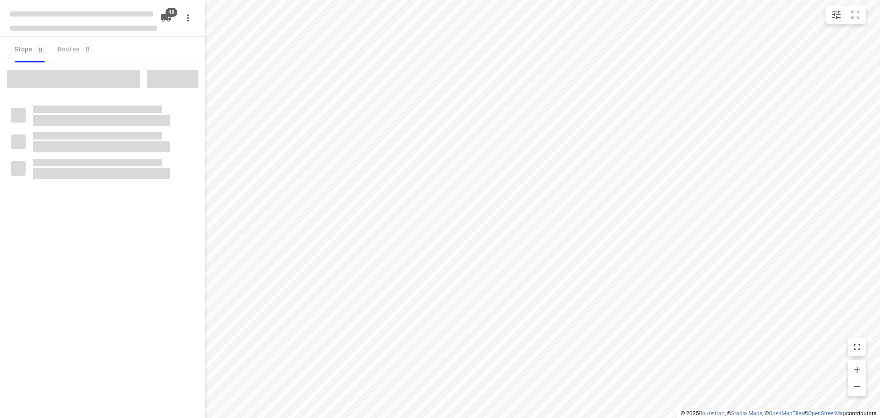
checkbox input "true"
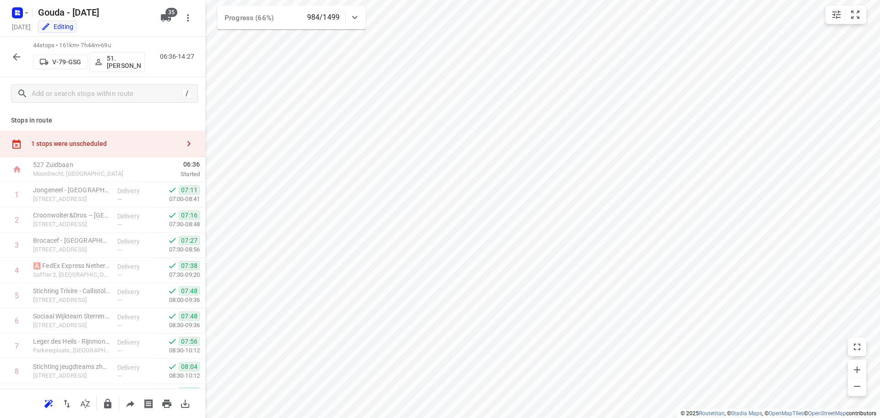
scroll to position [573, 0]
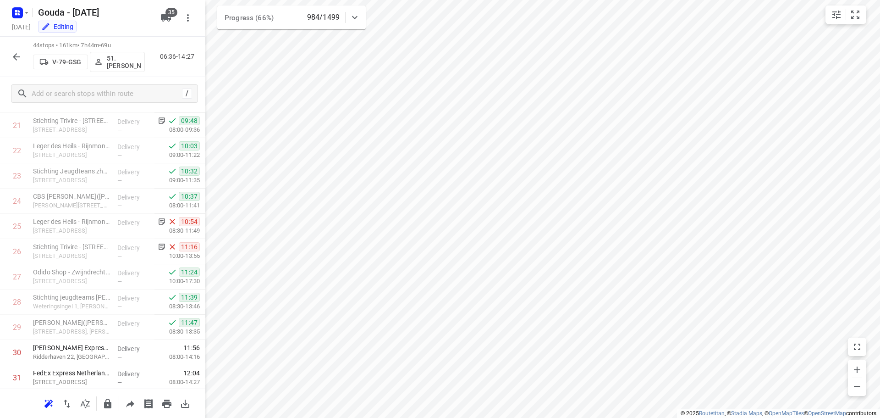
click at [14, 52] on icon "button" at bounding box center [16, 56] width 11 height 11
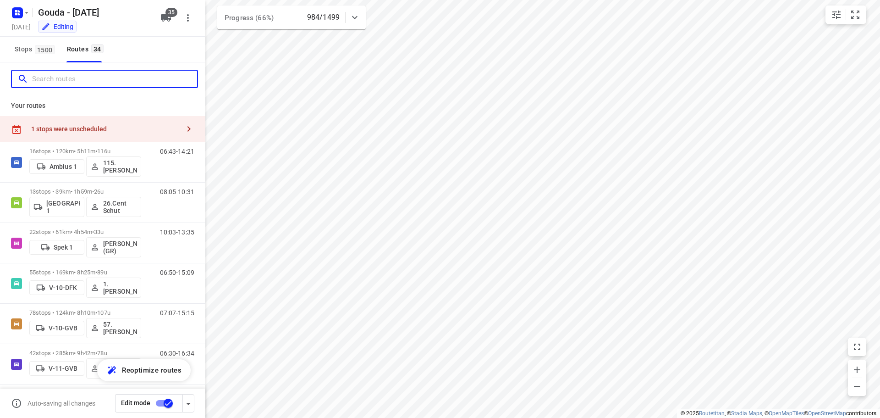
click at [98, 82] on input "Search routes" at bounding box center [114, 79] width 165 height 14
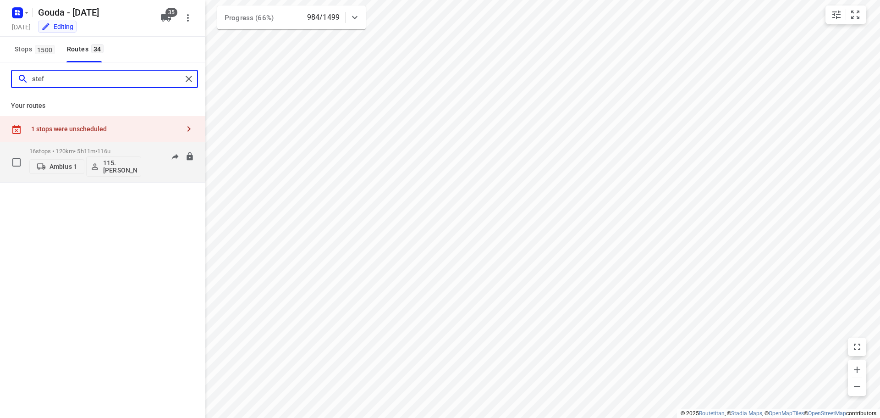
type input "stef"
click at [65, 153] on p "16 stops • 120km • 5h11m • 116u" at bounding box center [85, 151] width 112 height 7
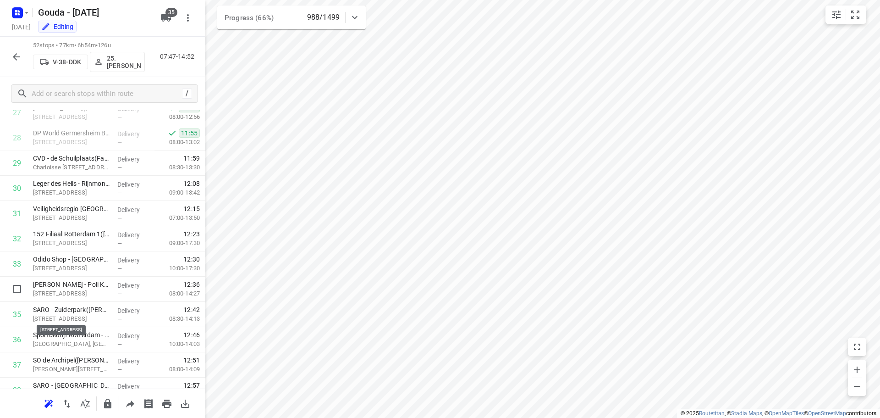
scroll to position [717, 0]
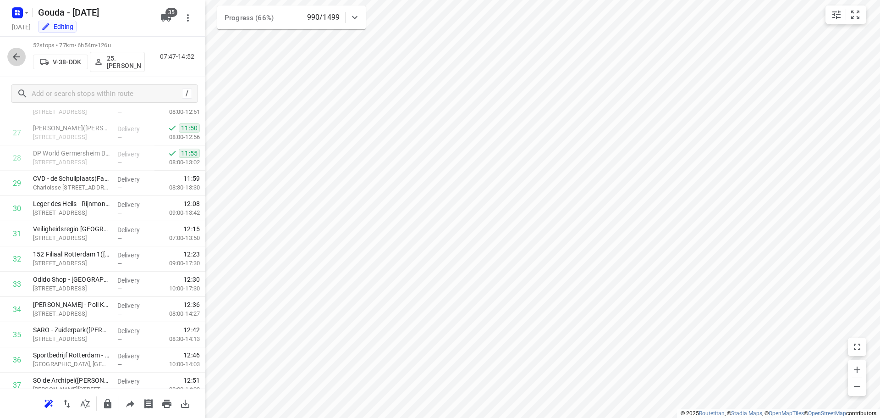
click at [12, 58] on icon "button" at bounding box center [16, 56] width 11 height 11
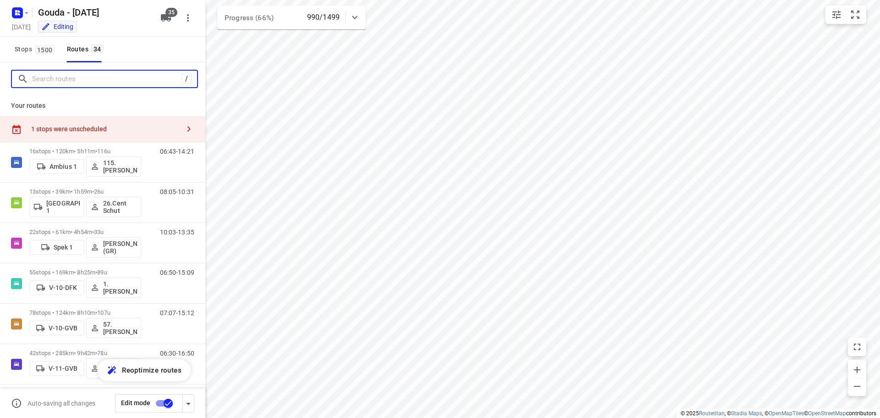
click at [124, 79] on input "Search routes" at bounding box center [106, 79] width 149 height 14
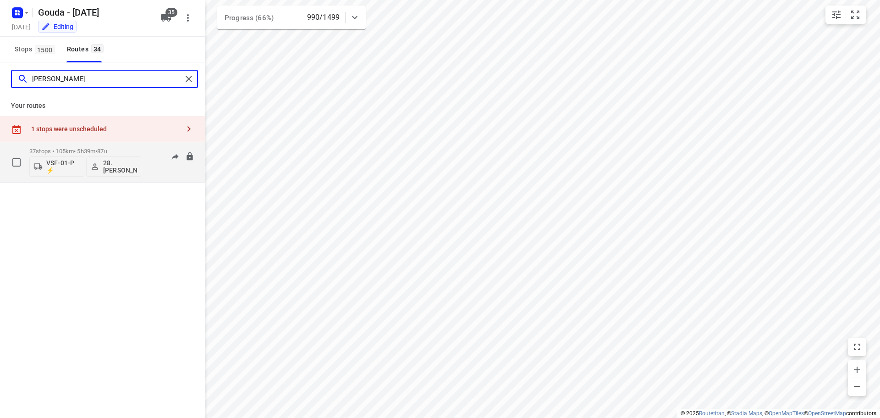
type input "Tomas"
click at [72, 151] on p "37 stops • 105km • 5h39m • 87u" at bounding box center [85, 151] width 112 height 7
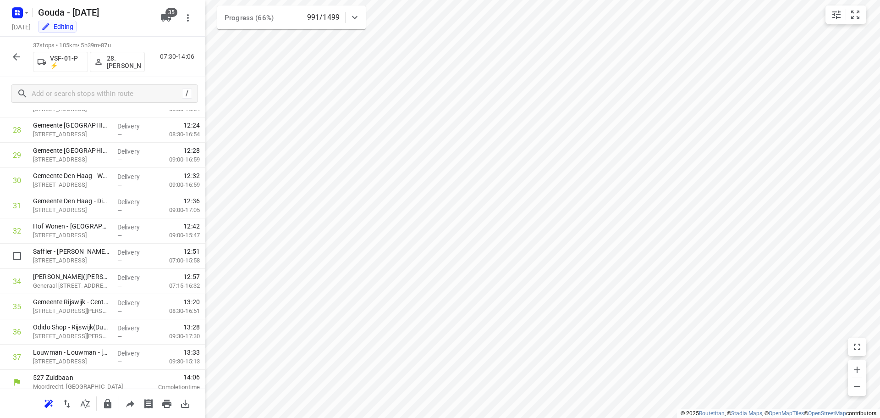
scroll to position [752, 0]
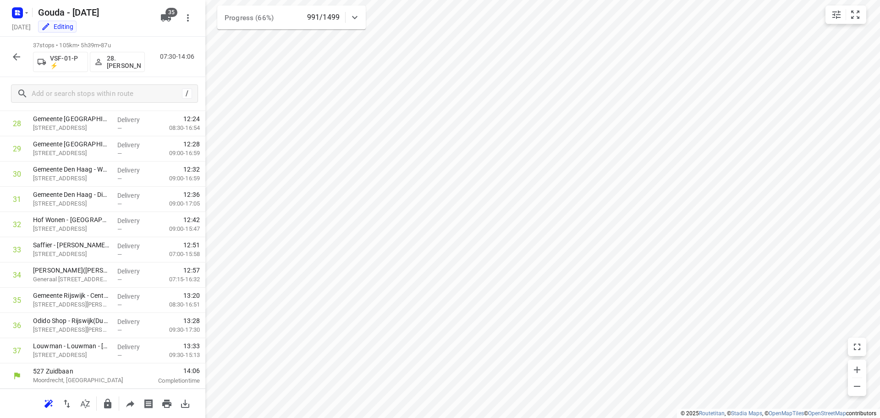
click at [17, 57] on icon "button" at bounding box center [16, 56] width 7 height 7
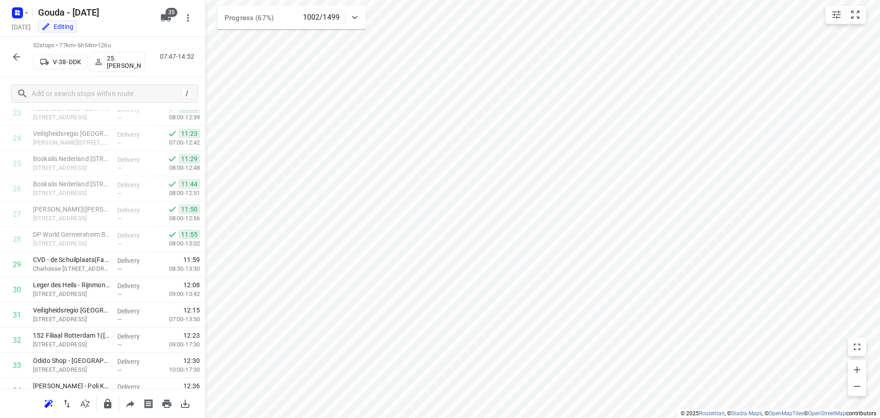
scroll to position [642, 0]
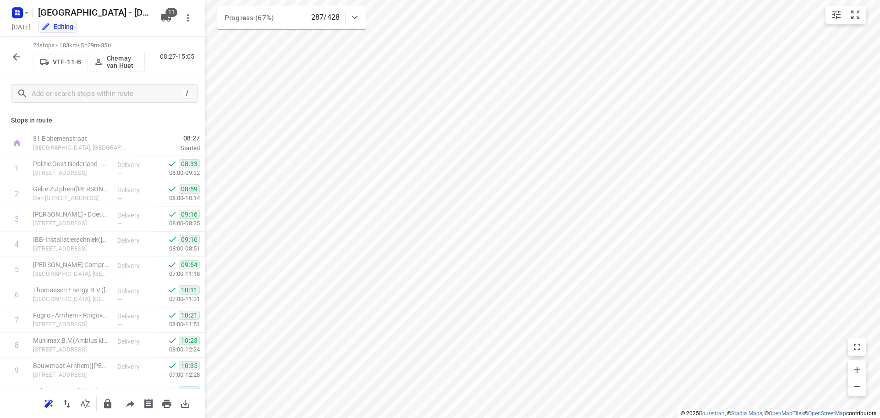
scroll to position [123, 0]
click at [16, 56] on icon "button" at bounding box center [16, 56] width 7 height 7
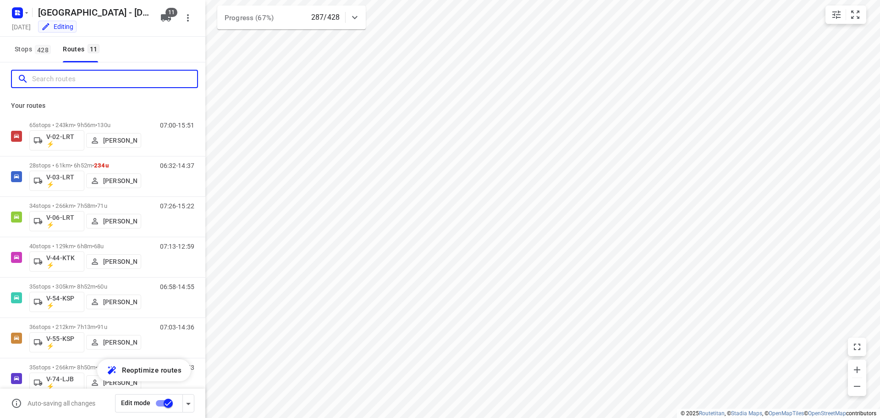
click at [91, 80] on input "Search routes" at bounding box center [114, 79] width 165 height 14
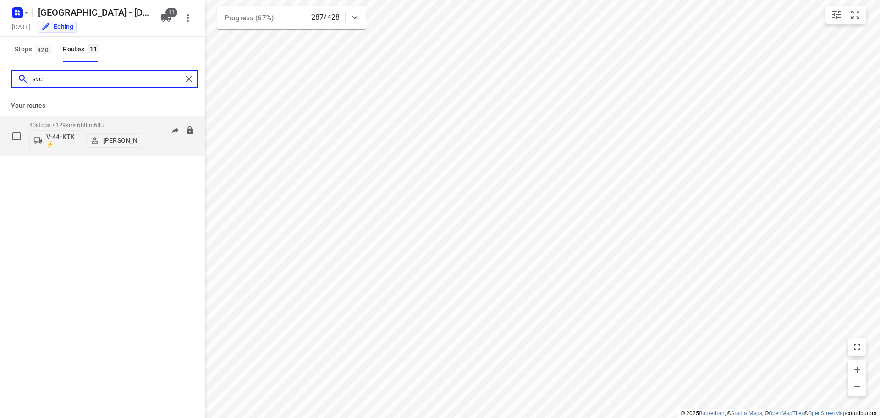
type input "sve"
click at [71, 123] on p "40 stops • 129km • 6h8m • 68u" at bounding box center [85, 124] width 112 height 7
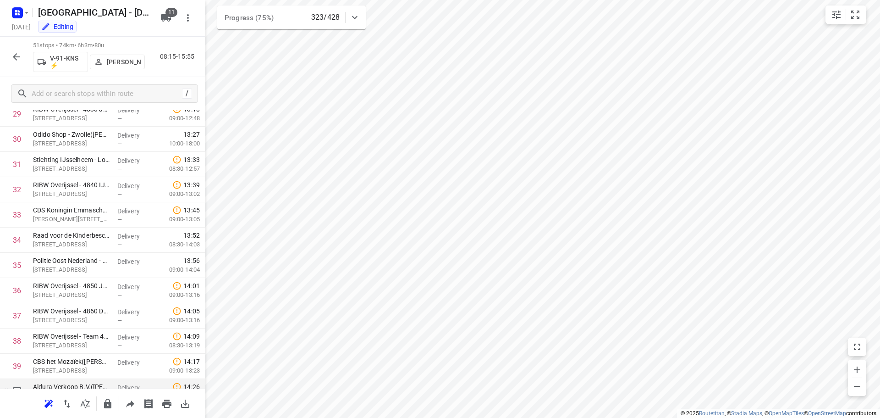
scroll to position [758, 0]
click at [170, 18] on icon "button" at bounding box center [166, 17] width 10 height 7
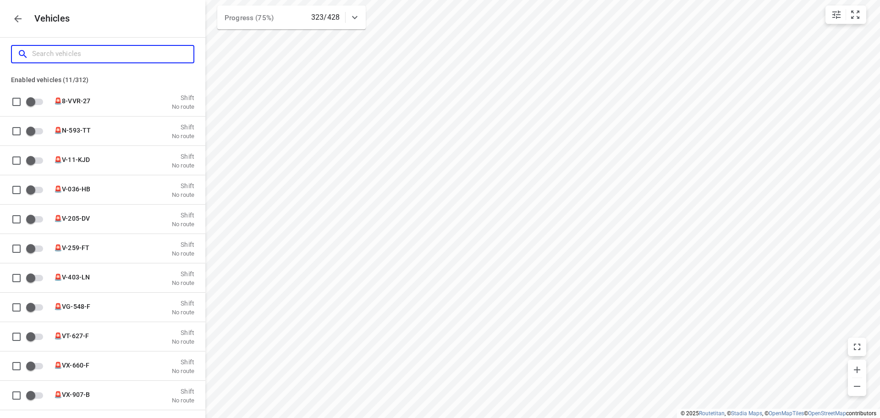
click at [100, 54] on input "Search vehicles" at bounding box center [112, 54] width 161 height 14
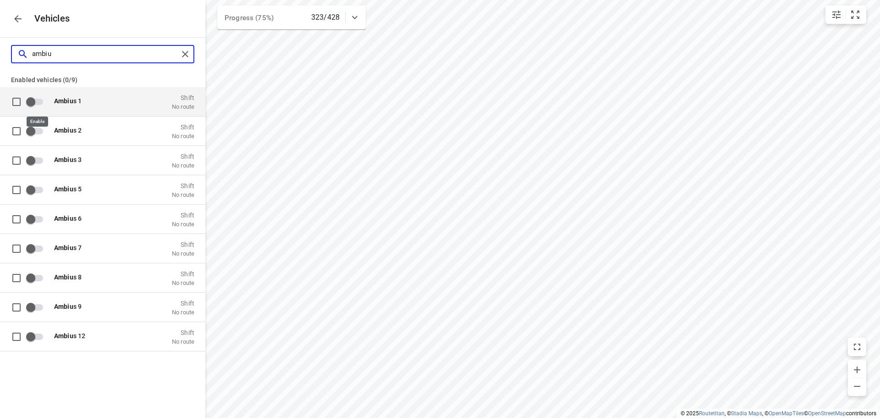
type input "ambiu"
click at [32, 100] on input "grid" at bounding box center [31, 101] width 52 height 17
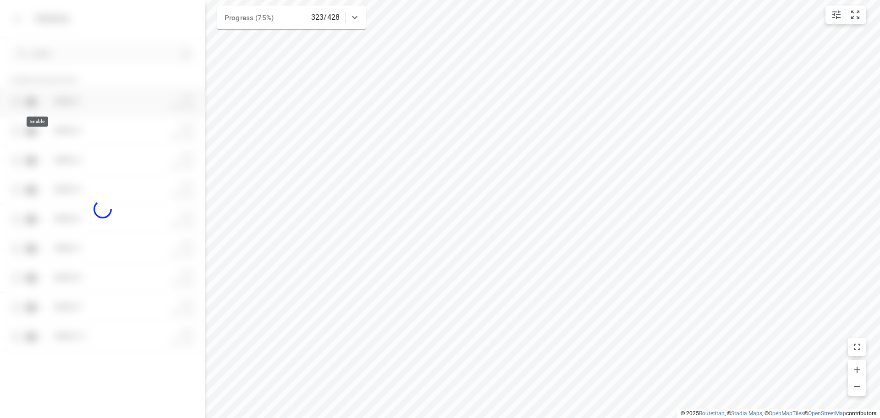
checkbox input "true"
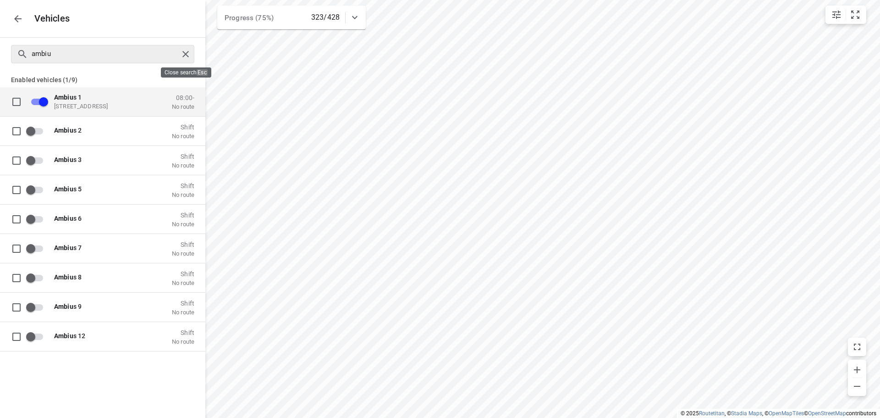
checkbox input "false"
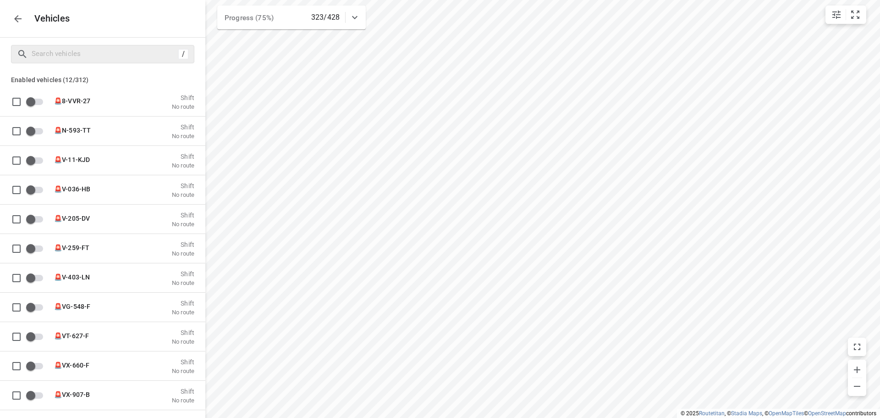
click at [24, 17] on button "button" at bounding box center [18, 19] width 18 height 18
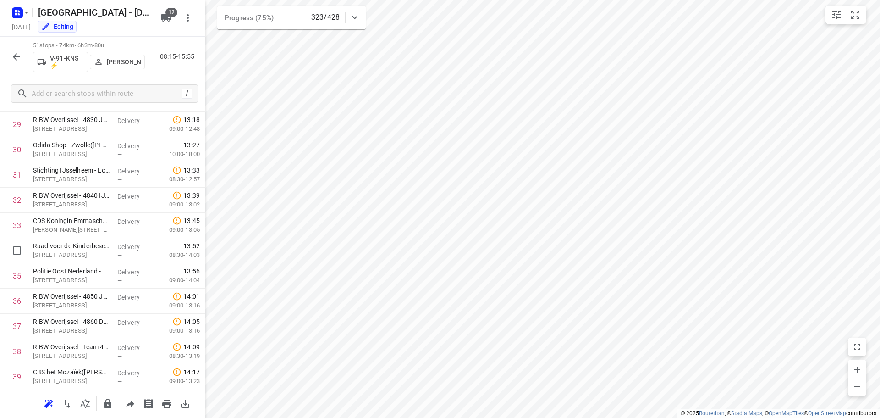
scroll to position [666, 0]
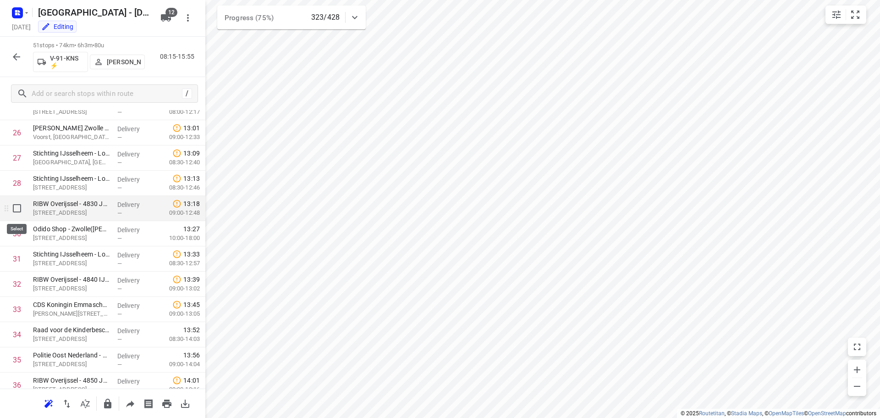
click at [15, 210] on input "checkbox" at bounding box center [17, 208] width 18 height 18
checkbox input "true"
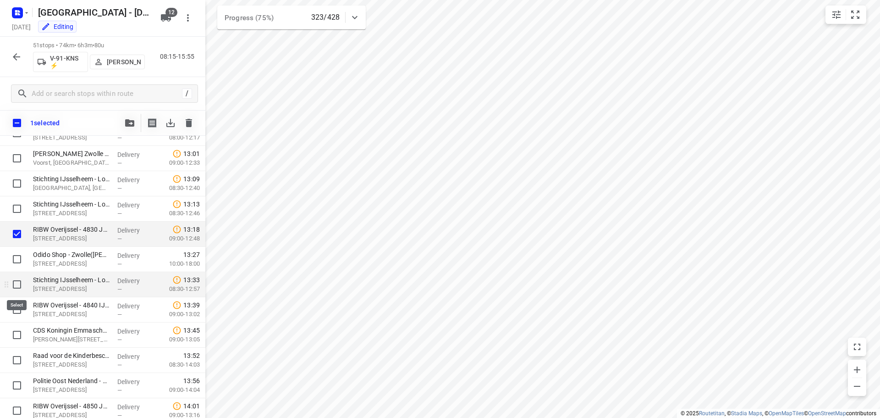
click at [14, 285] on input "checkbox" at bounding box center [17, 284] width 18 height 18
checkbox input "true"
click at [18, 312] on input "checkbox" at bounding box center [17, 309] width 18 height 18
checkbox input "true"
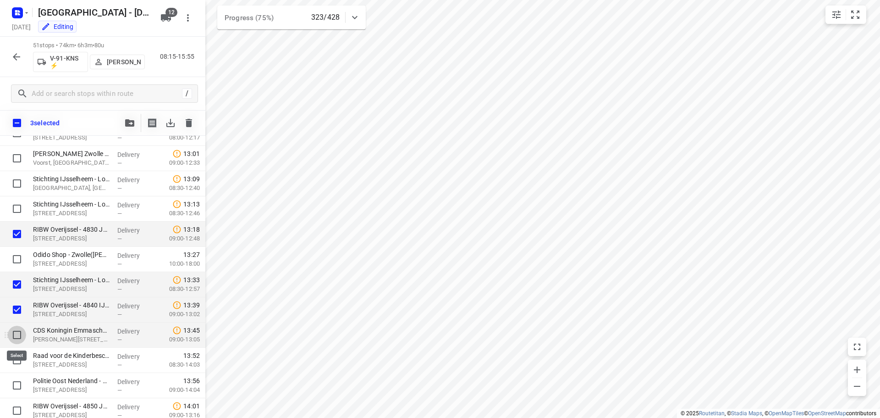
click at [19, 331] on input "checkbox" at bounding box center [17, 334] width 18 height 18
checkbox input "true"
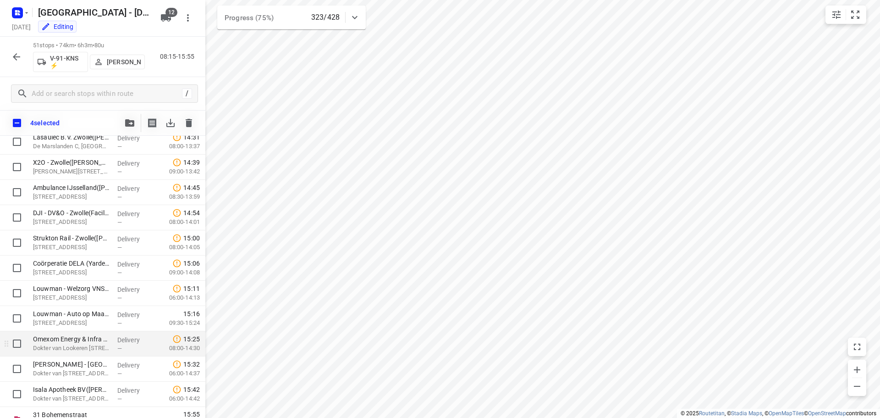
scroll to position [1075, 0]
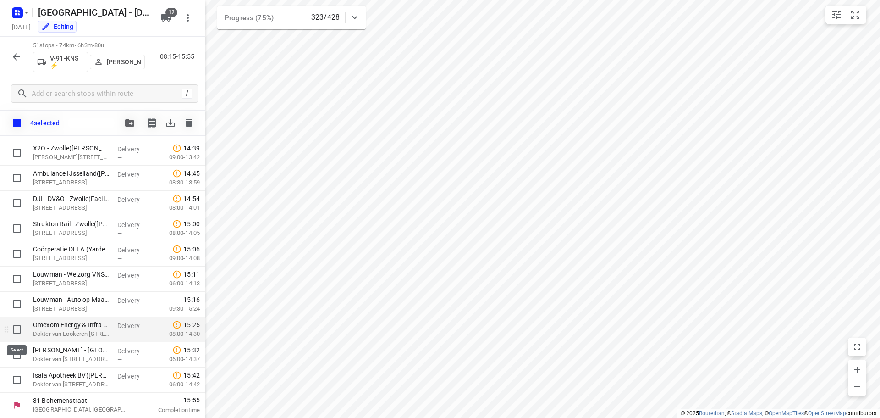
click at [18, 325] on input "checkbox" at bounding box center [17, 329] width 18 height 18
checkbox input "true"
click at [16, 357] on input "checkbox" at bounding box center [17, 354] width 18 height 18
checkbox input "true"
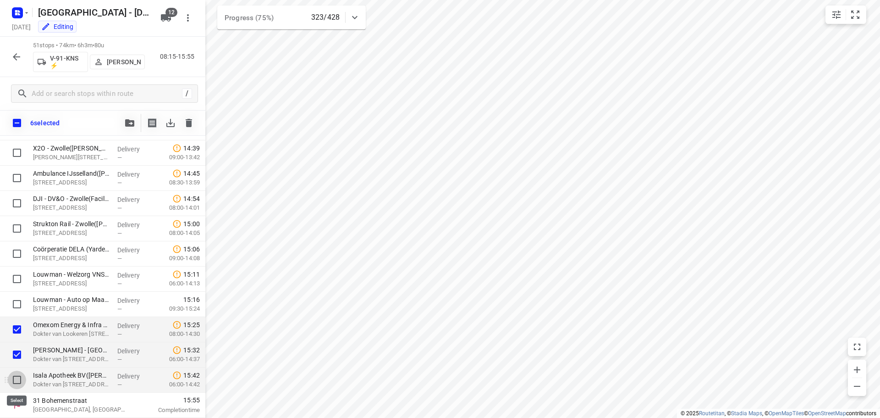
click at [14, 380] on input "checkbox" at bounding box center [17, 379] width 18 height 18
checkbox input "true"
click at [132, 130] on button "button" at bounding box center [130, 123] width 18 height 18
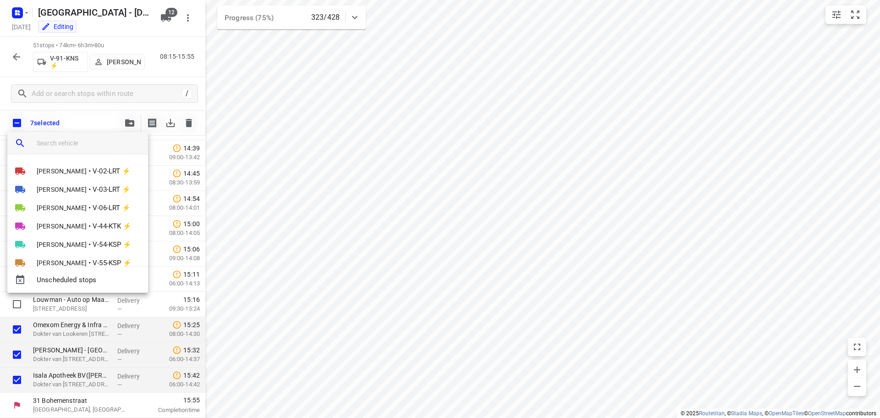
click at [101, 146] on input "search vehicle" at bounding box center [89, 143] width 104 height 14
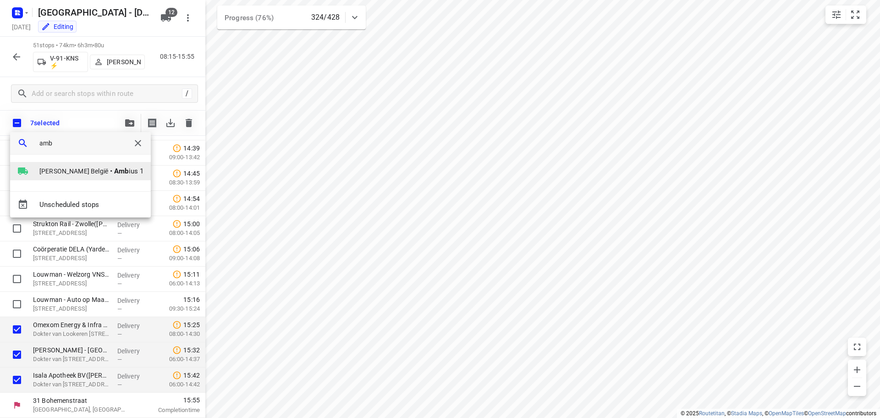
type input "amb"
click at [114, 171] on span "Amb ius 1" at bounding box center [128, 171] width 29 height 11
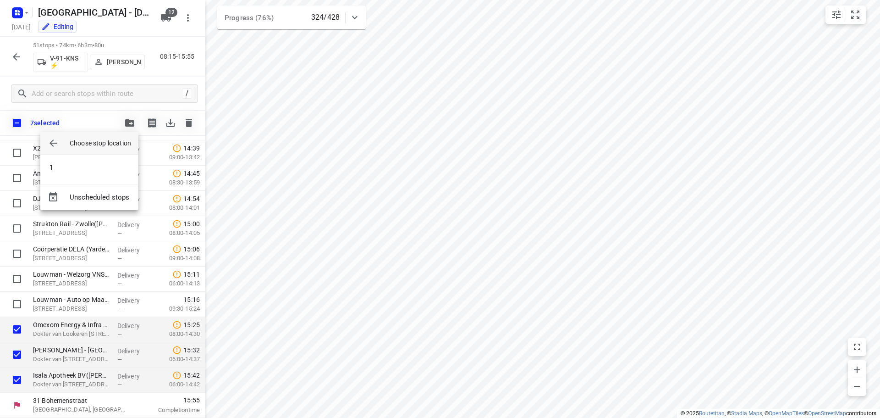
click at [97, 171] on li "1" at bounding box center [89, 167] width 98 height 18
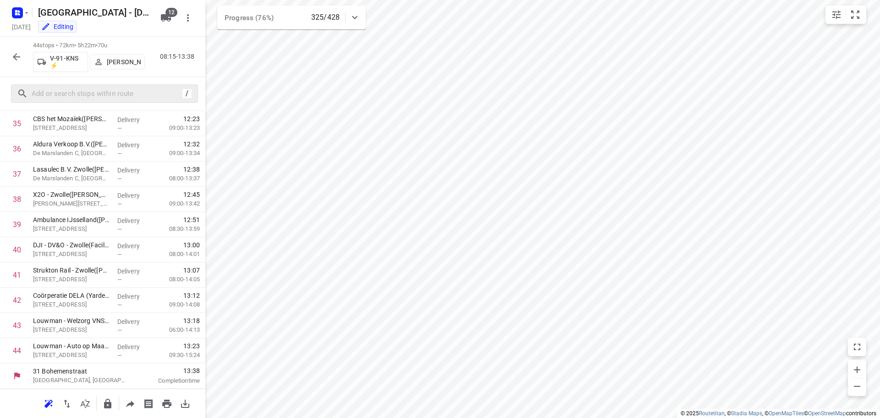
scroll to position [0, 0]
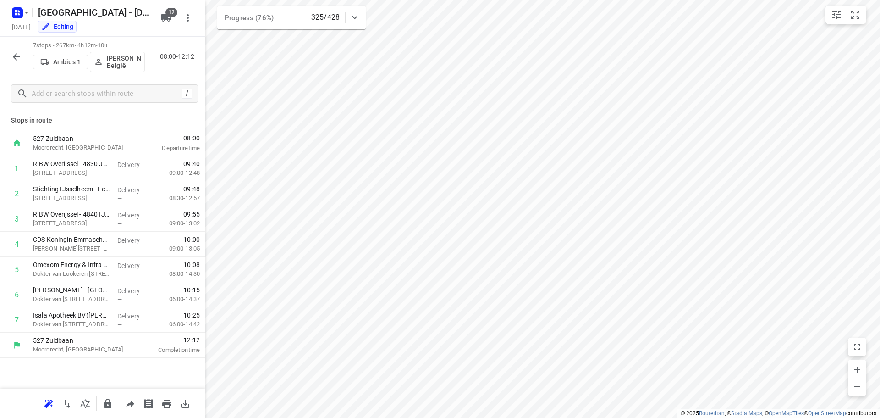
click at [115, 59] on p "David België" at bounding box center [124, 62] width 34 height 15
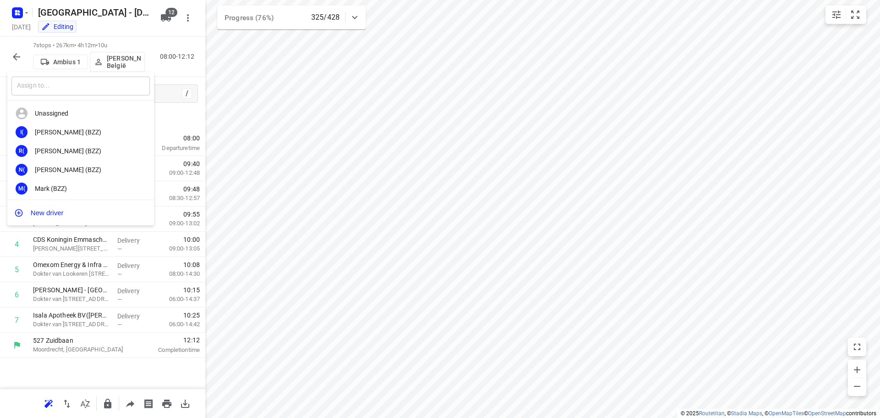
click at [76, 85] on input "text" at bounding box center [80, 86] width 138 height 19
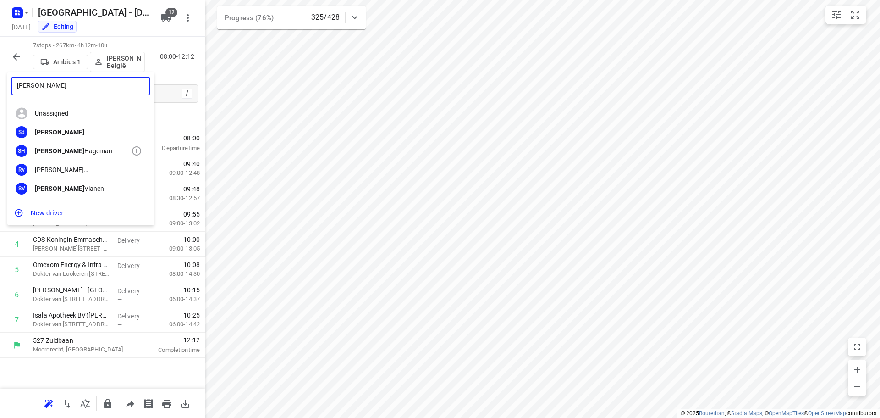
type input "sven"
click at [74, 149] on div "Sven Hageman" at bounding box center [83, 150] width 96 height 7
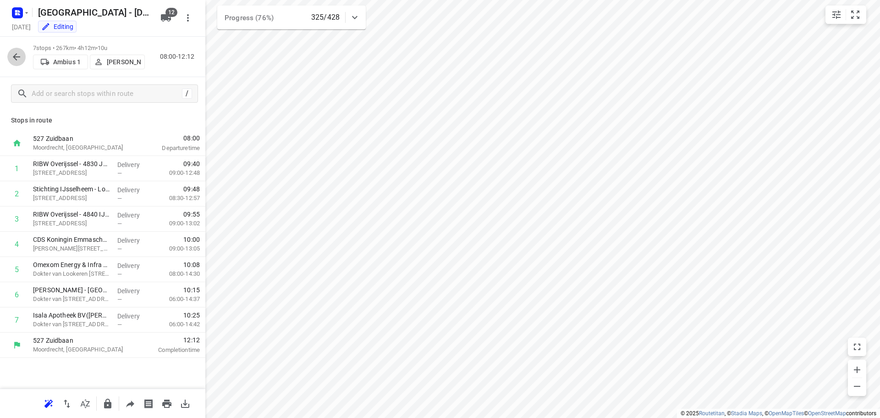
click at [19, 59] on icon "button" at bounding box center [16, 56] width 11 height 11
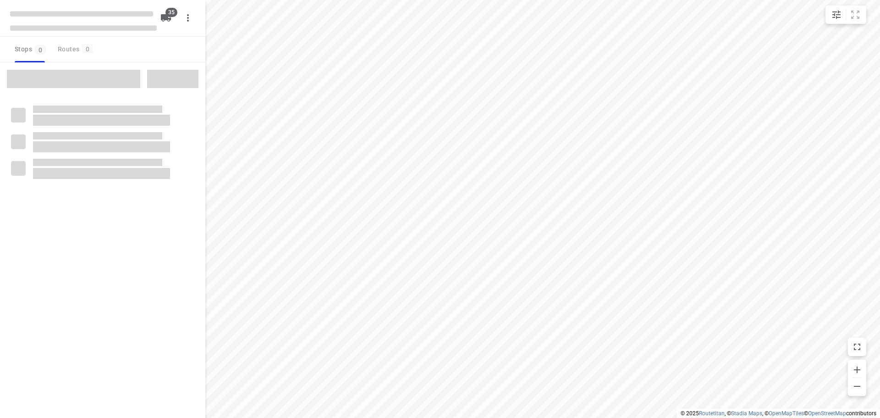
checkbox input "true"
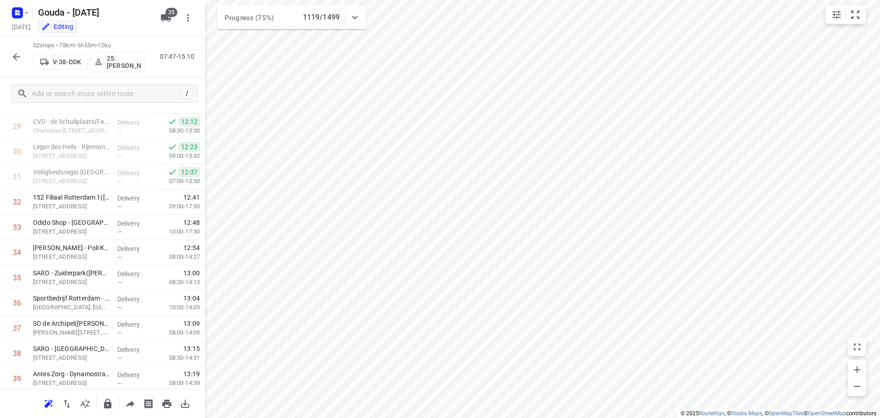
scroll to position [733, 0]
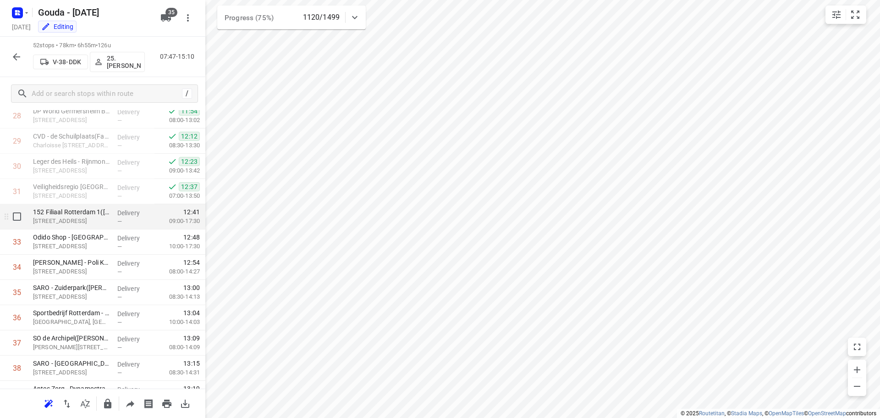
click at [70, 224] on p "[STREET_ADDRESS]" at bounding box center [71, 220] width 77 height 9
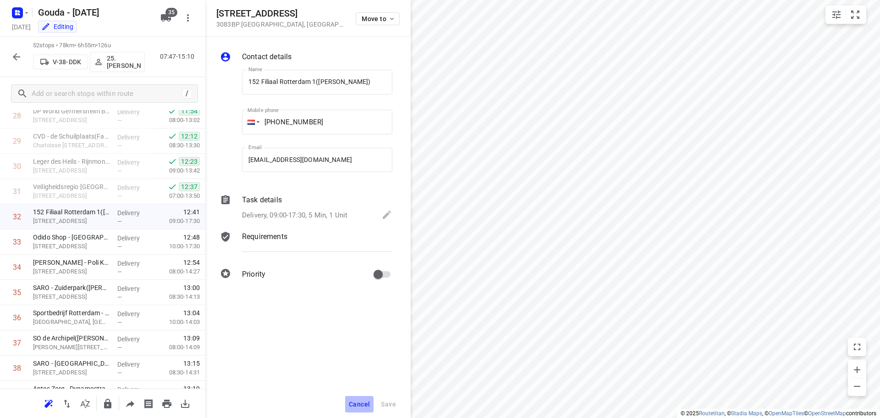
click at [363, 400] on span "Cancel" at bounding box center [359, 403] width 21 height 7
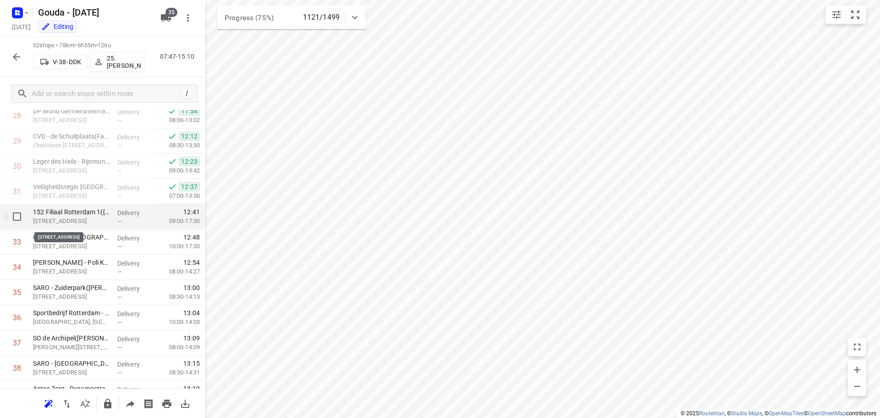
click at [70, 218] on p "[STREET_ADDRESS]" at bounding box center [71, 220] width 77 height 9
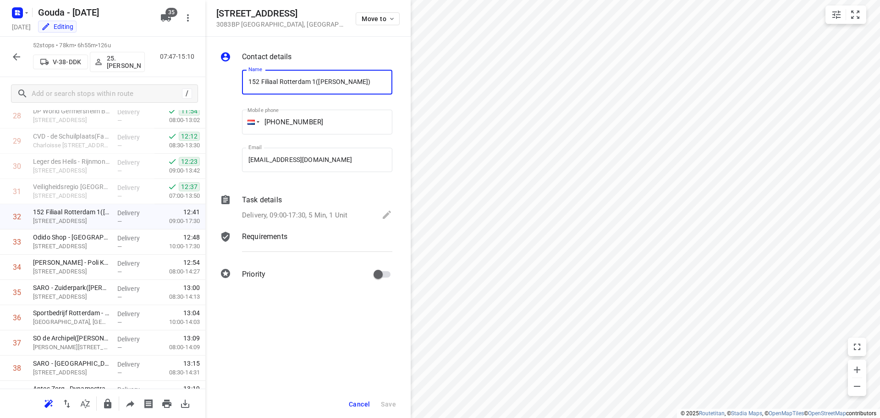
click at [320, 212] on p "Delivery, 09:00-17:30, 5 Min, 1 Unit" at bounding box center [294, 215] width 105 height 11
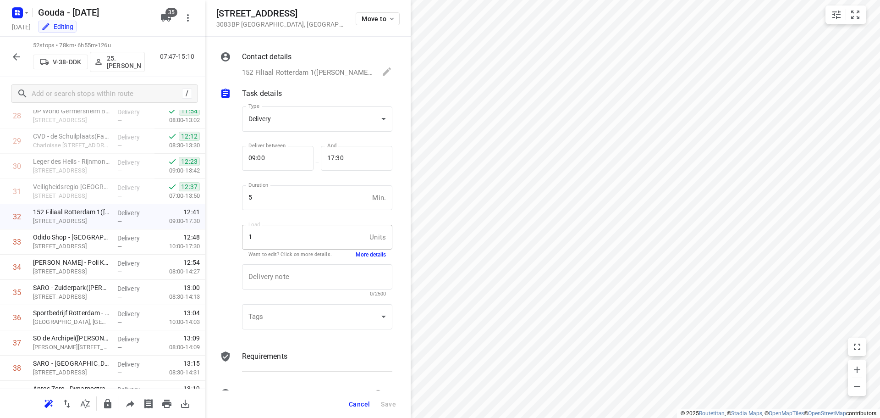
click at [364, 257] on button "More details" at bounding box center [371, 255] width 30 height 8
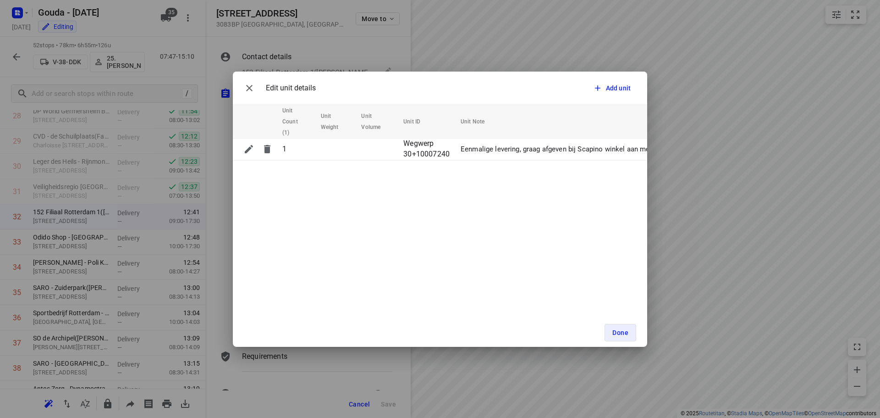
drag, startPoint x: 451, startPoint y: 164, endPoint x: 475, endPoint y: 169, distance: 25.3
click at [475, 169] on div "Edit unit details Add unit Unit Count (1) Unit Weight Unit Volume Unit ID Unit …" at bounding box center [440, 209] width 414 height 275
click at [249, 89] on icon "button" at bounding box center [249, 88] width 11 height 11
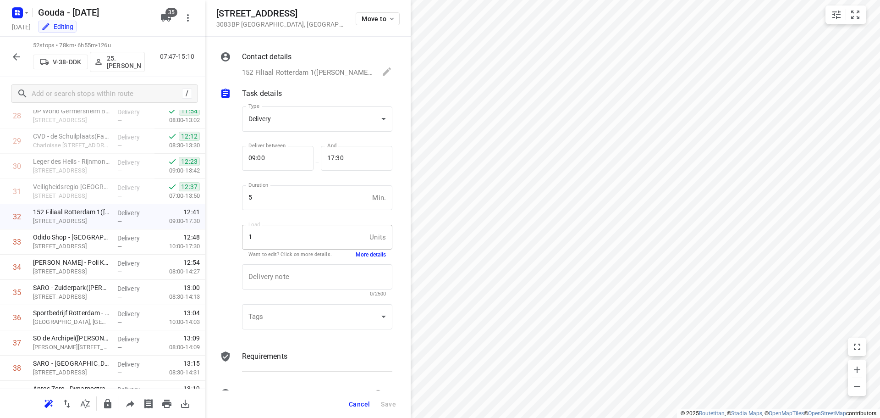
click at [365, 401] on span "Cancel" at bounding box center [359, 403] width 21 height 7
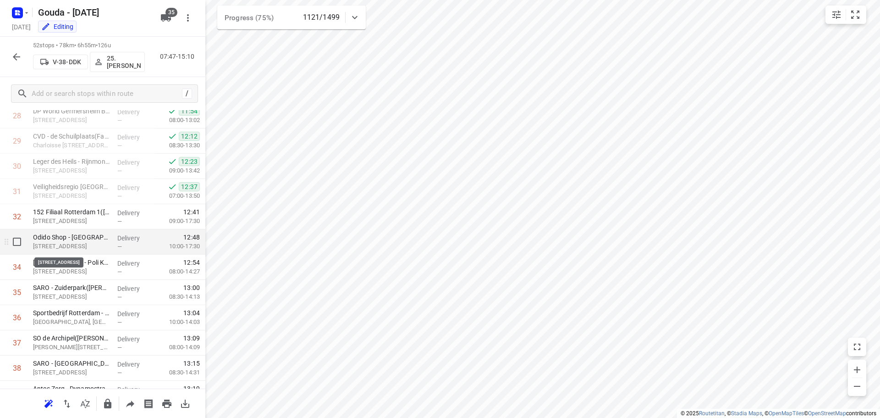
click at [87, 248] on p "[STREET_ADDRESS]" at bounding box center [71, 246] width 77 height 9
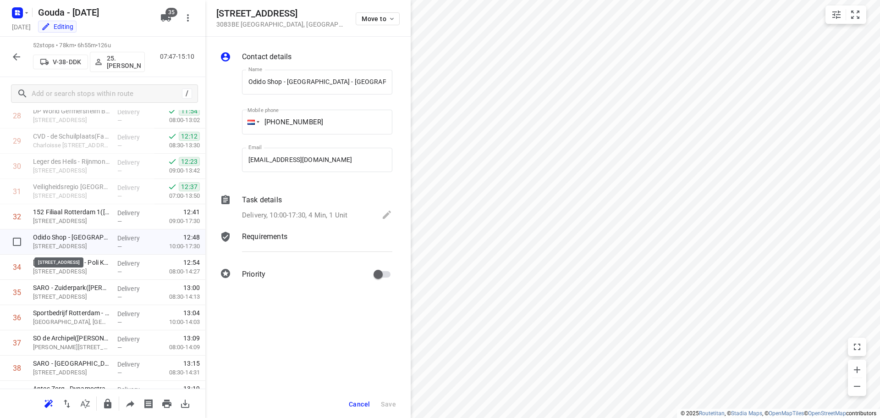
scroll to position [0, 34]
click at [347, 212] on p "Delivery, 10:00-17:30, 4 Min, 1 Unit" at bounding box center [294, 215] width 105 height 11
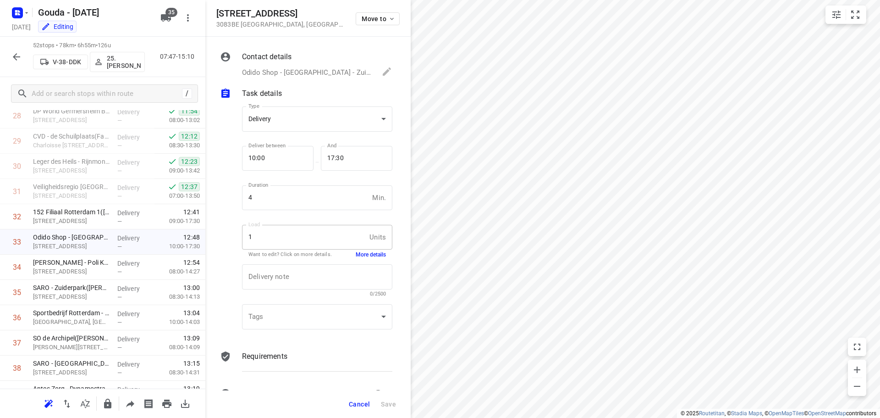
scroll to position [0, 0]
click at [366, 258] on button "More details" at bounding box center [371, 255] width 30 height 8
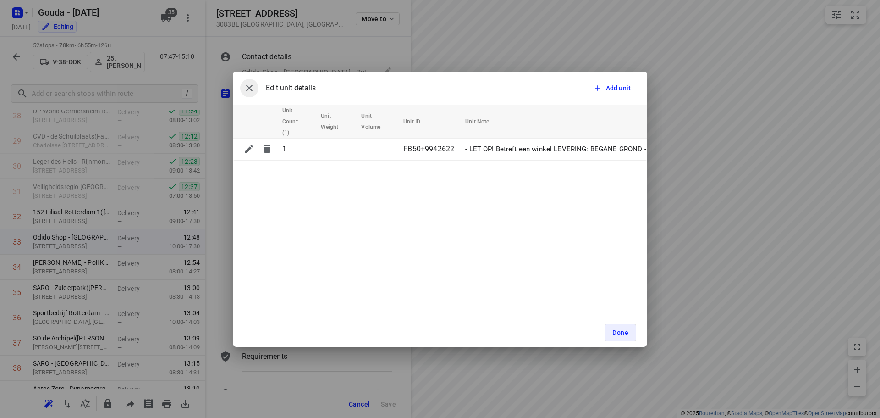
click at [245, 89] on icon "button" at bounding box center [249, 88] width 11 height 11
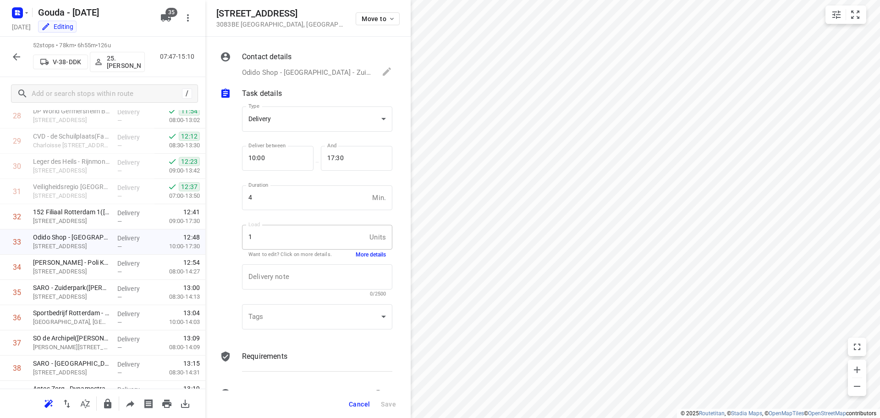
click at [366, 399] on button "Cancel" at bounding box center [359, 404] width 28 height 17
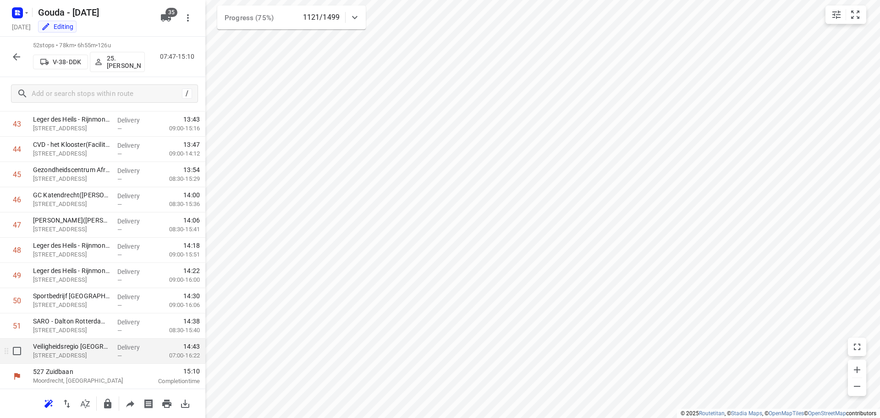
scroll to position [1104, 0]
click at [9, 51] on button "button" at bounding box center [16, 57] width 18 height 18
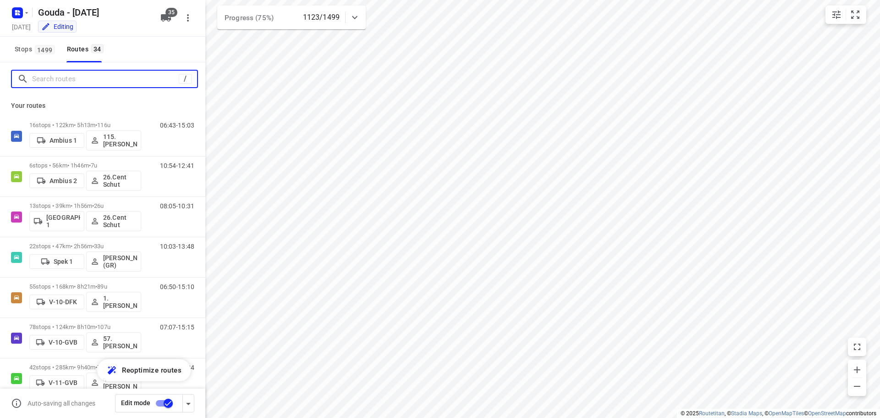
click at [70, 84] on input "Search routes" at bounding box center [105, 79] width 147 height 14
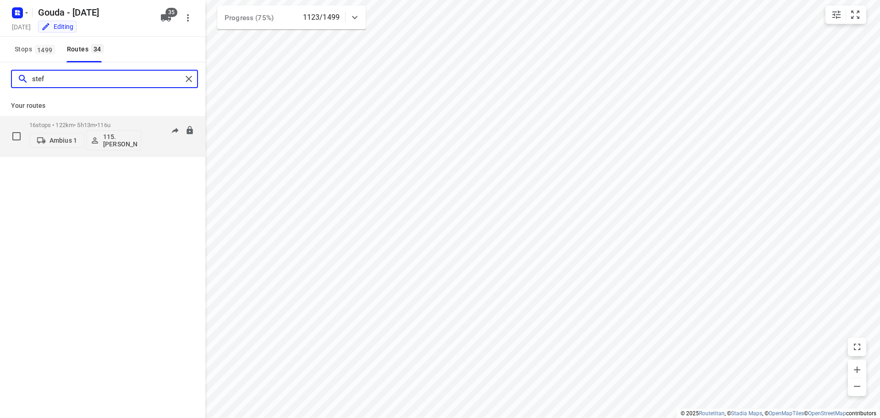
type input "stef"
click at [67, 121] on p "16 stops • 122km • 5h13m • 116u" at bounding box center [85, 124] width 112 height 7
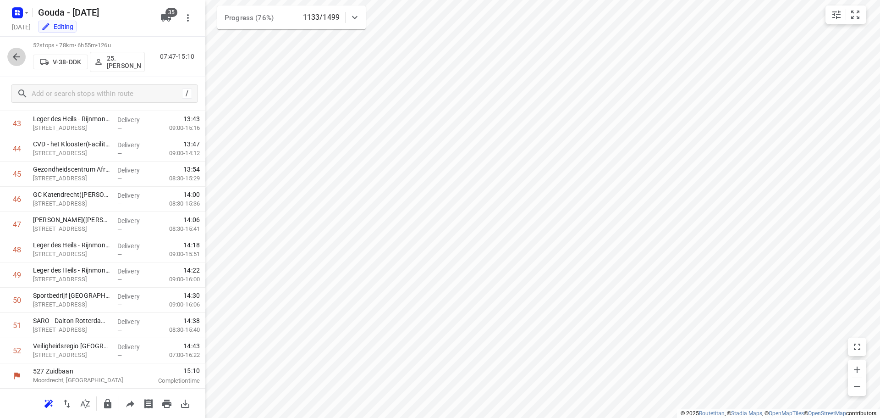
click at [11, 58] on icon "button" at bounding box center [16, 56] width 11 height 11
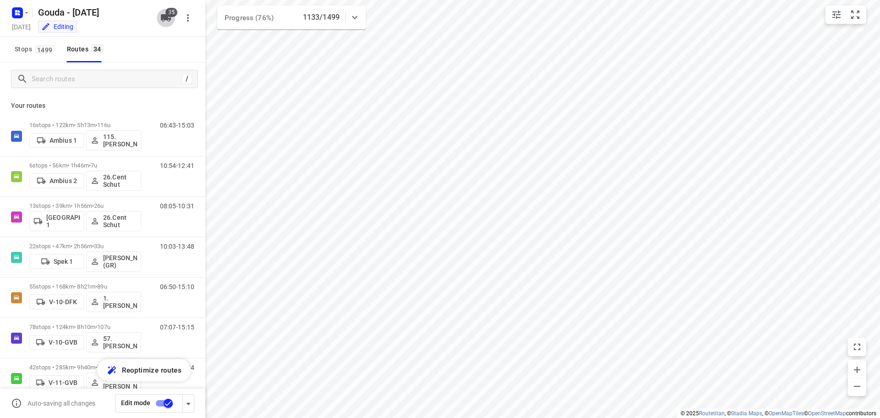
click at [160, 17] on button "35" at bounding box center [166, 18] width 18 height 18
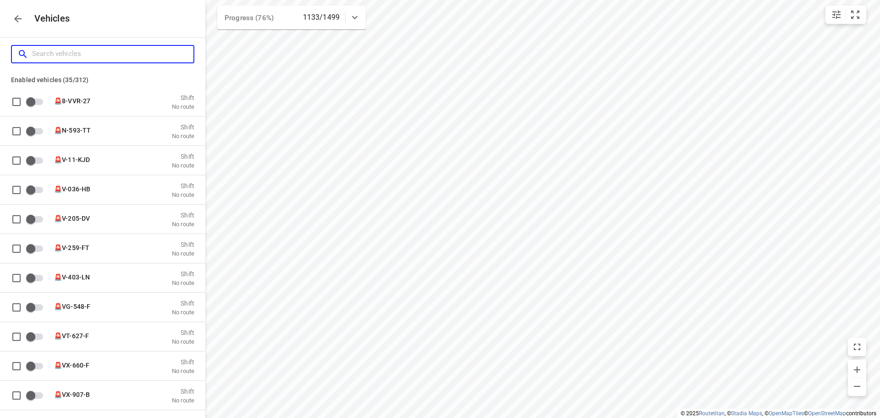
click at [136, 55] on input "Search vehicles" at bounding box center [112, 54] width 161 height 14
type input "a"
checkbox input "true"
checkbox input "false"
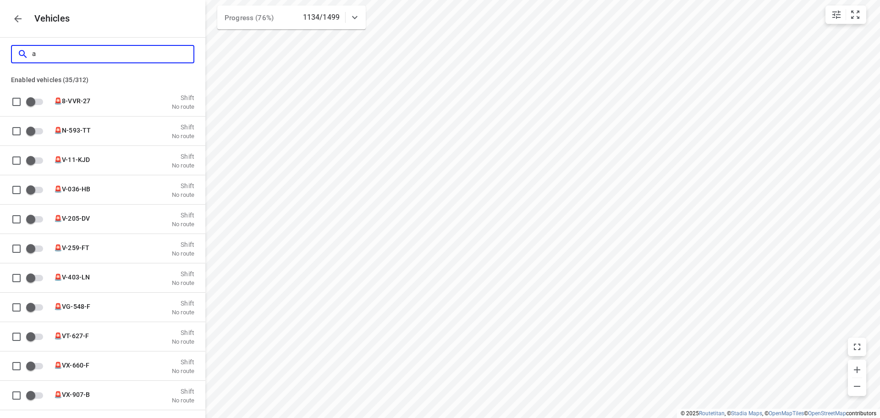
type input "am"
checkbox input "true"
checkbox input "false"
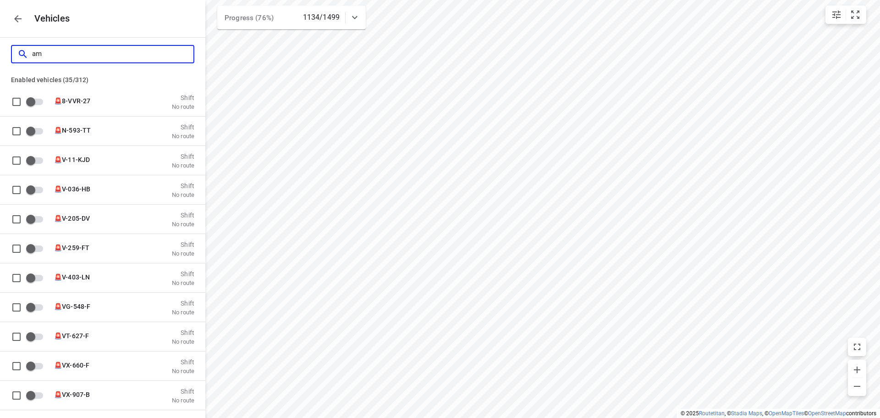
checkbox input "false"
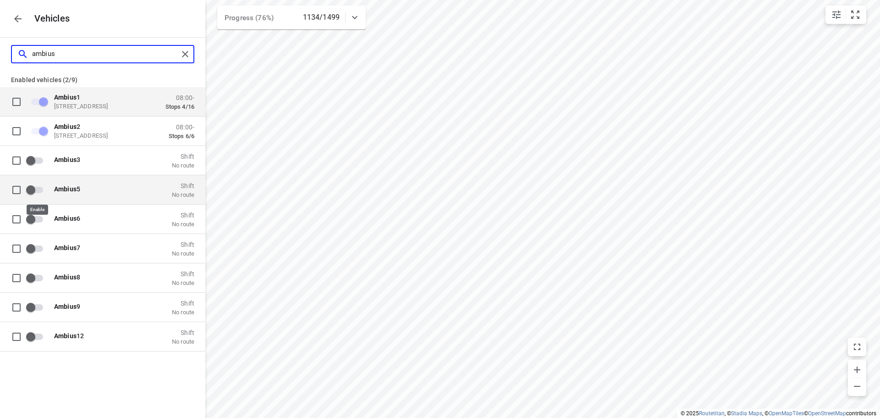
type input "ambius"
click at [32, 189] on input "grid" at bounding box center [31, 189] width 52 height 17
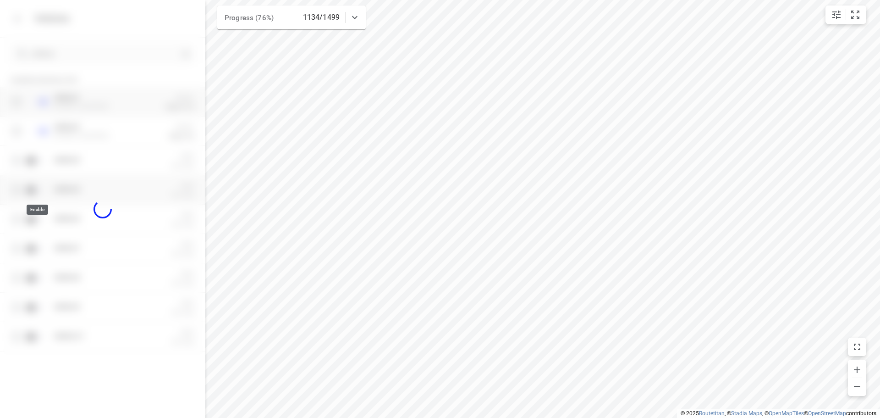
checkbox input "true"
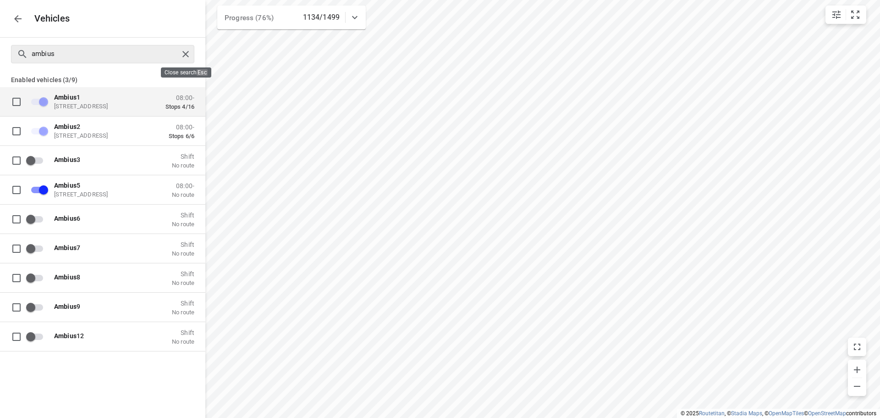
checkbox input "false"
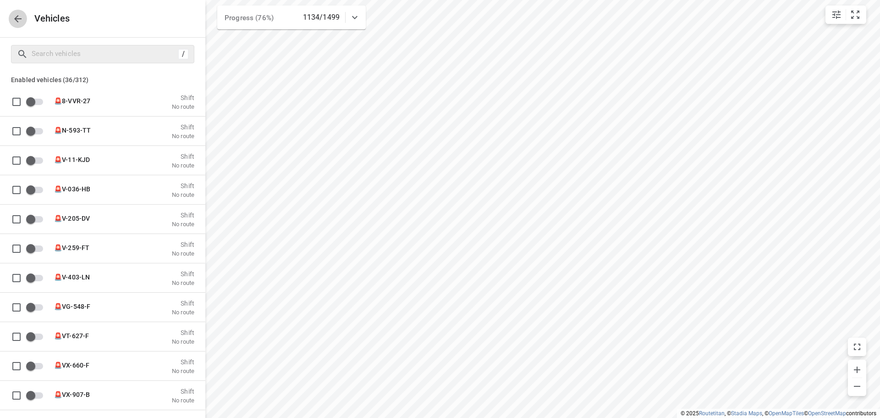
click at [19, 20] on icon "button" at bounding box center [17, 18] width 11 height 11
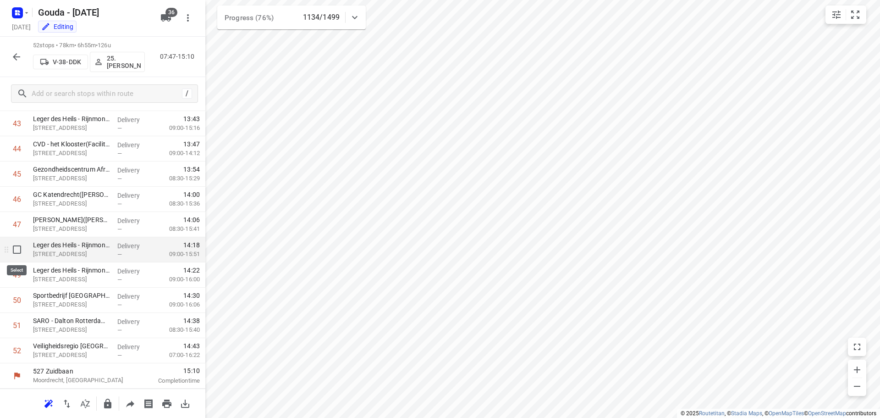
click at [18, 248] on input "checkbox" at bounding box center [17, 249] width 18 height 18
checkbox input "true"
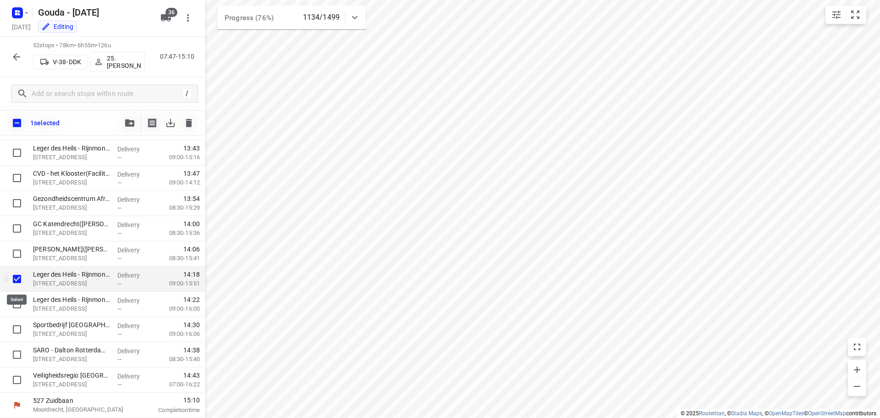
scroll to position [1100, 0]
click at [21, 306] on input "checkbox" at bounding box center [17, 304] width 18 height 18
checkbox input "true"
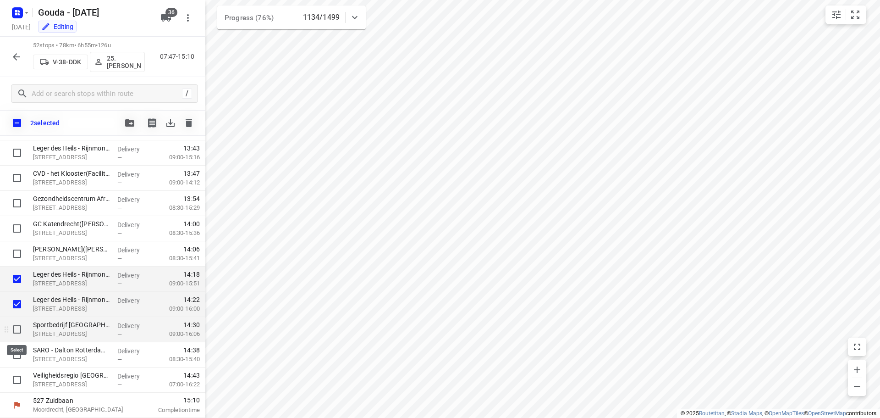
click at [18, 330] on input "checkbox" at bounding box center [17, 329] width 18 height 18
checkbox input "true"
click at [16, 351] on input "checkbox" at bounding box center [17, 354] width 18 height 18
checkbox input "true"
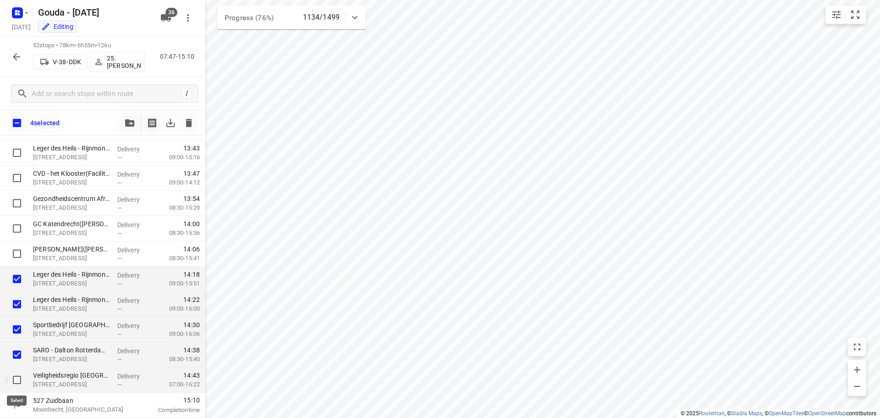
click at [17, 375] on input "checkbox" at bounding box center [17, 379] width 18 height 18
checkbox input "true"
click at [125, 129] on button "button" at bounding box center [130, 123] width 18 height 18
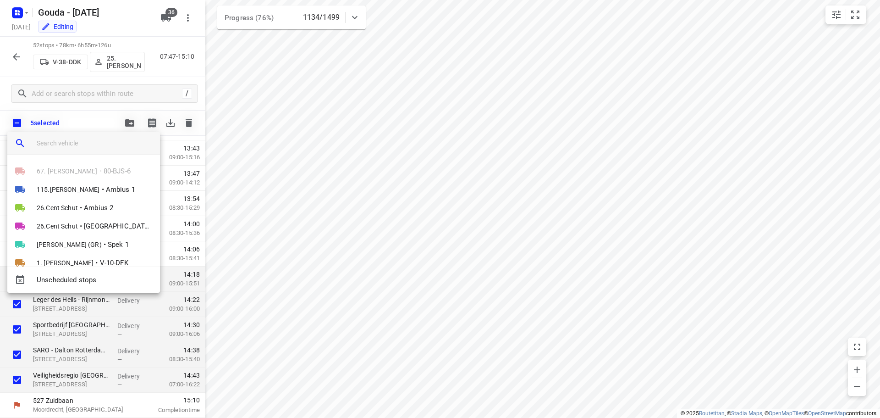
click at [97, 140] on input "search vehicle" at bounding box center [95, 143] width 116 height 14
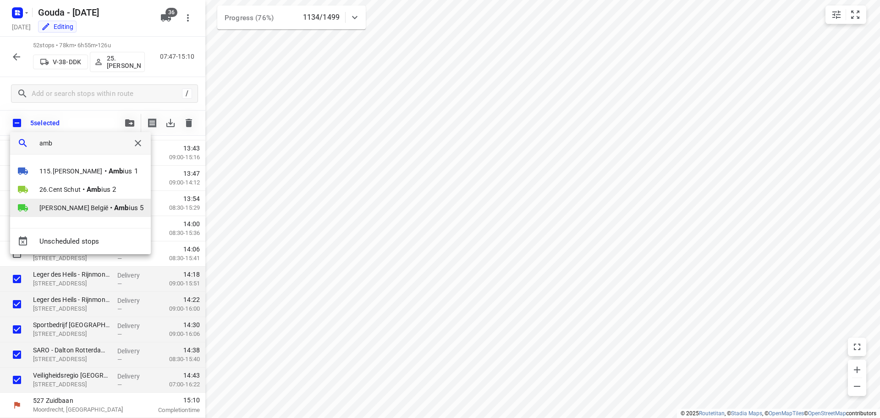
type input "amb"
click at [70, 209] on span "Andy België" at bounding box center [73, 207] width 69 height 9
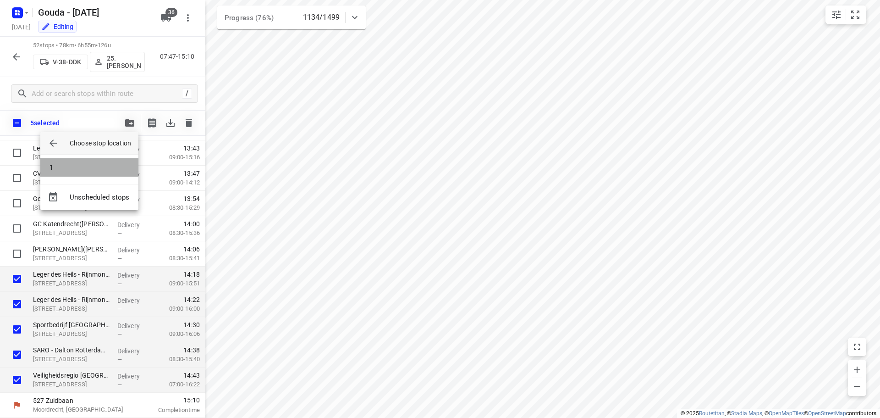
click at [66, 170] on li "1" at bounding box center [89, 167] width 98 height 18
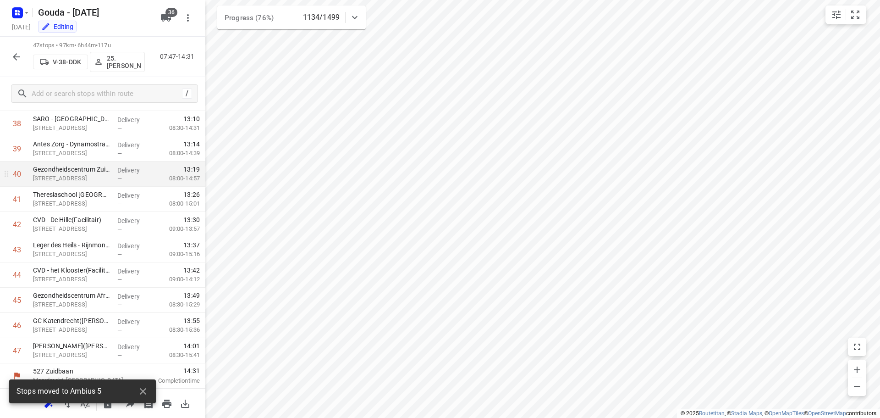
scroll to position [0, 0]
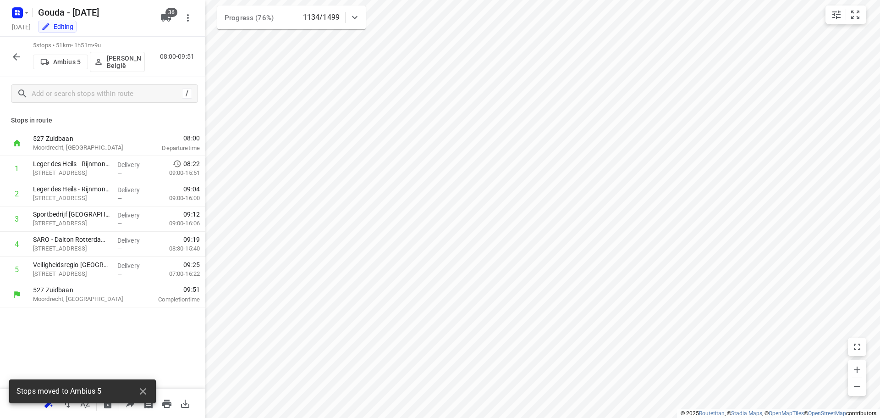
click at [126, 61] on p "Andy België" at bounding box center [124, 62] width 34 height 15
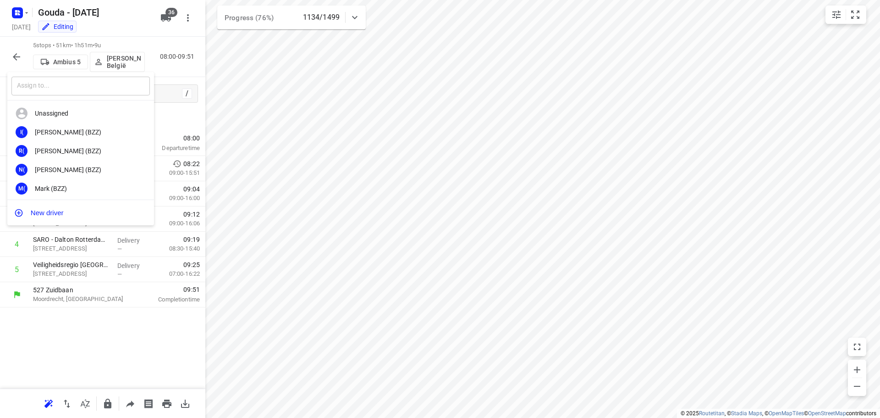
click at [88, 86] on input "text" at bounding box center [80, 86] width 138 height 19
type input "cent"
click at [59, 183] on div "2S 26. Cent Schut" at bounding box center [80, 188] width 147 height 19
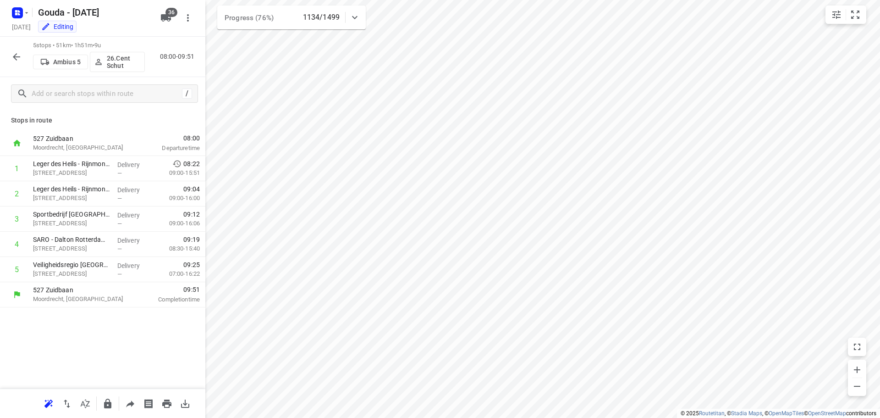
click at [11, 57] on button "button" at bounding box center [16, 57] width 18 height 18
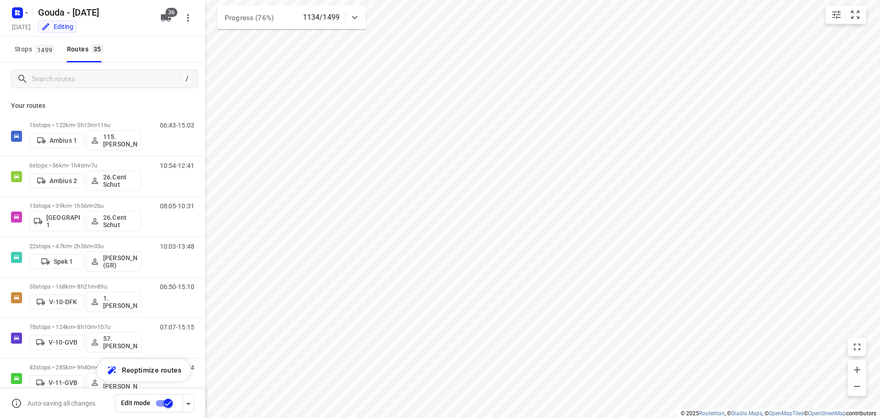
click at [321, 417] on html "i © 2025 Routetitan , © Stadia Maps , © OpenMapTiles © OpenStreetMap contributo…" at bounding box center [440, 209] width 880 height 418
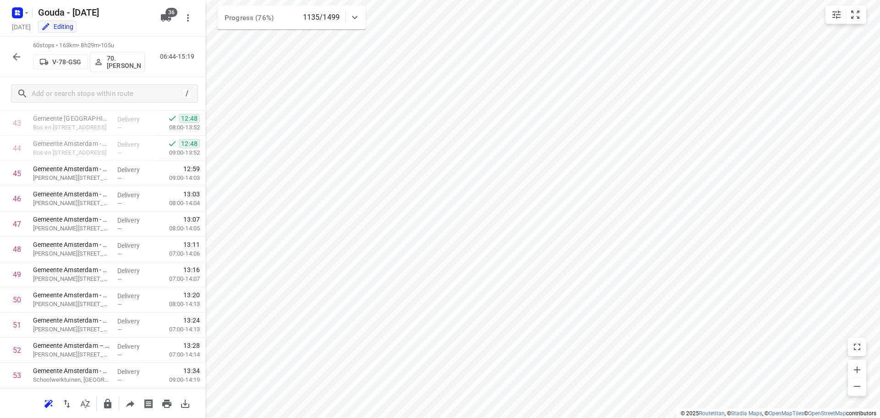
scroll to position [985, 0]
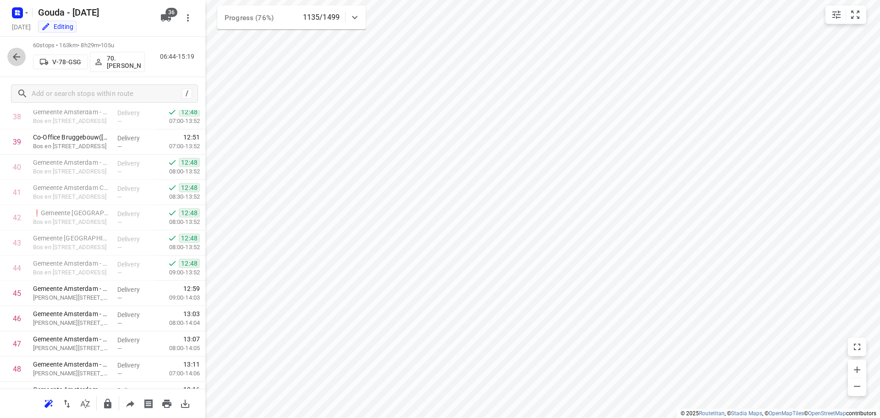
click at [14, 53] on icon "button" at bounding box center [16, 56] width 11 height 11
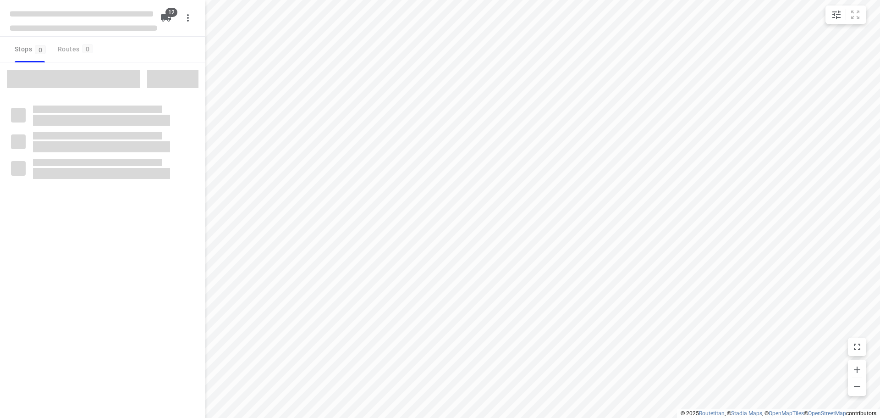
checkbox input "true"
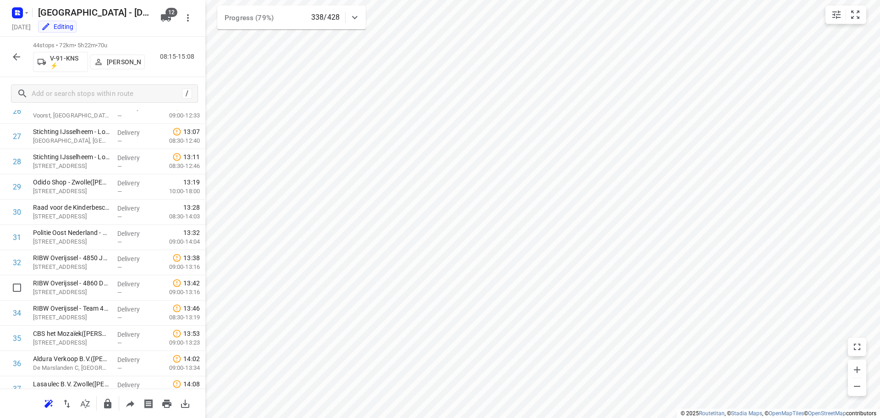
scroll to position [642, 0]
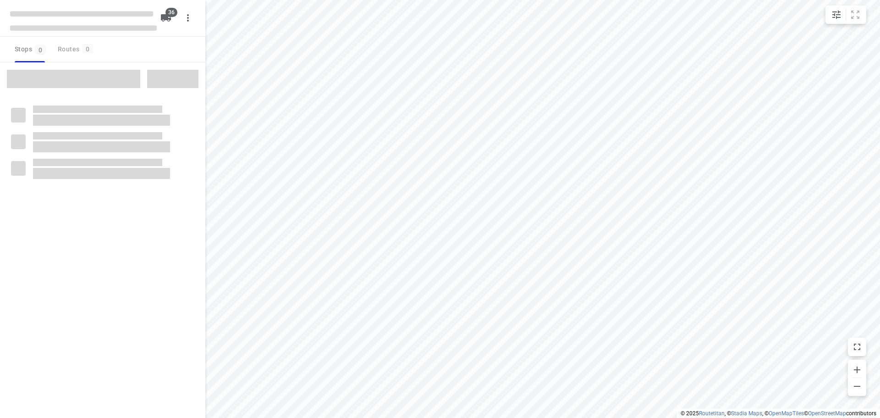
checkbox input "true"
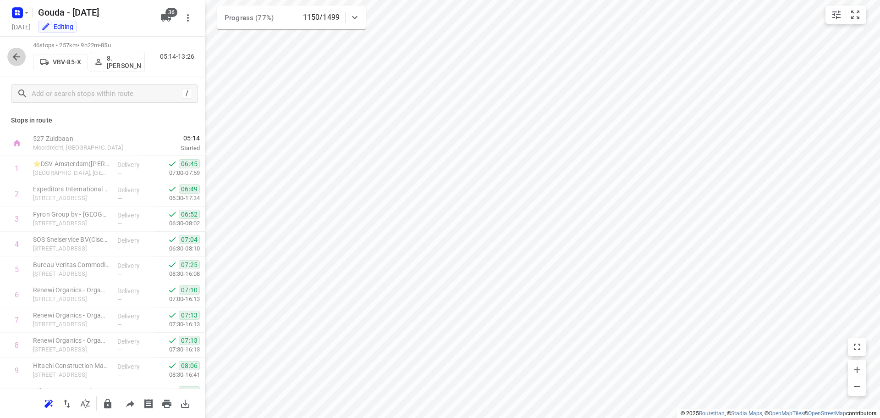
click at [16, 61] on icon "button" at bounding box center [16, 56] width 11 height 11
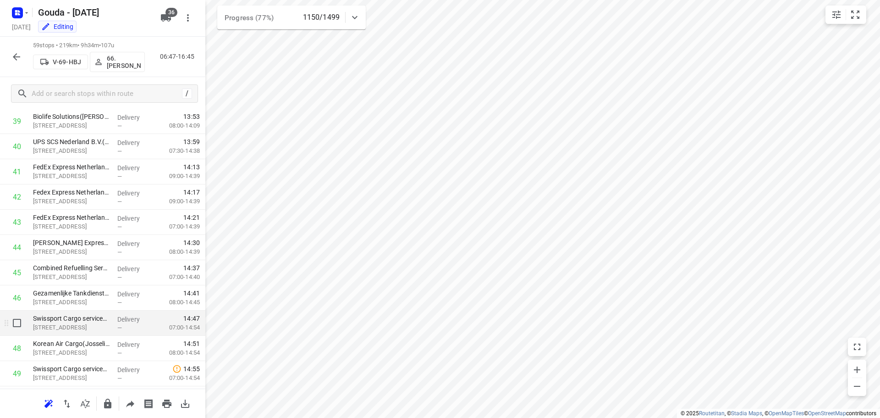
scroll to position [776, 0]
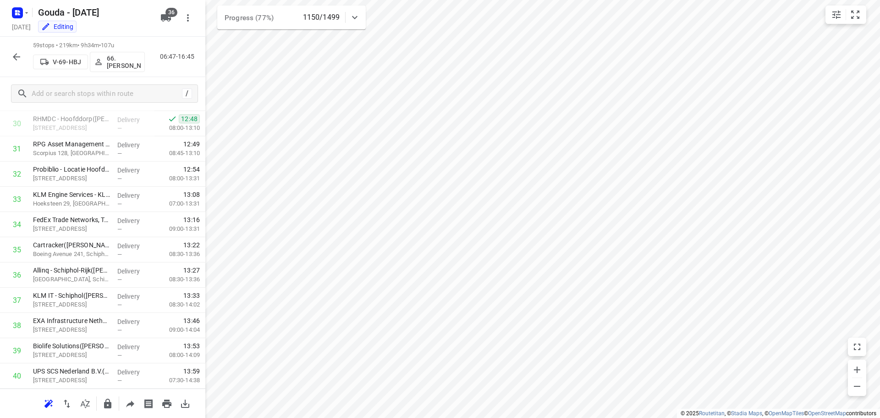
click at [14, 55] on icon "button" at bounding box center [16, 56] width 11 height 11
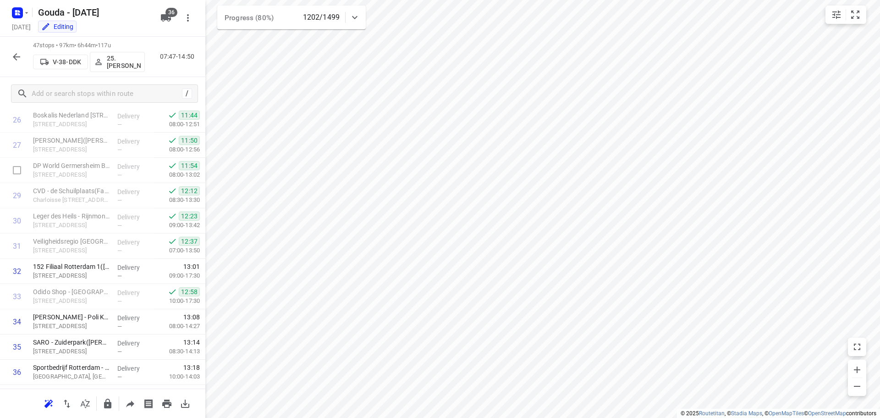
scroll to position [688, 0]
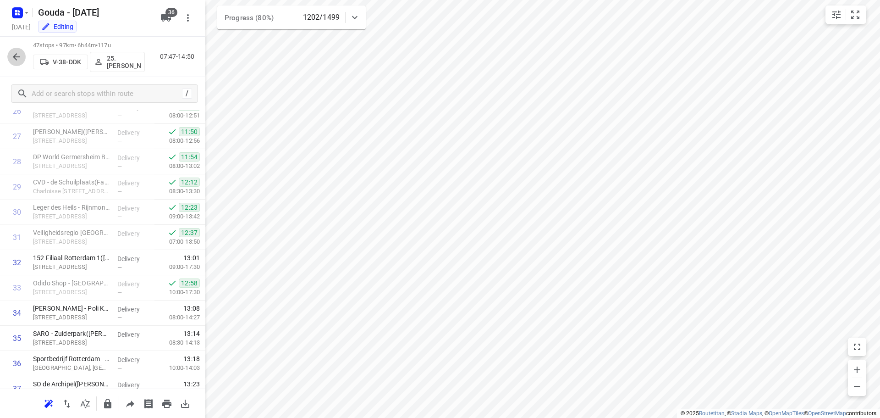
click at [14, 56] on icon "button" at bounding box center [16, 56] width 7 height 7
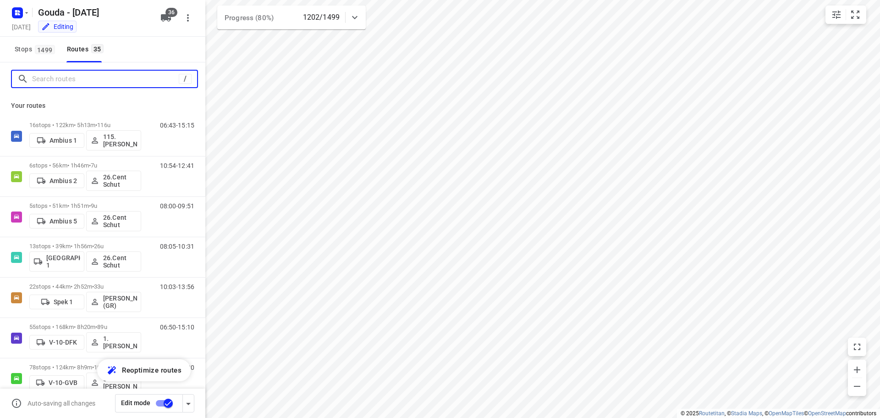
click at [32, 81] on input "Search routes" at bounding box center [105, 79] width 147 height 14
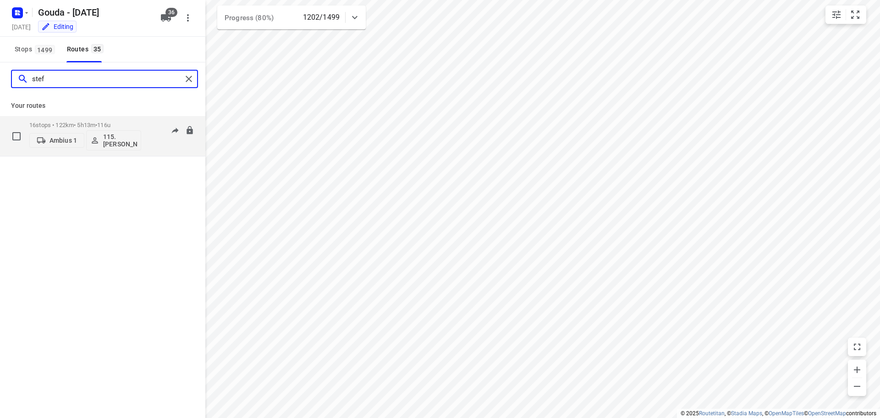
type input "stef"
click at [48, 124] on p "16 stops • 122km • 5h13m • 116u" at bounding box center [85, 124] width 112 height 7
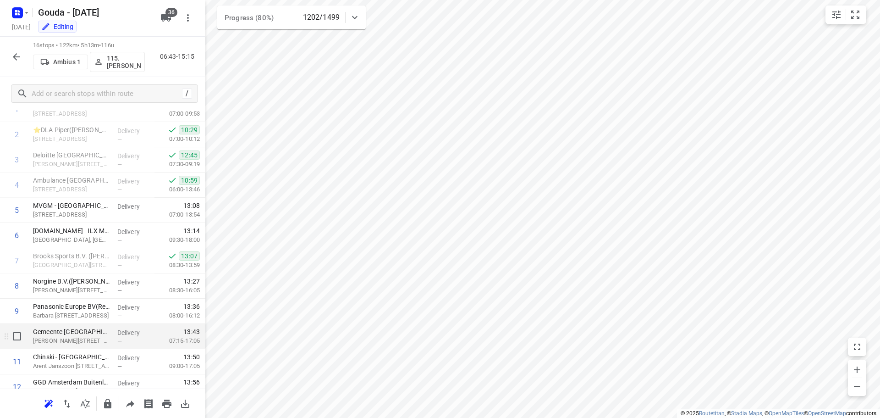
scroll to position [59, 0]
click at [13, 53] on icon "button" at bounding box center [16, 56] width 11 height 11
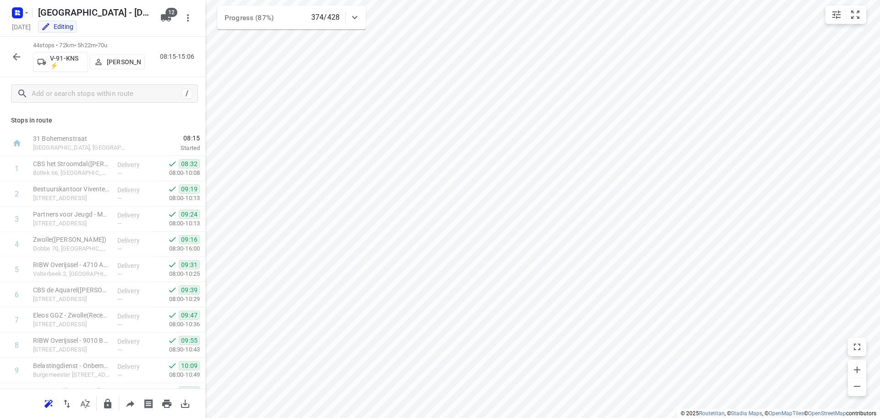
scroll to position [642, 0]
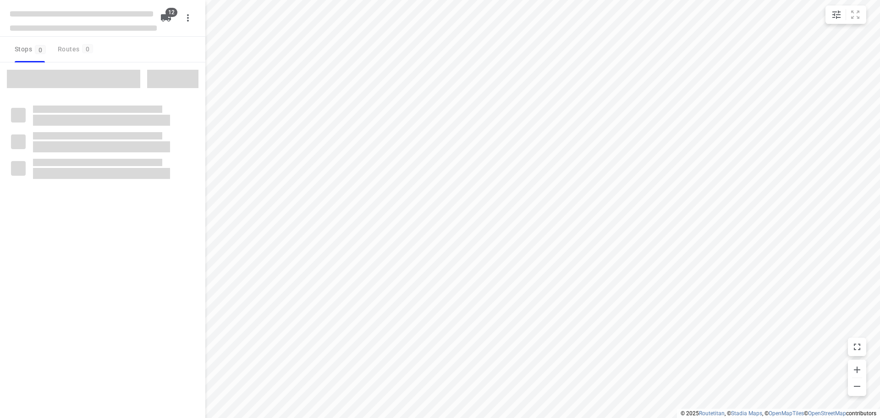
checkbox input "true"
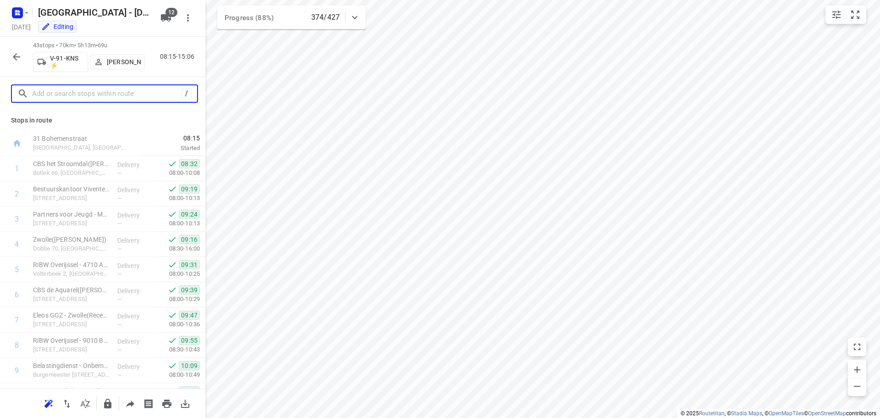
click at [127, 97] on input "text" at bounding box center [106, 94] width 149 height 14
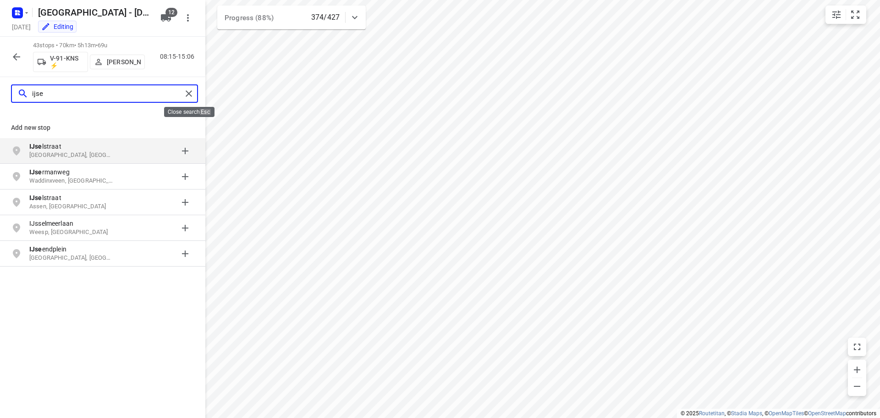
type input "ijse"
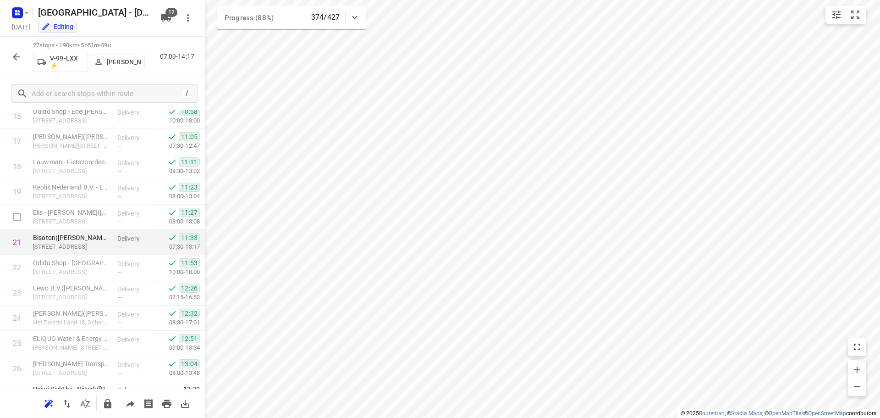
scroll to position [474, 0]
